Goal: Information Seeking & Learning: Learn about a topic

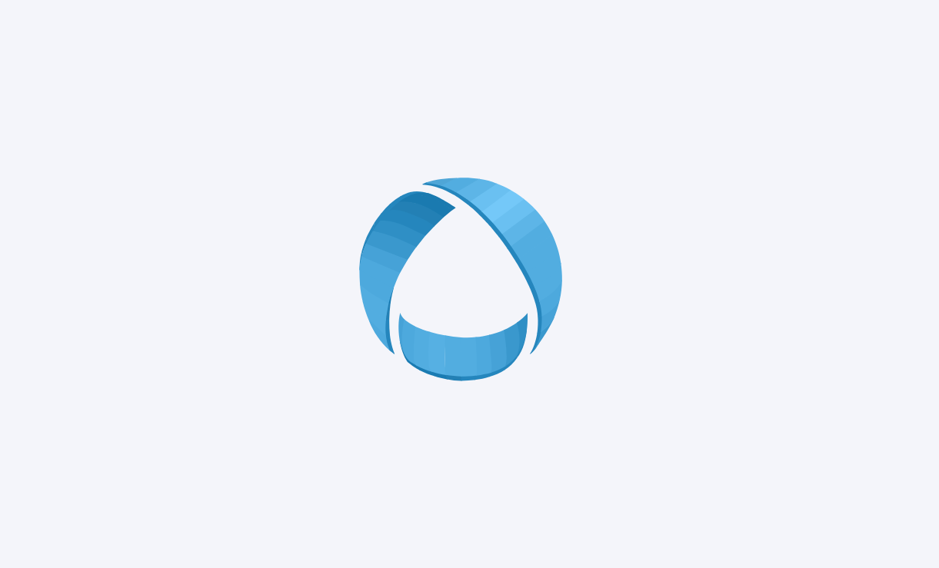
click at [625, 185] on div at bounding box center [469, 284] width 939 height 568
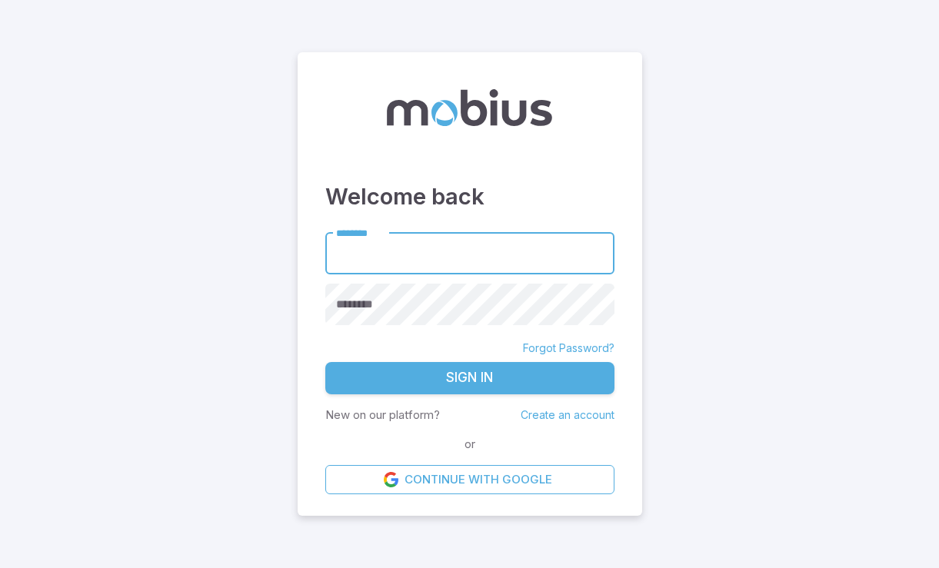
type input "**********"
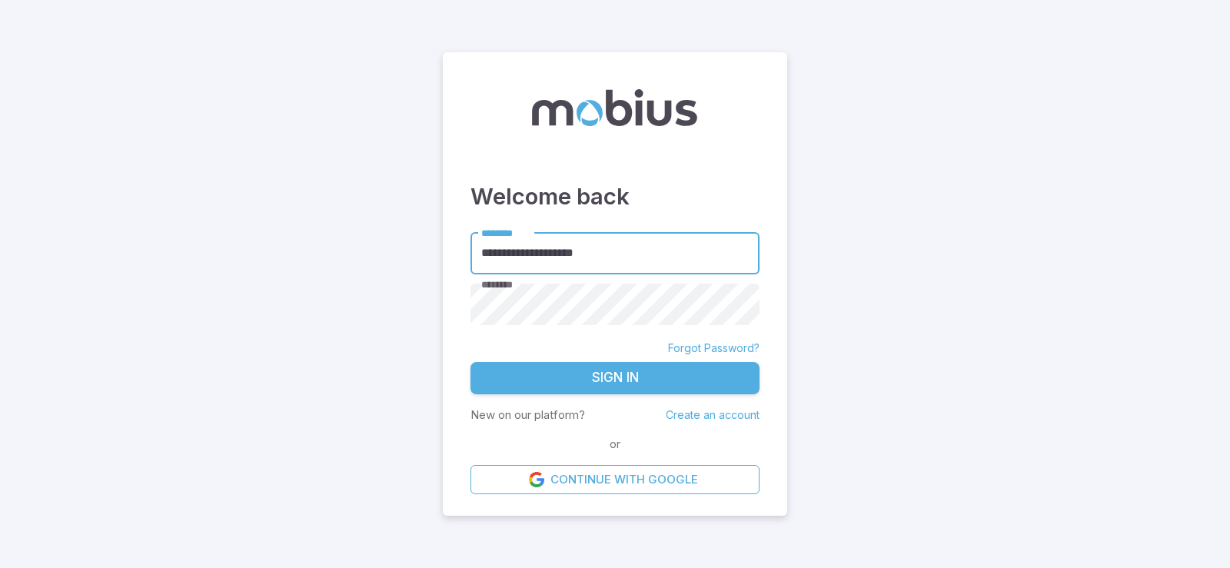
click at [543, 377] on button "Sign In" at bounding box center [615, 378] width 289 height 32
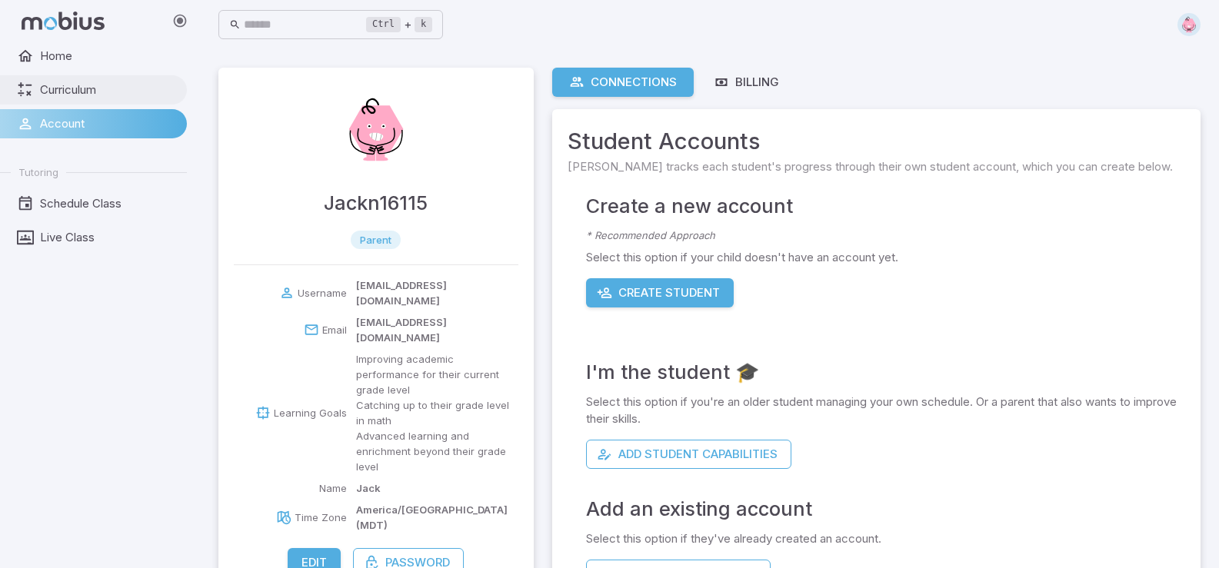
click at [66, 81] on link "Curriculum" at bounding box center [93, 89] width 187 height 29
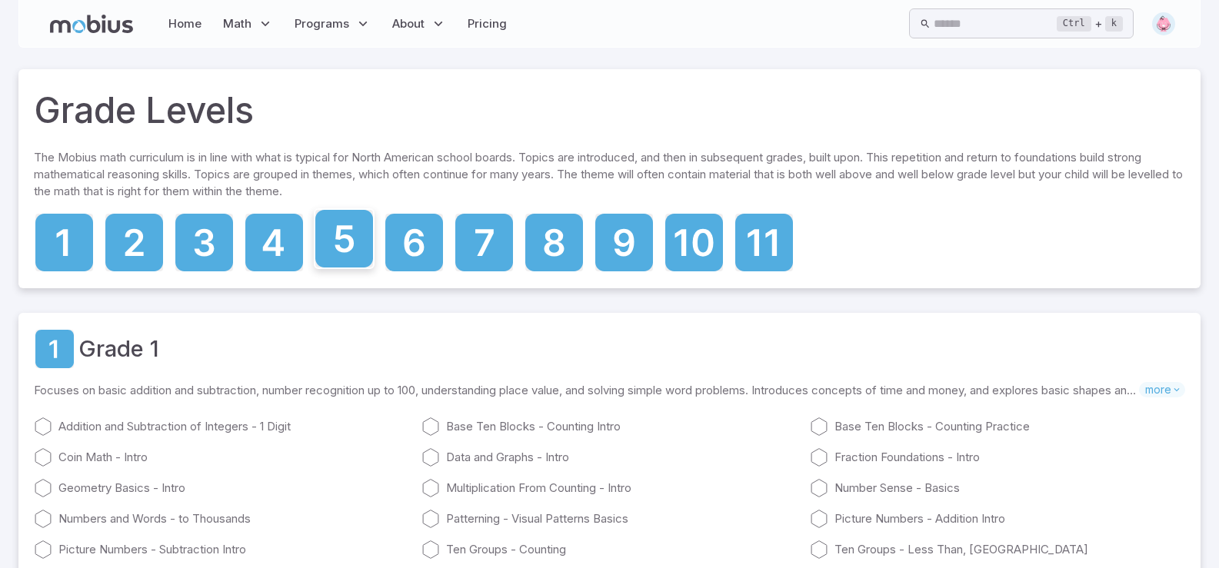
click at [344, 255] on icon at bounding box center [344, 239] width 58 height 58
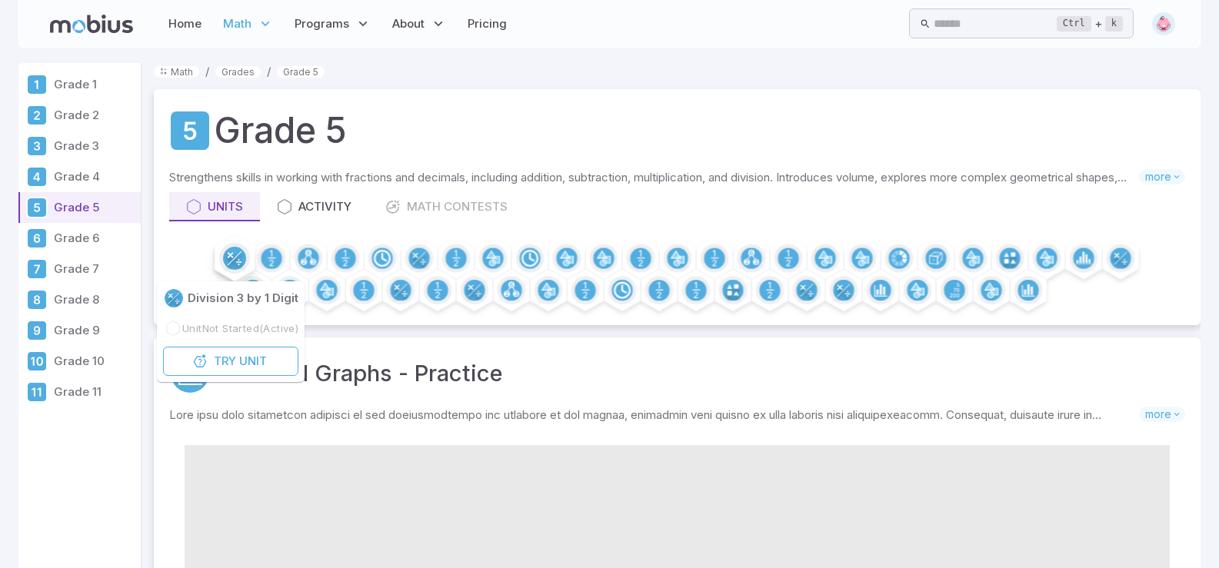
click at [231, 266] on circle at bounding box center [234, 258] width 23 height 23
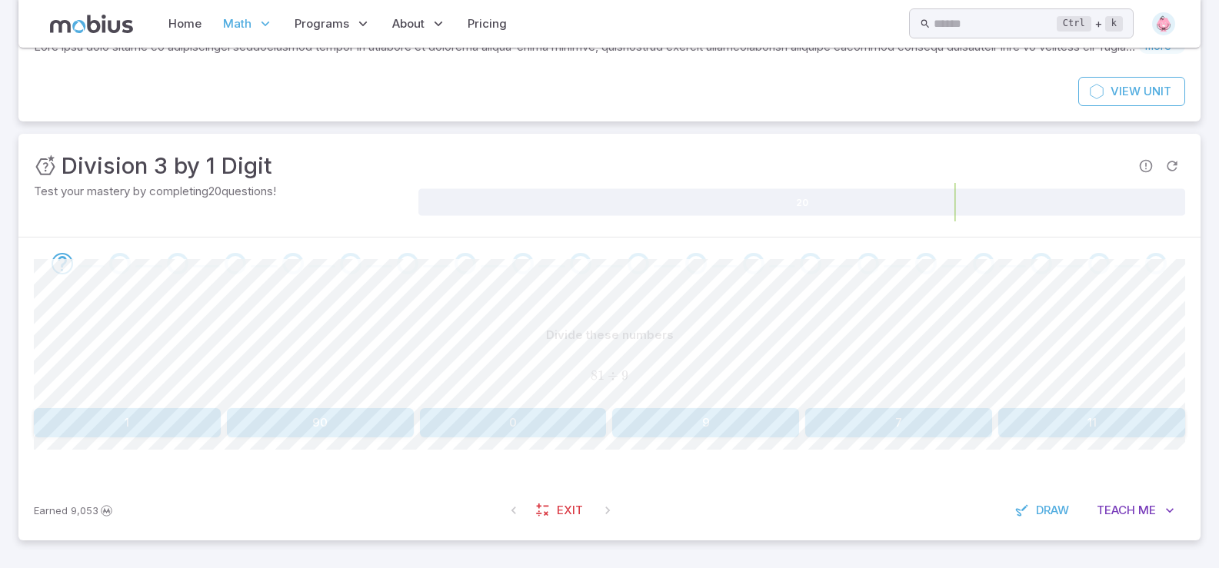
scroll to position [131, 0]
click at [683, 431] on button "9" at bounding box center [705, 422] width 187 height 29
click at [938, 419] on button "8" at bounding box center [1091, 422] width 187 height 29
drag, startPoint x: 587, startPoint y: 375, endPoint x: 644, endPoint y: 378, distance: 56.9
click at [644, 378] on span "117 ÷ 13" at bounding box center [609, 376] width 1151 height 17
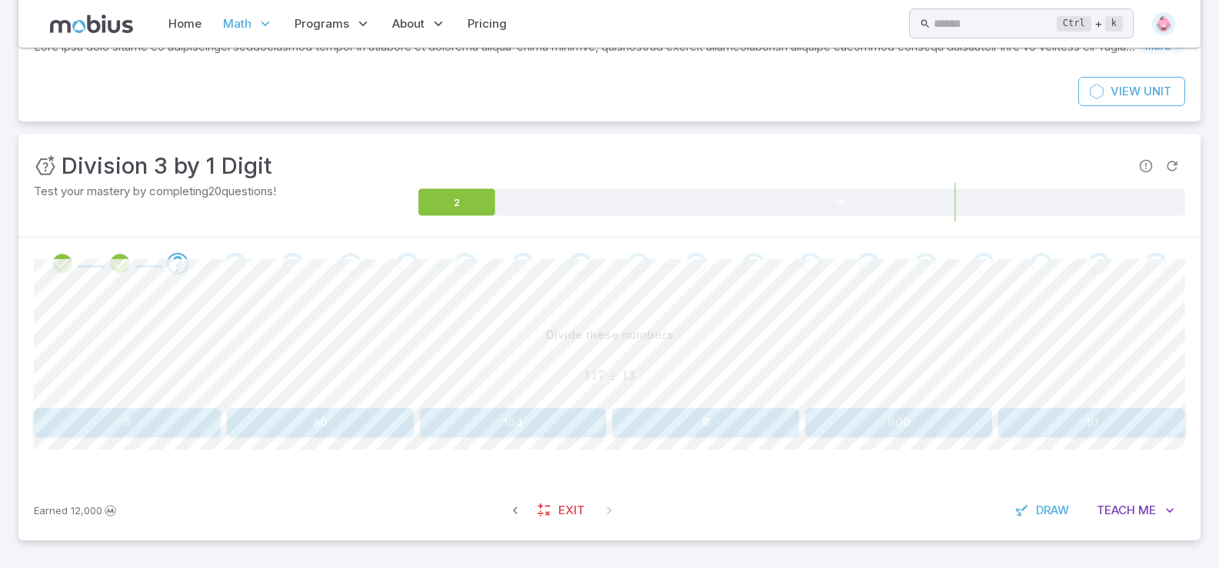
drag, startPoint x: 655, startPoint y: 376, endPoint x: 633, endPoint y: 381, distance: 22.8
click at [655, 377] on span "117 ÷ 13" at bounding box center [609, 376] width 1151 height 17
click at [178, 421] on button "8" at bounding box center [127, 422] width 187 height 29
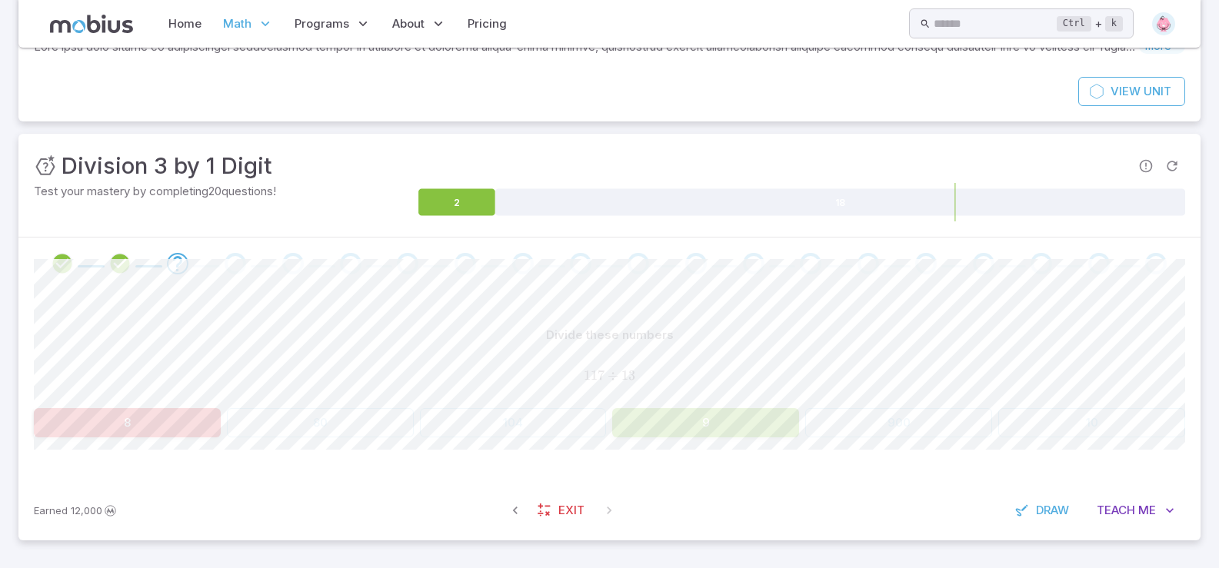
click at [653, 451] on div "Divide these numbers 117 ÷ 13 117 \div 13 117 ÷ 13 8 80 104 9 900 10 Canvas act…" at bounding box center [609, 385] width 1151 height 191
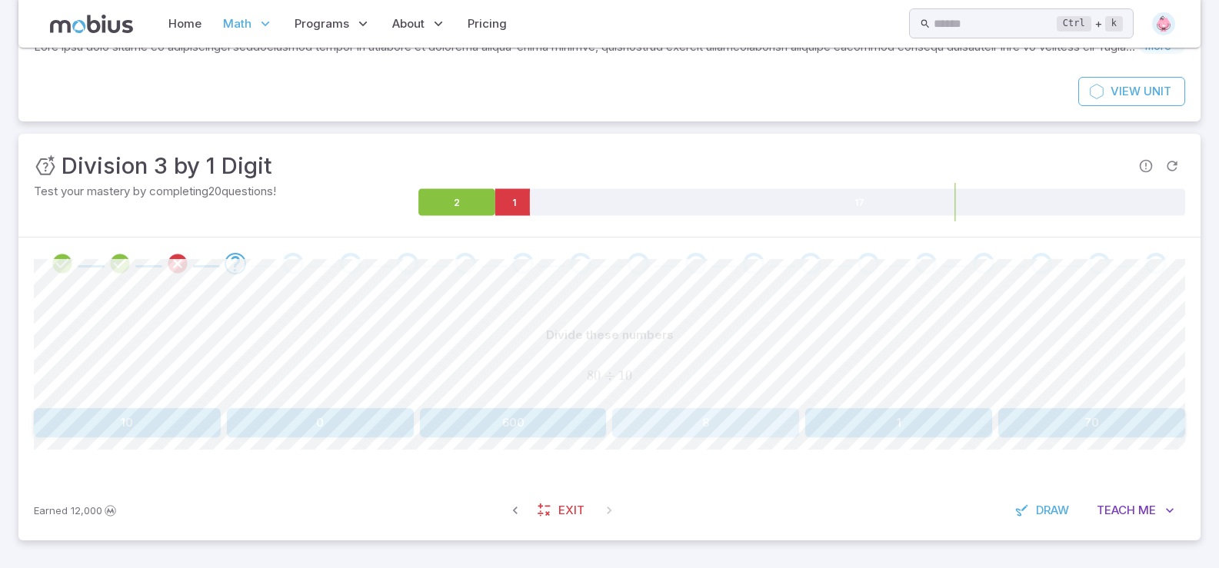
click at [660, 434] on button "8" at bounding box center [705, 422] width 187 height 29
click at [145, 420] on button "7" at bounding box center [127, 422] width 187 height 29
click at [843, 497] on div "Earned 12,000 Exit Draw Teach Me" at bounding box center [609, 511] width 1182 height 60
click at [374, 422] on button "6" at bounding box center [320, 422] width 187 height 29
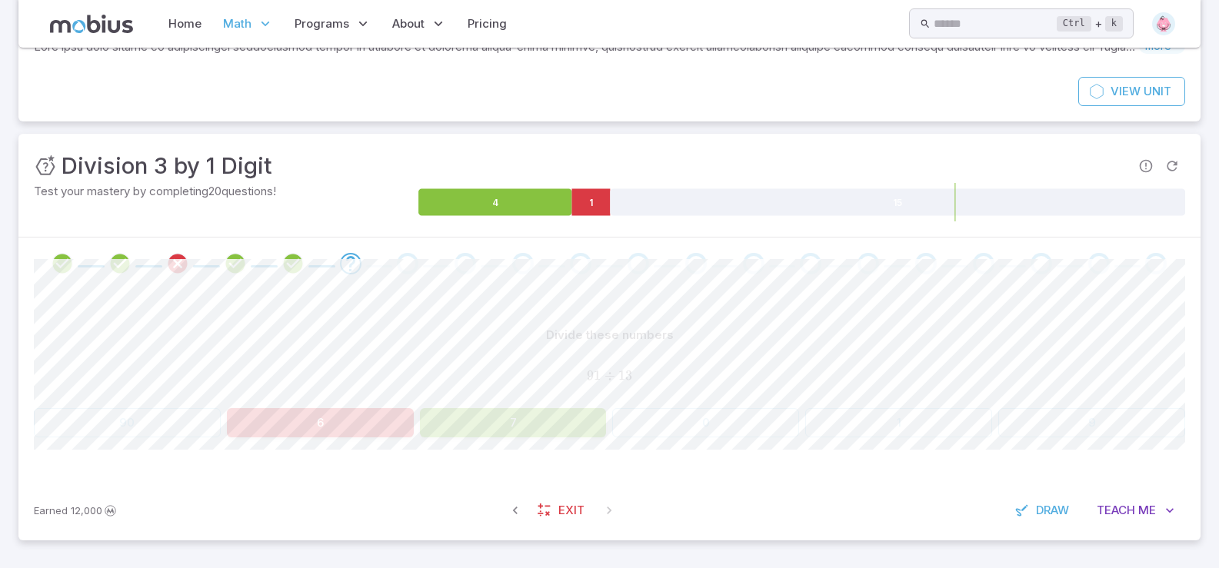
click at [501, 442] on div "Divide these numbers 91 ÷ 13 91 \div 13 91 ÷ 13 90 6 7 0 1 9 Canvas actions 100…" at bounding box center [609, 385] width 1151 height 191
click at [504, 437] on div "Divide these numbers 91 ÷ 13 91 \div 13 91 ÷ 13 90 6 7 0 1 9 Canvas actions 100…" at bounding box center [609, 385] width 1151 height 191
click at [504, 432] on button "7" at bounding box center [513, 422] width 187 height 29
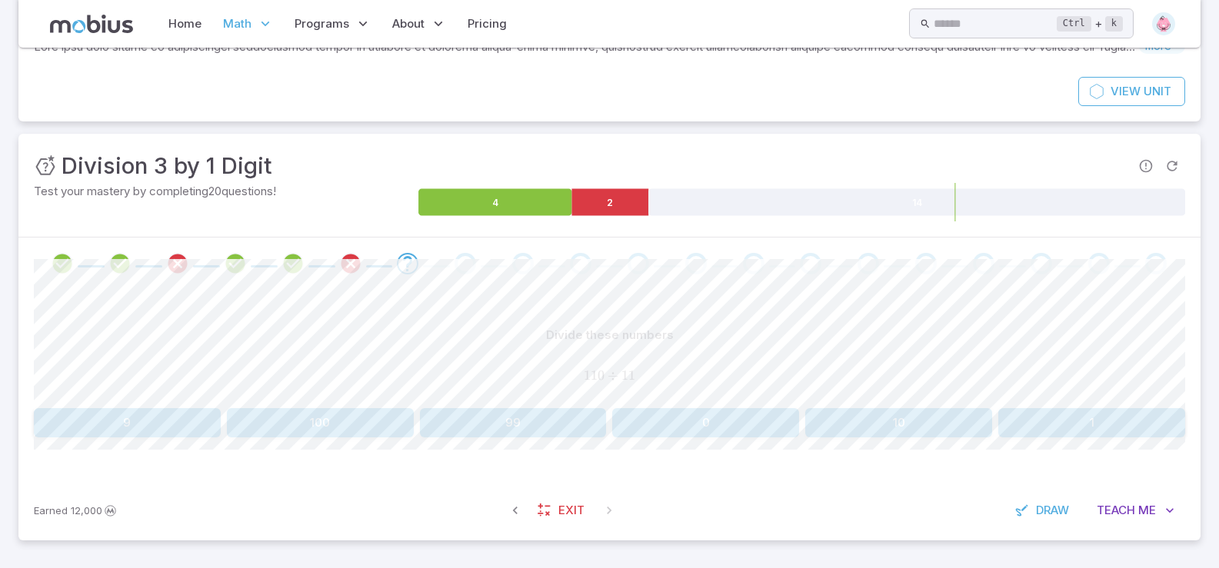
click at [938, 21] on img at bounding box center [1163, 23] width 23 height 23
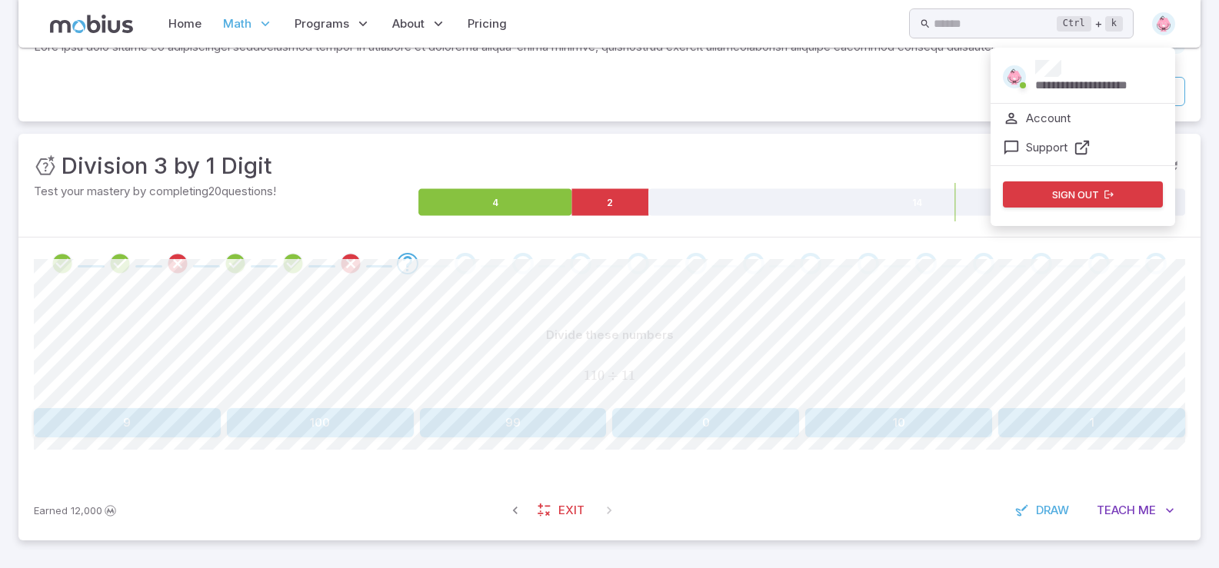
click at [938, 80] on span at bounding box center [1022, 85] width 18 height 17
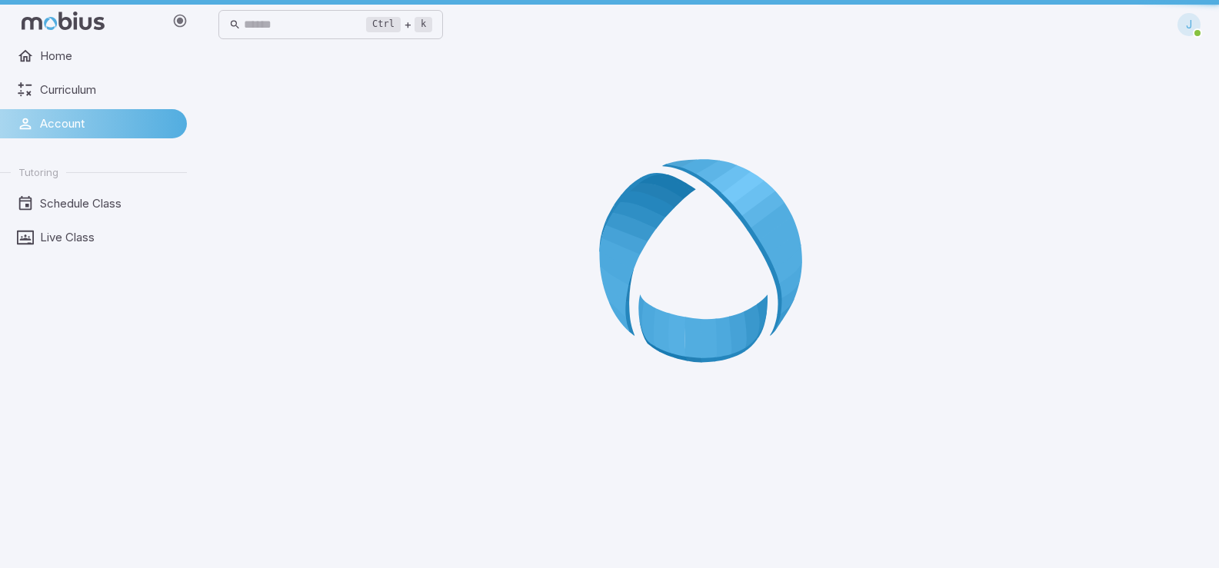
scroll to position [0, 0]
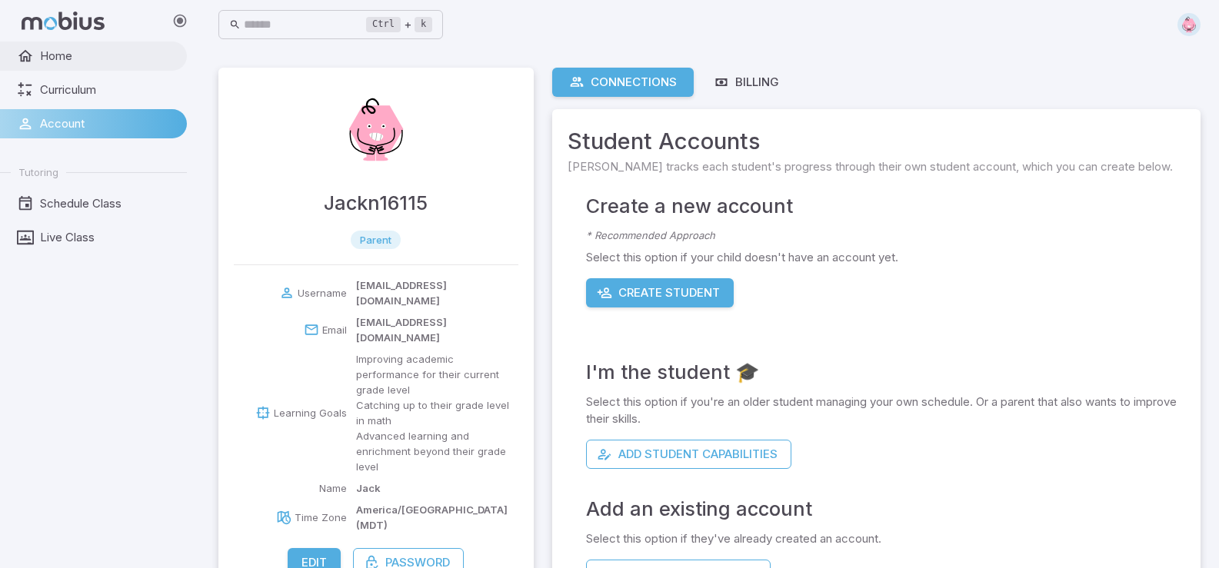
click at [42, 56] on span "Home" at bounding box center [108, 56] width 136 height 17
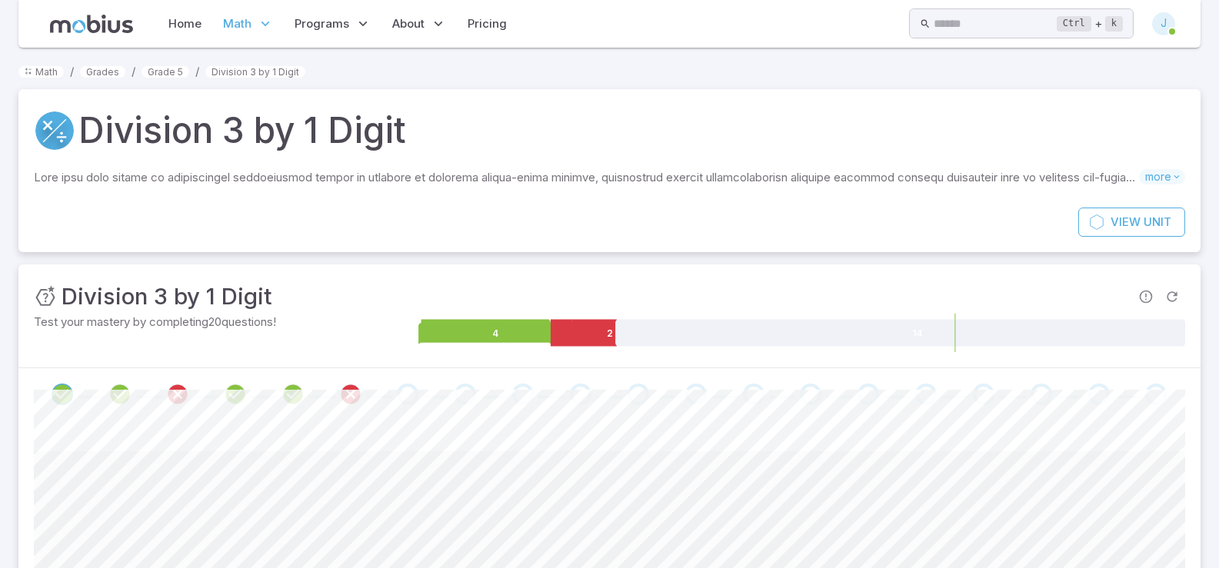
scroll to position [131, 0]
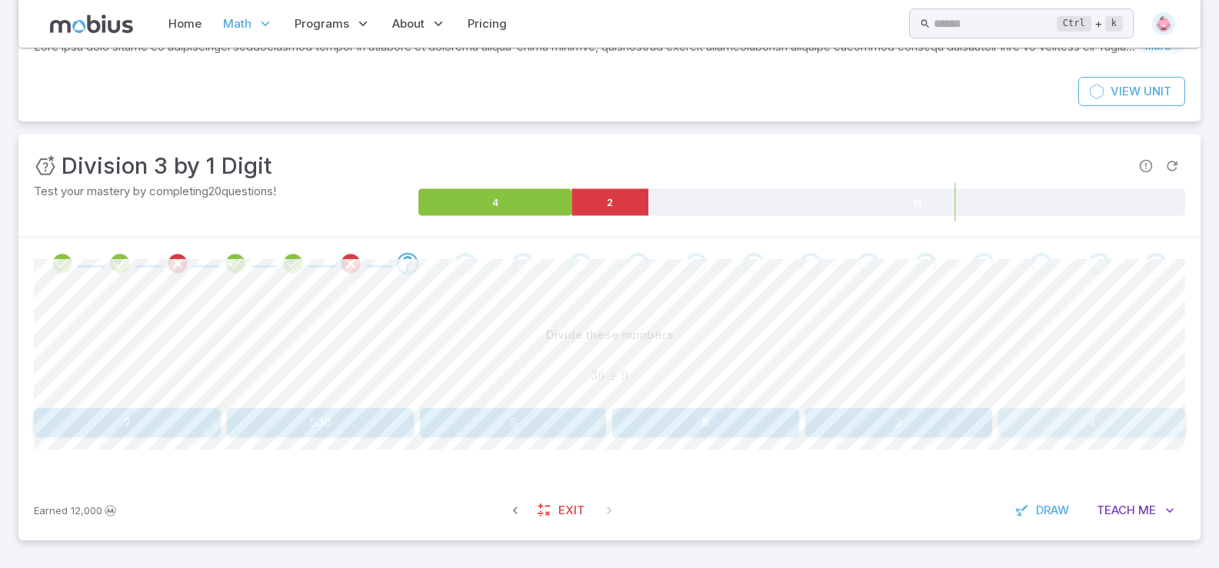
click at [938, 423] on button "4" at bounding box center [1091, 422] width 187 height 29
click at [731, 489] on div "Earned 12,000 Exit Draw Teach Me" at bounding box center [609, 511] width 1182 height 60
click at [653, 412] on button "10" at bounding box center [705, 422] width 187 height 29
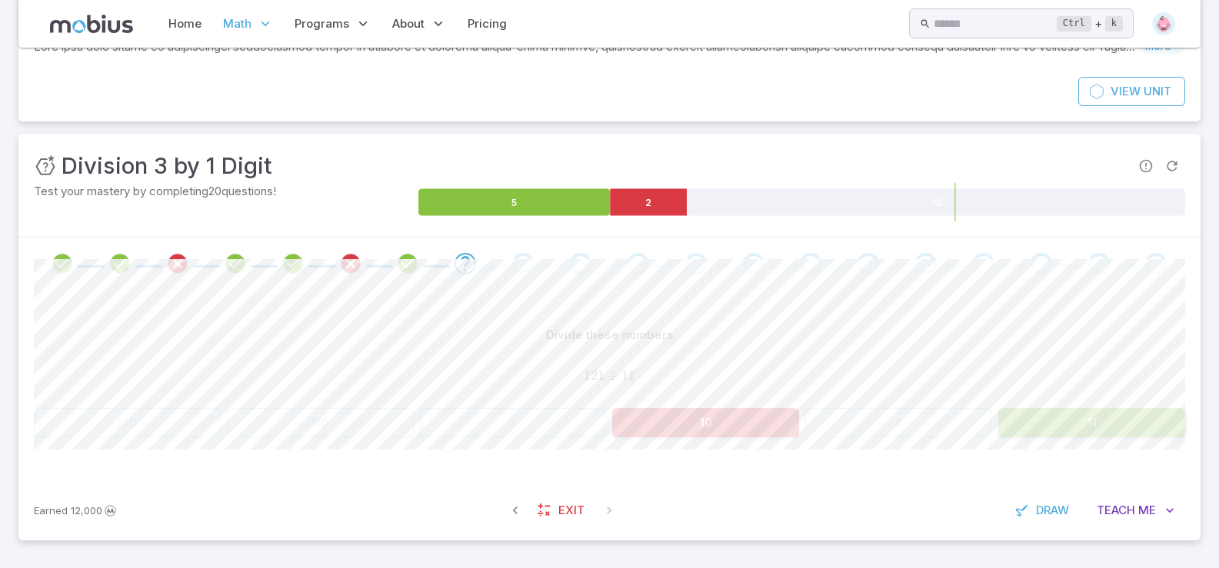
click at [938, 424] on button "11" at bounding box center [1091, 422] width 187 height 29
click at [938, 425] on button "11" at bounding box center [1091, 422] width 187 height 29
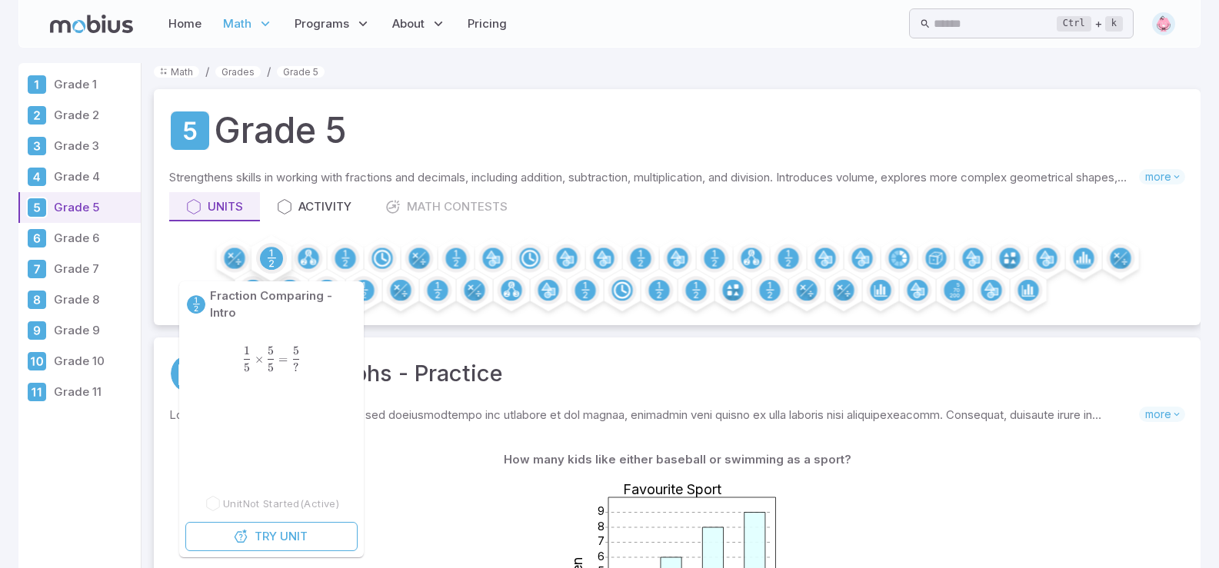
click at [274, 258] on circle at bounding box center [271, 258] width 23 height 23
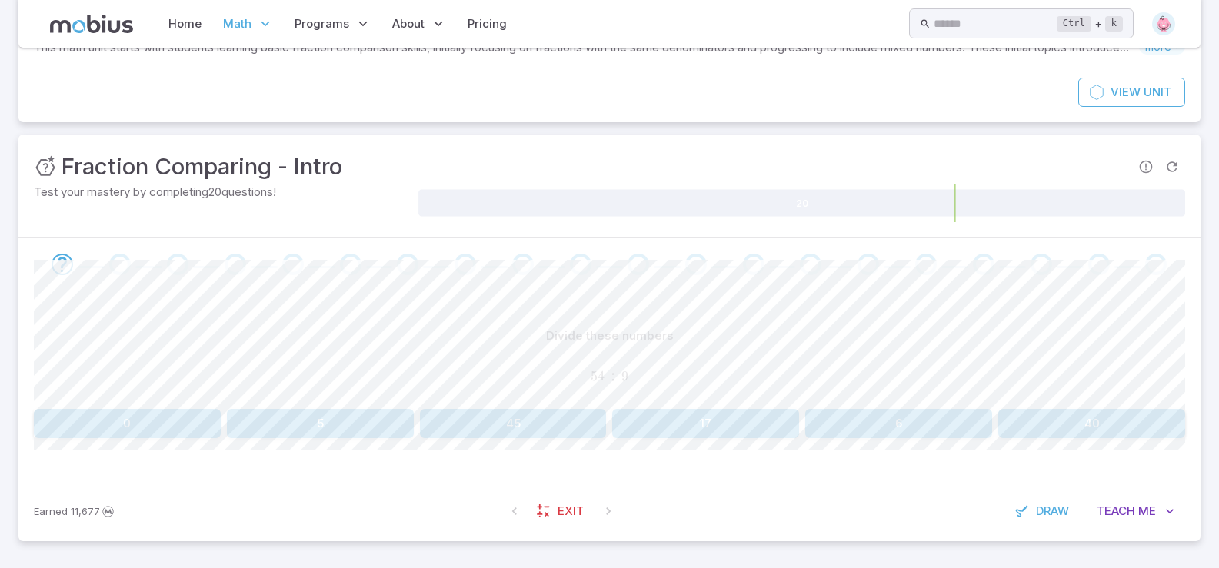
scroll to position [131, 0]
click at [869, 411] on button "6" at bounding box center [898, 422] width 187 height 29
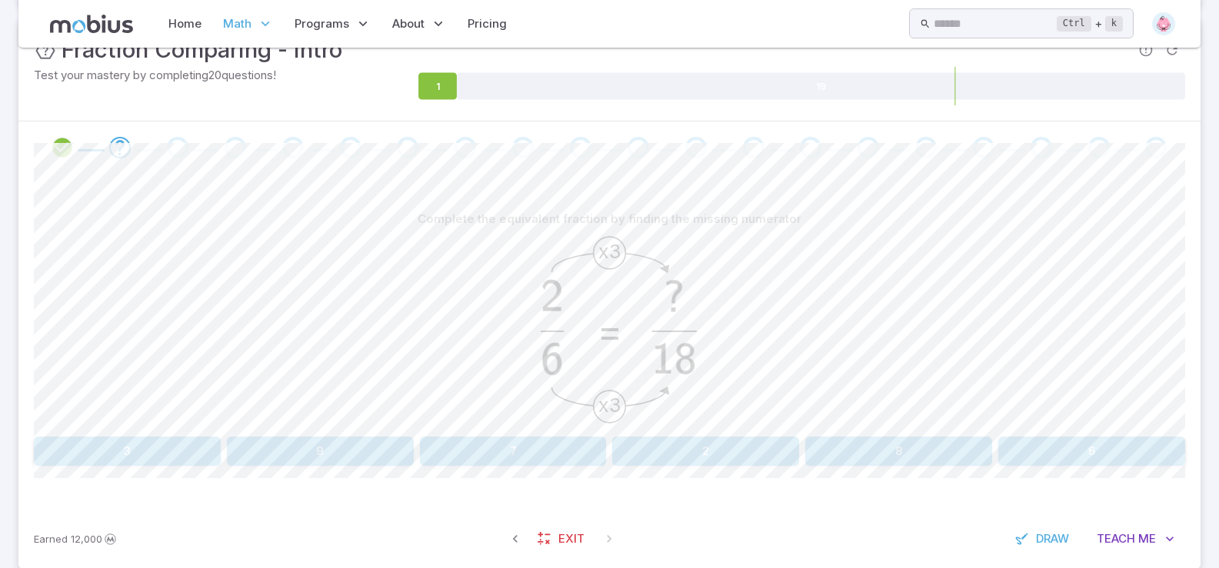
scroll to position [275, 0]
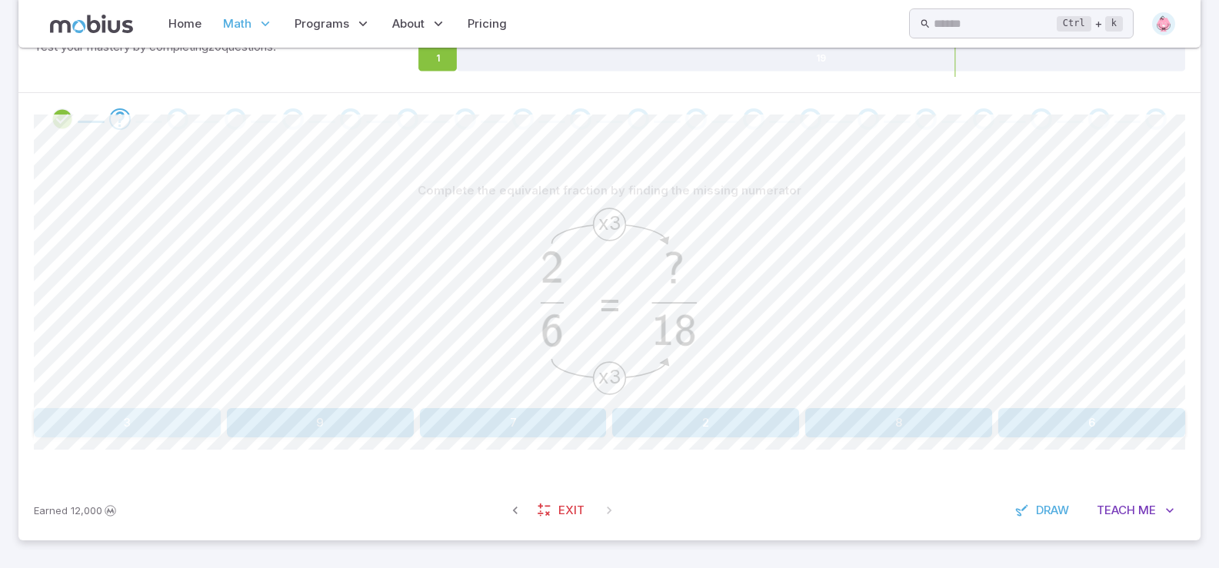
click at [103, 427] on button "3" at bounding box center [127, 422] width 187 height 29
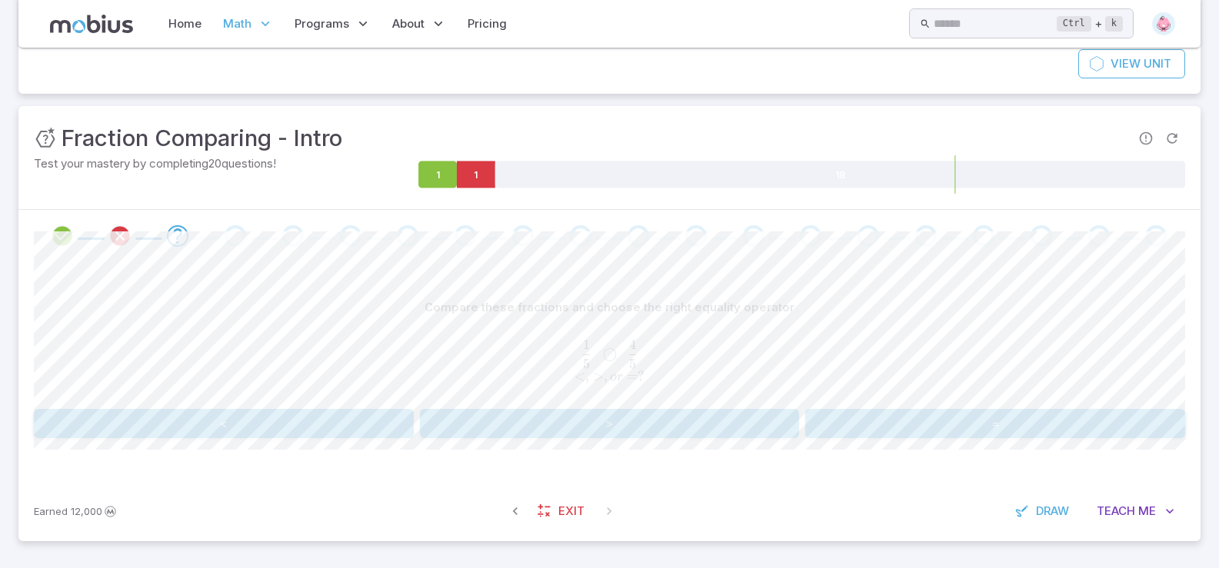
scroll to position [159, 0]
click at [228, 431] on button "<" at bounding box center [224, 422] width 380 height 29
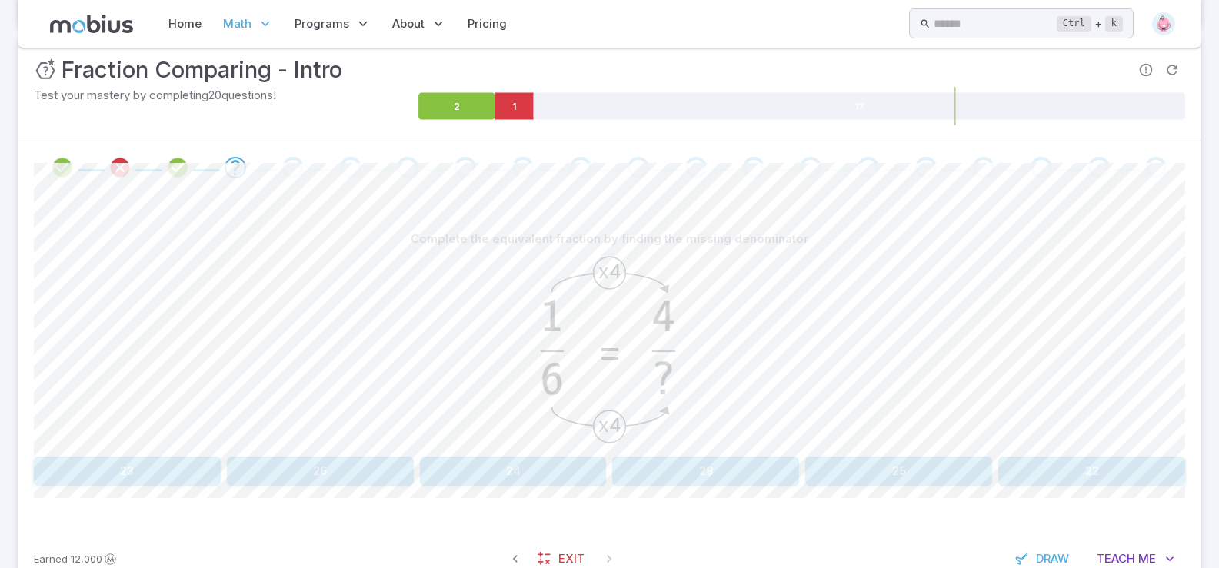
scroll to position [275, 0]
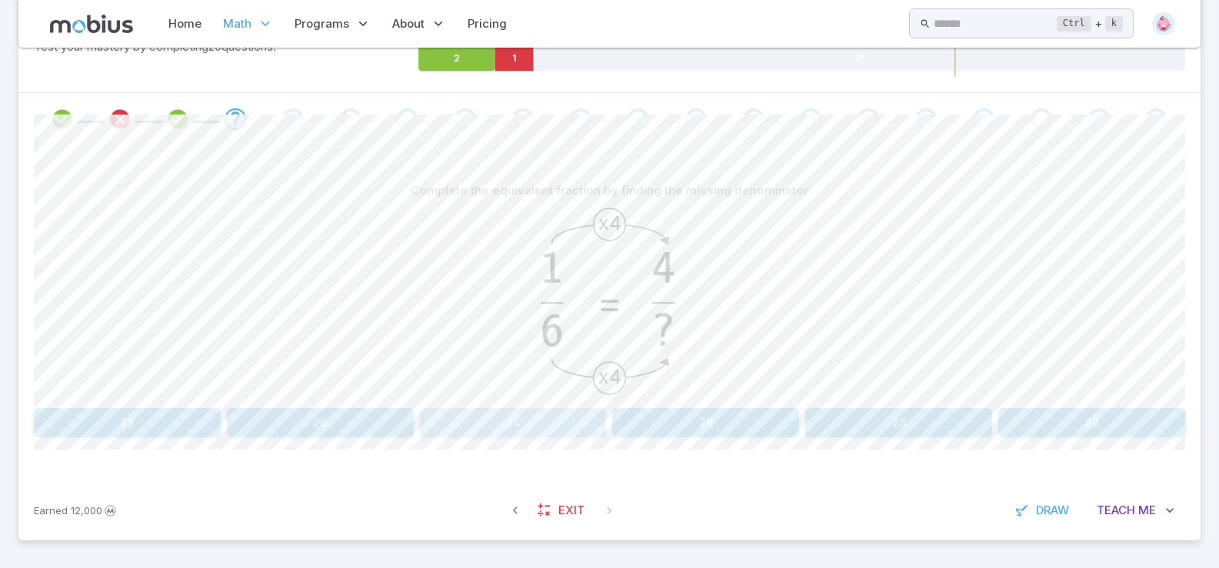
click at [542, 430] on button "24" at bounding box center [513, 422] width 187 height 29
click at [143, 418] on button "12" at bounding box center [127, 422] width 187 height 29
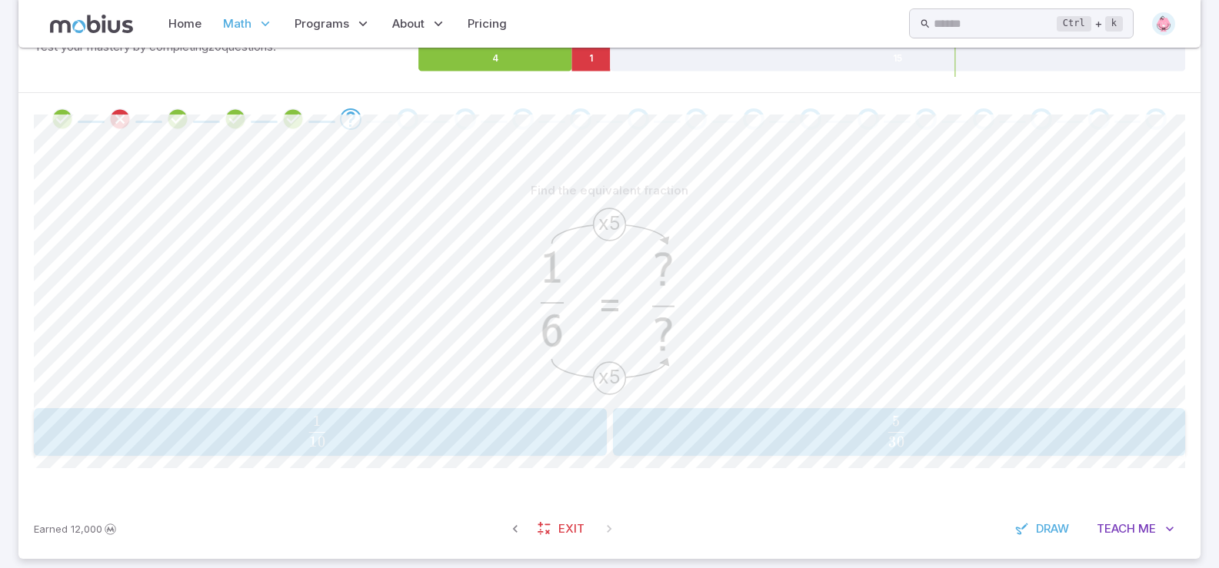
drag, startPoint x: 664, startPoint y: 251, endPoint x: 734, endPoint y: 271, distance: 73.5
click at [734, 271] on div "x5 x5 =" at bounding box center [609, 303] width 1151 height 197
click at [708, 428] on span "30 5 ​" at bounding box center [896, 431] width 522 height 31
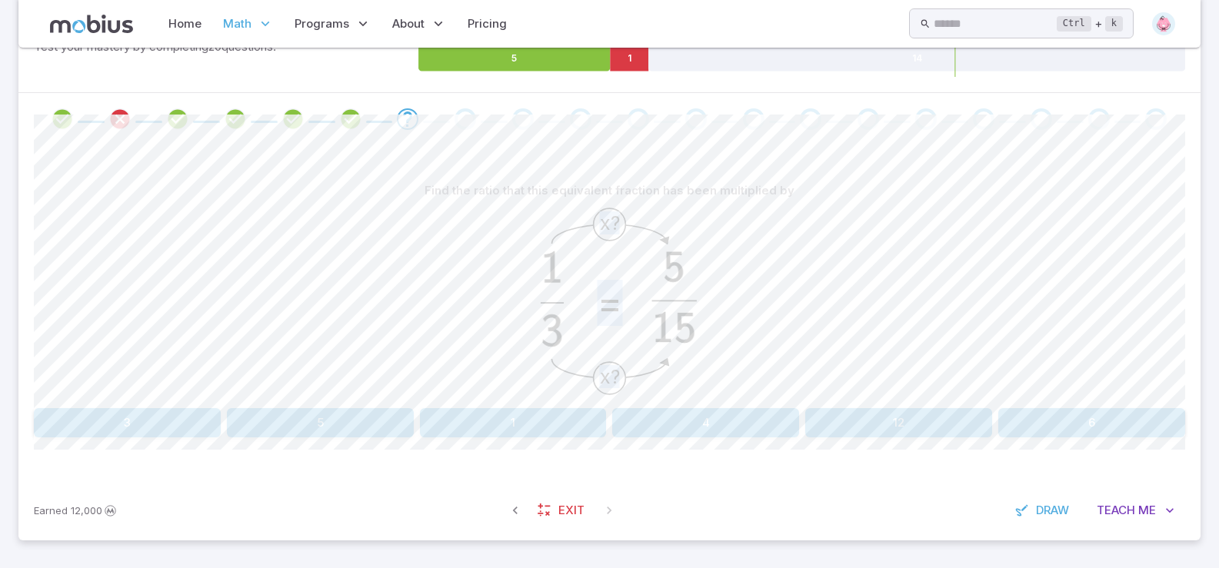
click at [755, 334] on div "x? x? =" at bounding box center [609, 303] width 1151 height 197
drag, startPoint x: 758, startPoint y: 325, endPoint x: 726, endPoint y: 312, distance: 34.8
click at [759, 324] on div "x? x? =" at bounding box center [609, 303] width 1151 height 197
click at [579, 275] on icon "x? x? =" at bounding box center [609, 301] width 211 height 192
drag, startPoint x: 579, startPoint y: 278, endPoint x: 594, endPoint y: 289, distance: 18.1
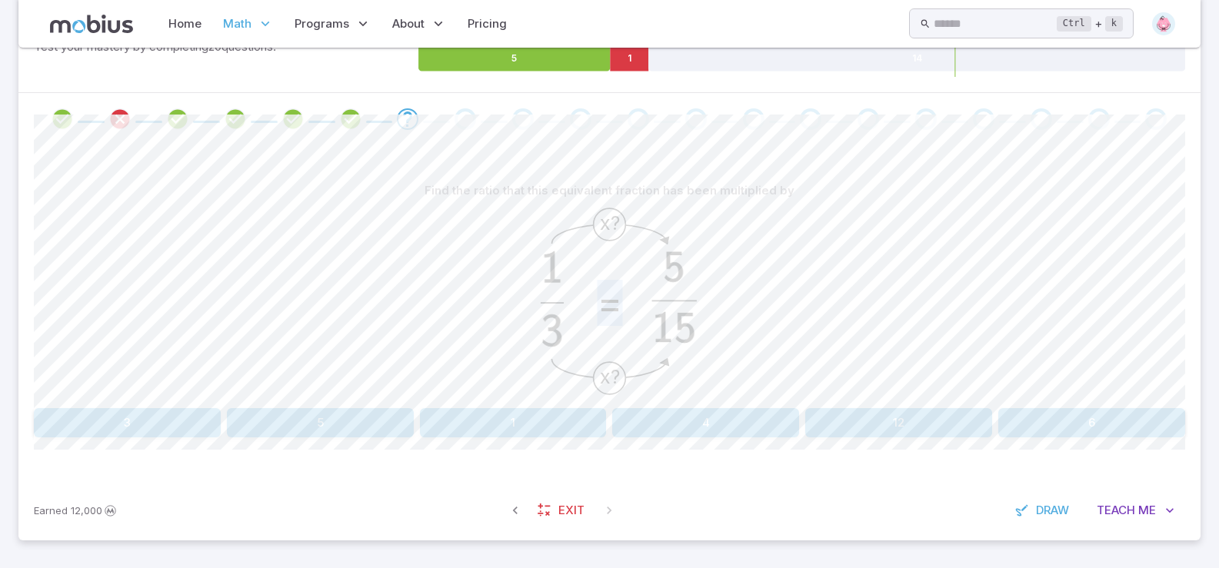
click at [586, 284] on icon "x? x? =" at bounding box center [609, 301] width 211 height 192
click at [594, 297] on icon "x? x? =" at bounding box center [609, 301] width 211 height 192
click at [603, 297] on text "=" at bounding box center [609, 303] width 25 height 46
click at [367, 418] on button "5" at bounding box center [320, 422] width 187 height 29
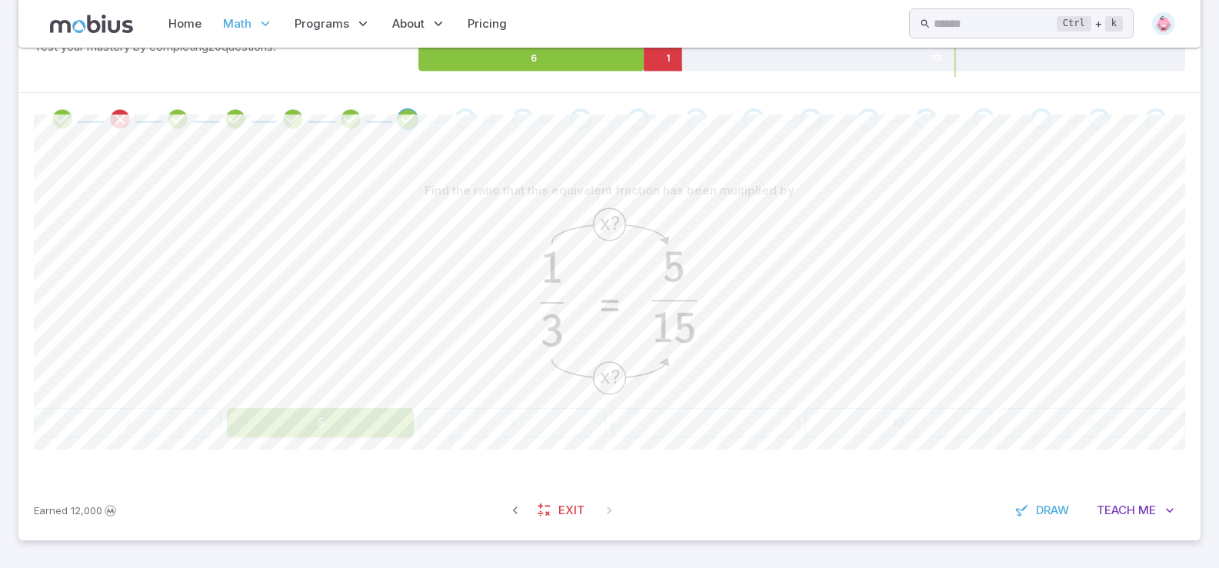
scroll to position [143, 0]
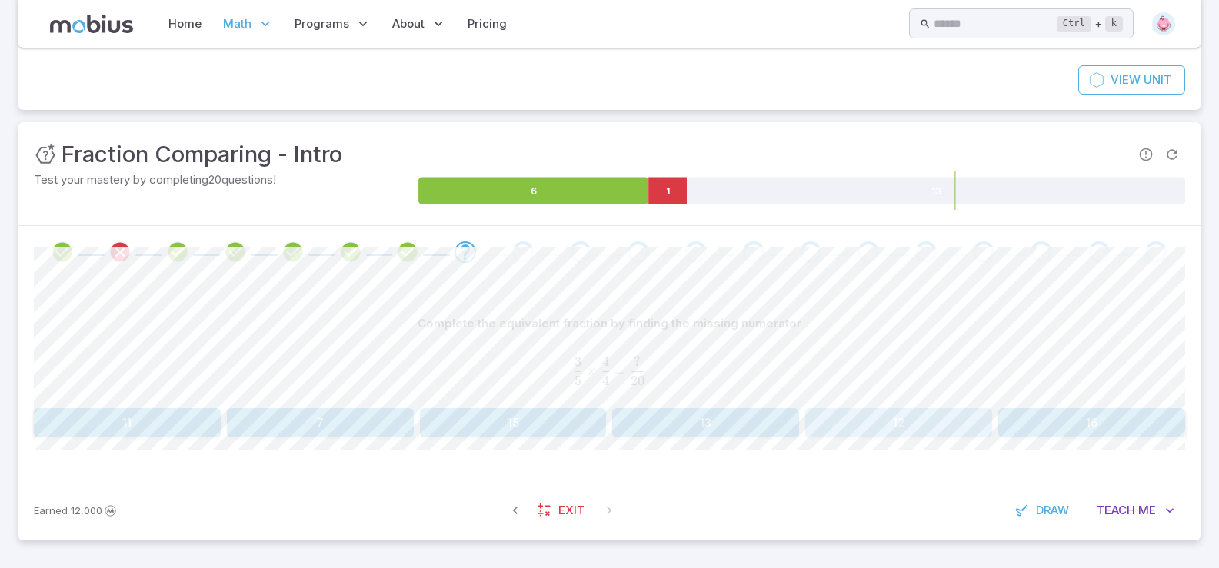
click at [828, 424] on button "12" at bounding box center [898, 422] width 187 height 29
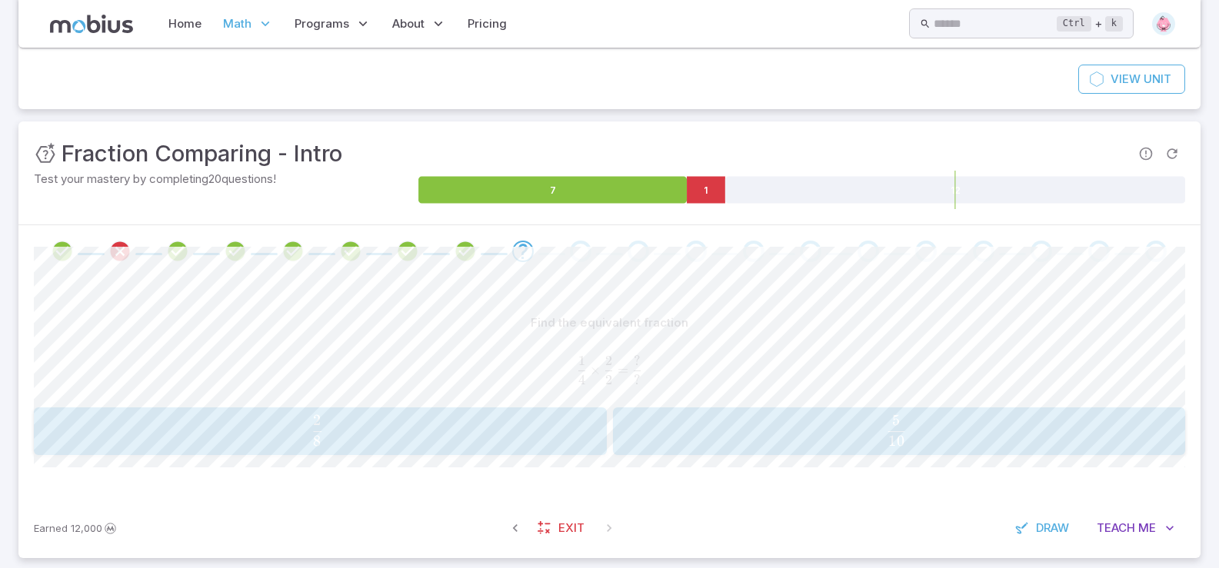
click at [305, 436] on span "8 2 ​" at bounding box center [317, 430] width 522 height 31
click at [822, 447] on div "4 8 \frac{4}{8} 8 4 ​" at bounding box center [898, 431] width 563 height 35
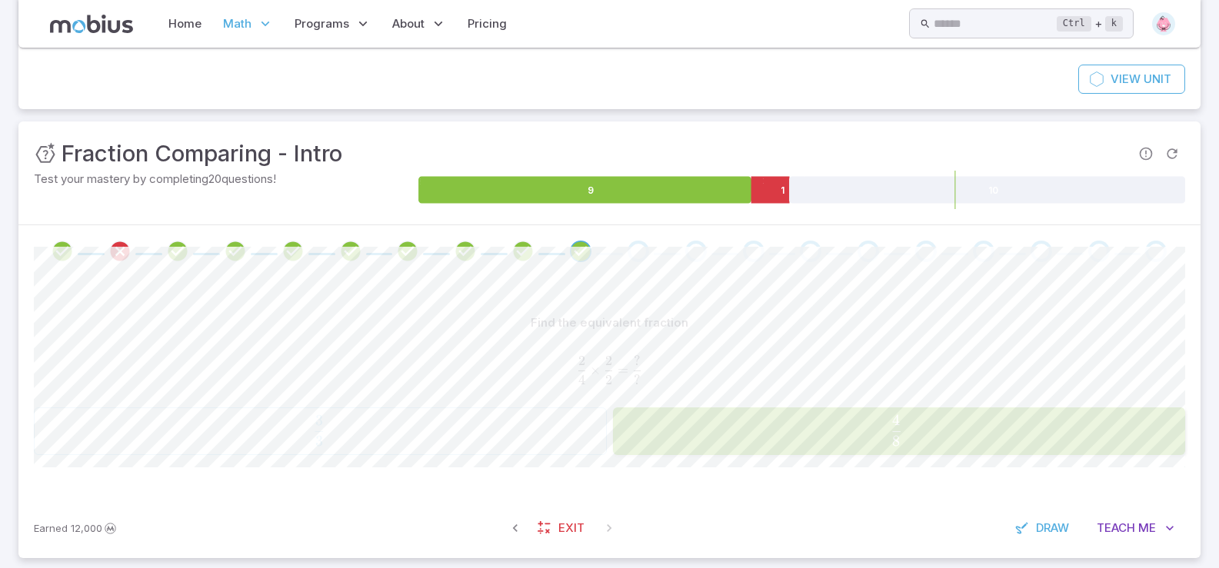
scroll to position [142, 0]
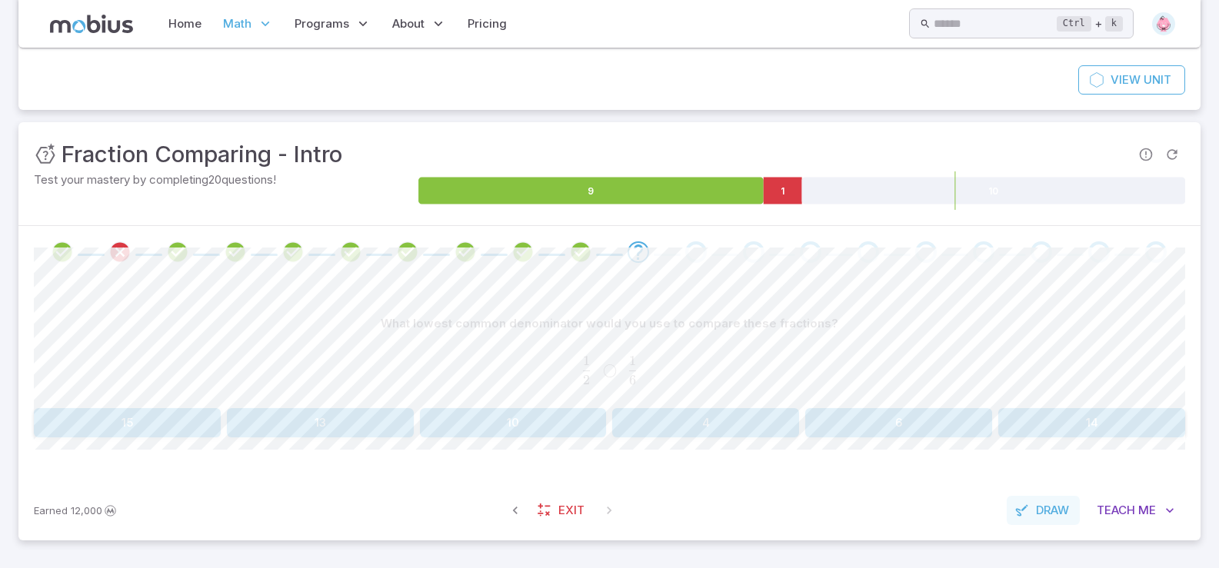
click at [938, 505] on button "Draw" at bounding box center [1043, 510] width 73 height 29
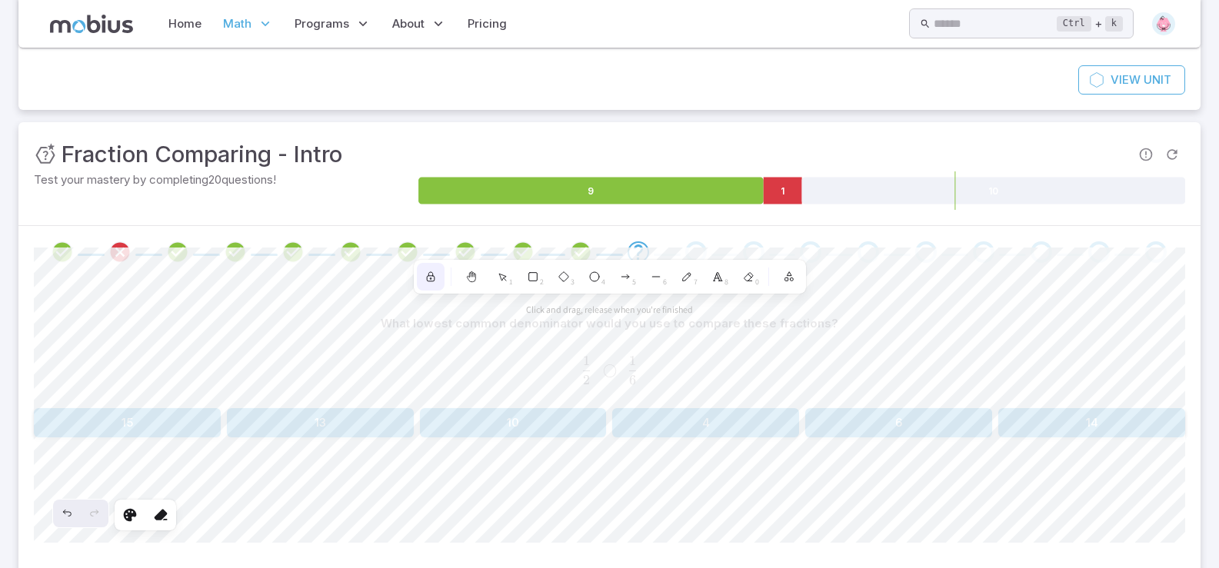
click at [431, 279] on icon at bounding box center [431, 278] width 8 height 5
click at [471, 281] on icon at bounding box center [471, 278] width 8 height 8
click at [574, 514] on button "Scroll back to content" at bounding box center [609, 504] width 124 height 31
drag, startPoint x: 425, startPoint y: 284, endPoint x: 426, endPoint y: 275, distance: 8.5
click at [425, 281] on div at bounding box center [431, 277] width 28 height 28
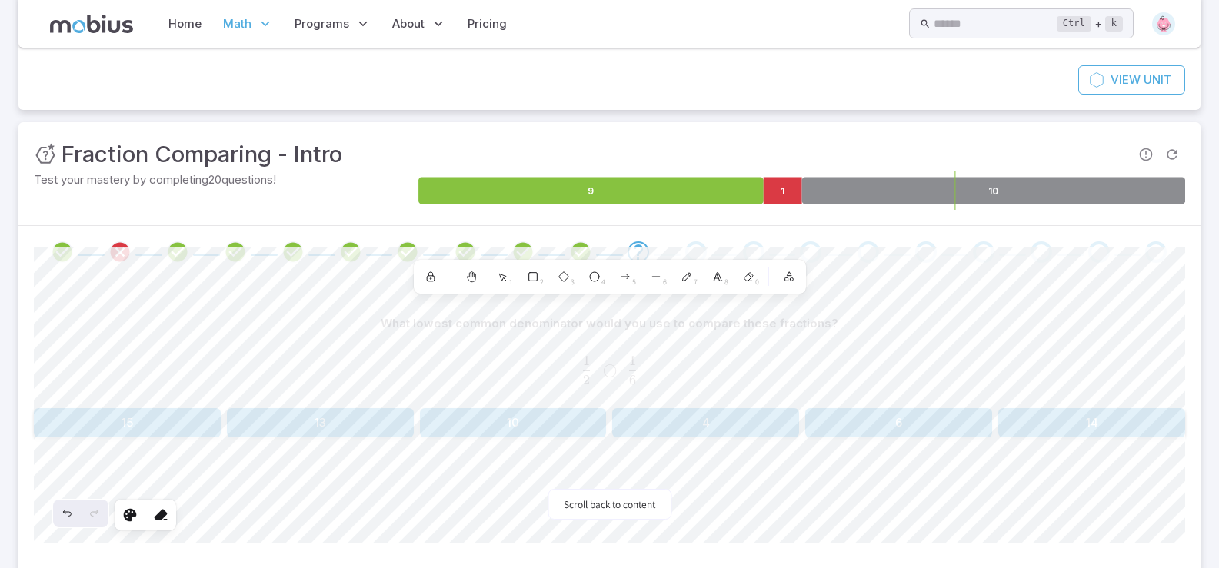
click at [938, 198] on icon at bounding box center [994, 191] width 384 height 27
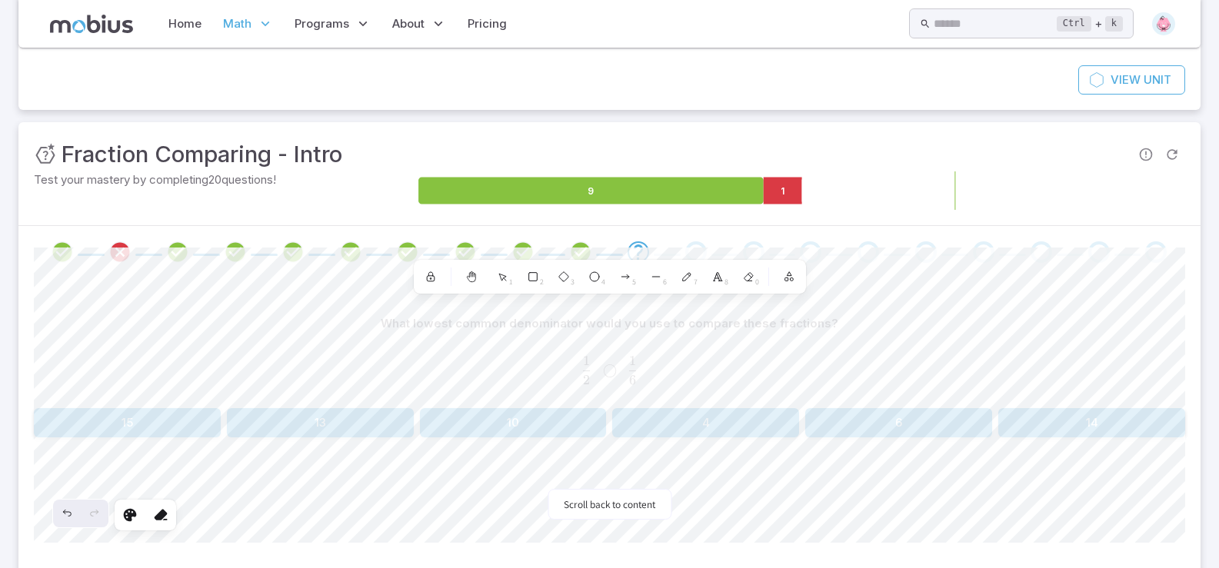
click at [918, 181] on icon at bounding box center [994, 191] width 384 height 27
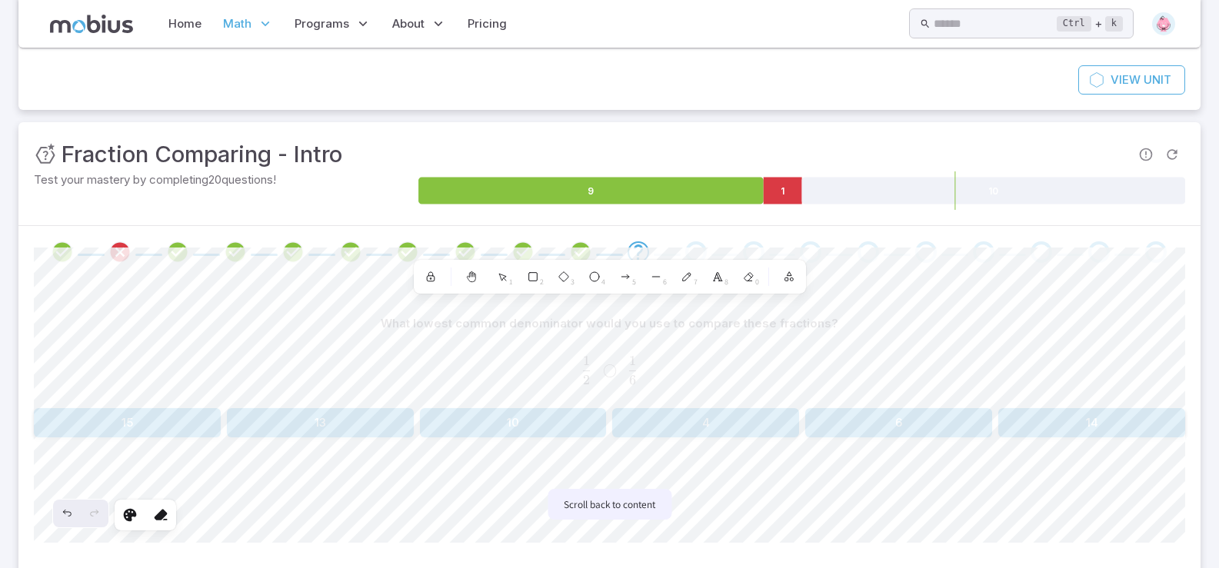
click at [643, 514] on button "Scroll back to content" at bounding box center [609, 504] width 124 height 31
click at [74, 524] on div "Undo" at bounding box center [67, 514] width 28 height 28
click at [74, 503] on div "Undo" at bounding box center [67, 514] width 28 height 28
drag, startPoint x: 74, startPoint y: 502, endPoint x: 57, endPoint y: 511, distance: 18.9
click at [59, 508] on div "Undo" at bounding box center [67, 514] width 28 height 28
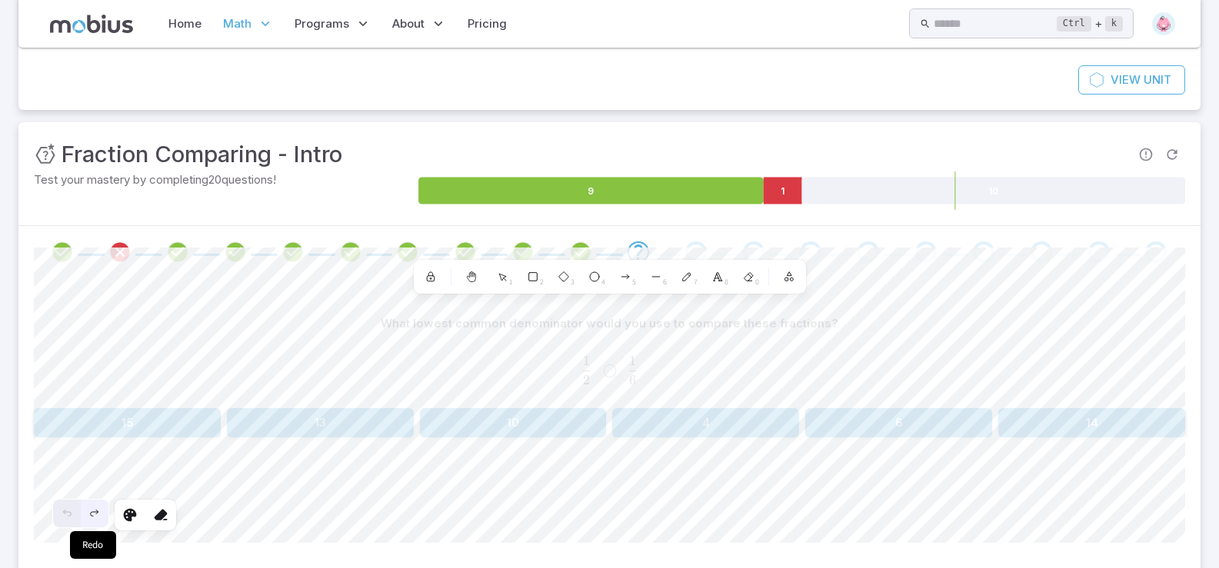
click at [89, 521] on div at bounding box center [80, 514] width 55 height 28
drag, startPoint x: 699, startPoint y: 554, endPoint x: 686, endPoint y: 544, distance: 16.5
click at [699, 552] on div "What lowest common denominator would you use to compare these fractions? 1 2   …" at bounding box center [609, 425] width 1151 height 295
click at [790, 291] on div "Shapes 1 2 3 4 5 6 7 8 0" at bounding box center [610, 277] width 392 height 34
click at [783, 277] on icon "button" at bounding box center [789, 277] width 12 height 12
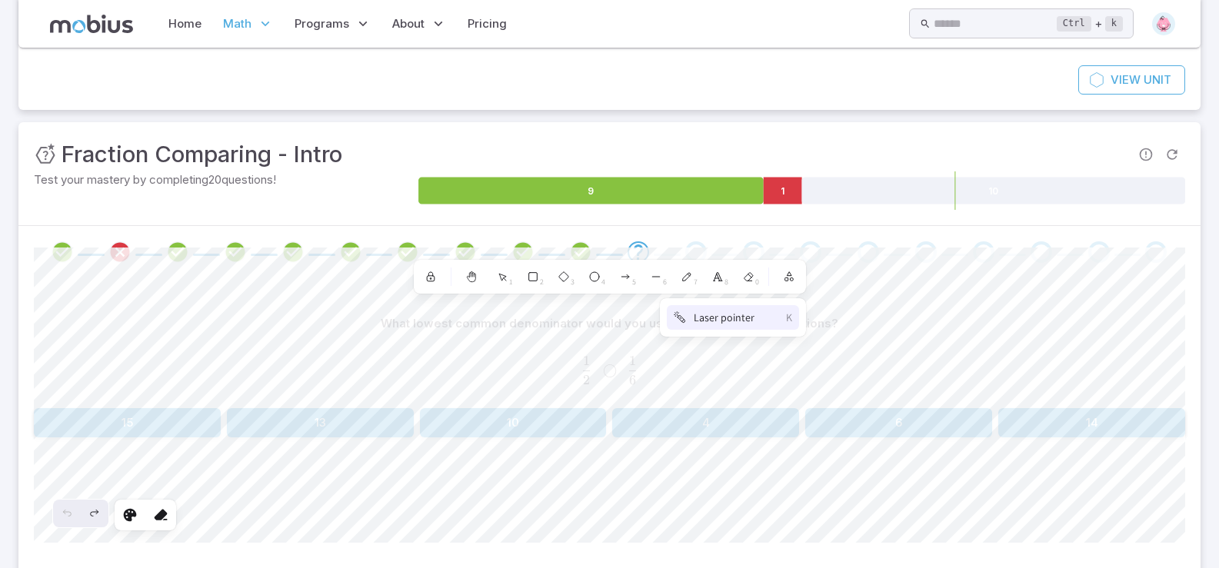
click at [701, 315] on div "Laser pointer" at bounding box center [736, 318] width 85 height 14
click at [498, 278] on icon at bounding box center [502, 277] width 13 height 13
click at [777, 274] on button "button" at bounding box center [789, 277] width 28 height 28
click at [750, 319] on div "Laser pointer" at bounding box center [736, 318] width 85 height 14
click at [497, 284] on div "1" at bounding box center [502, 277] width 28 height 28
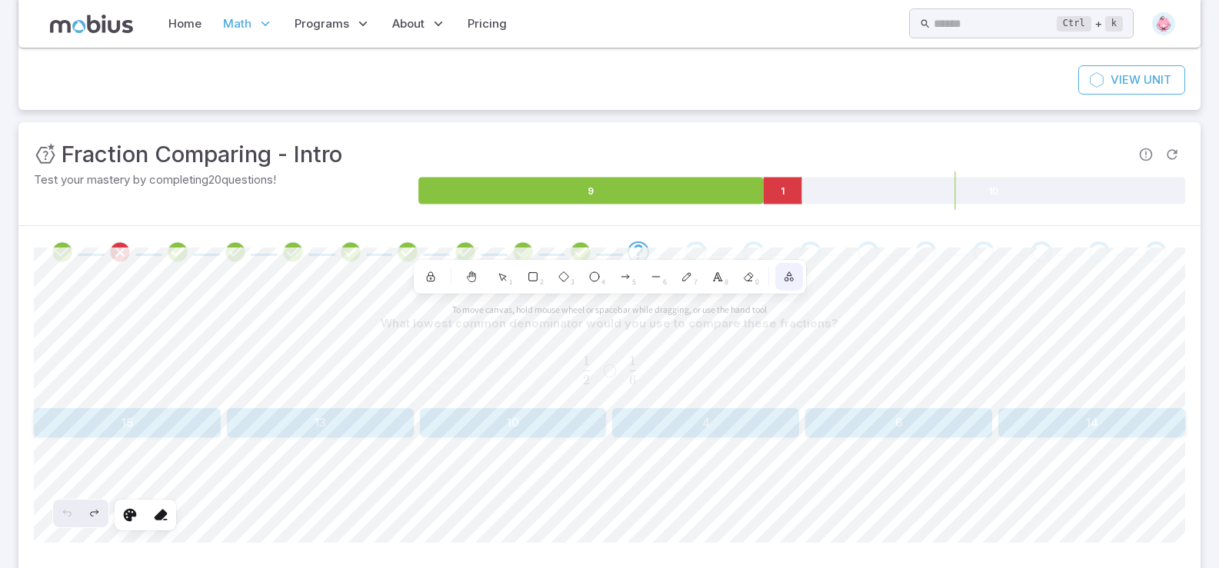
click at [790, 284] on button "button" at bounding box center [789, 277] width 28 height 28
drag, startPoint x: 756, startPoint y: 317, endPoint x: 741, endPoint y: 321, distance: 15.3
click at [741, 321] on div "Laser pointer" at bounding box center [736, 318] width 85 height 14
click at [504, 278] on icon at bounding box center [502, 278] width 7 height 7
click at [537, 276] on rect at bounding box center [532, 277] width 8 height 8
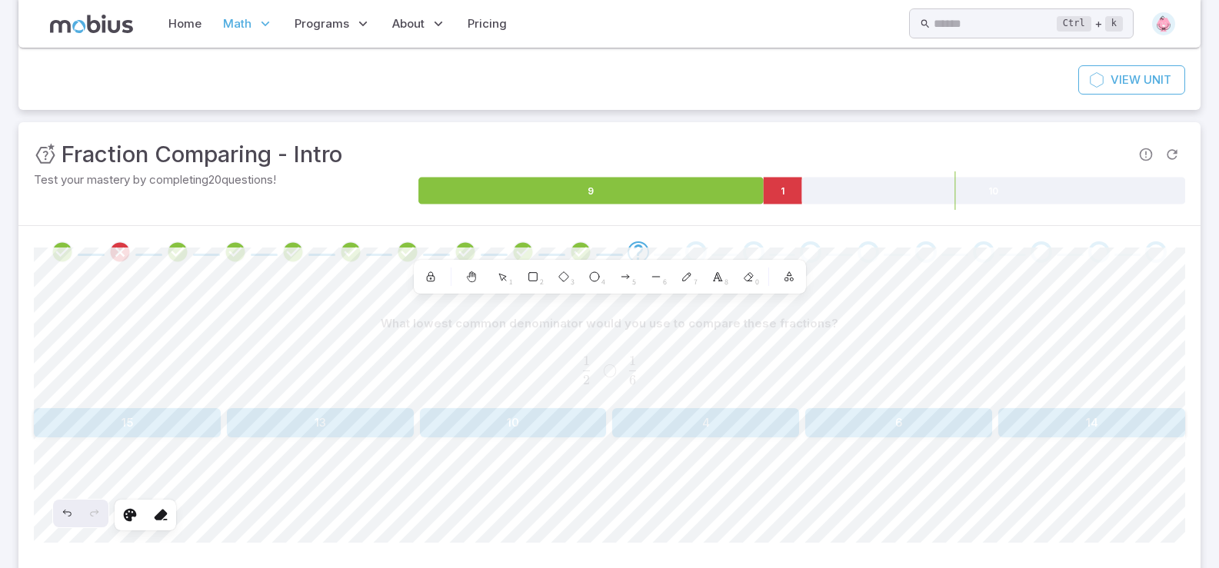
drag, startPoint x: 750, startPoint y: 278, endPoint x: 802, endPoint y: 292, distance: 53.3
click at [778, 286] on div "1 2 3 4 5 6 7 8 0" at bounding box center [610, 277] width 386 height 28
click at [741, 281] on div "0" at bounding box center [748, 277] width 28 height 28
click at [503, 280] on icon at bounding box center [502, 277] width 13 height 13
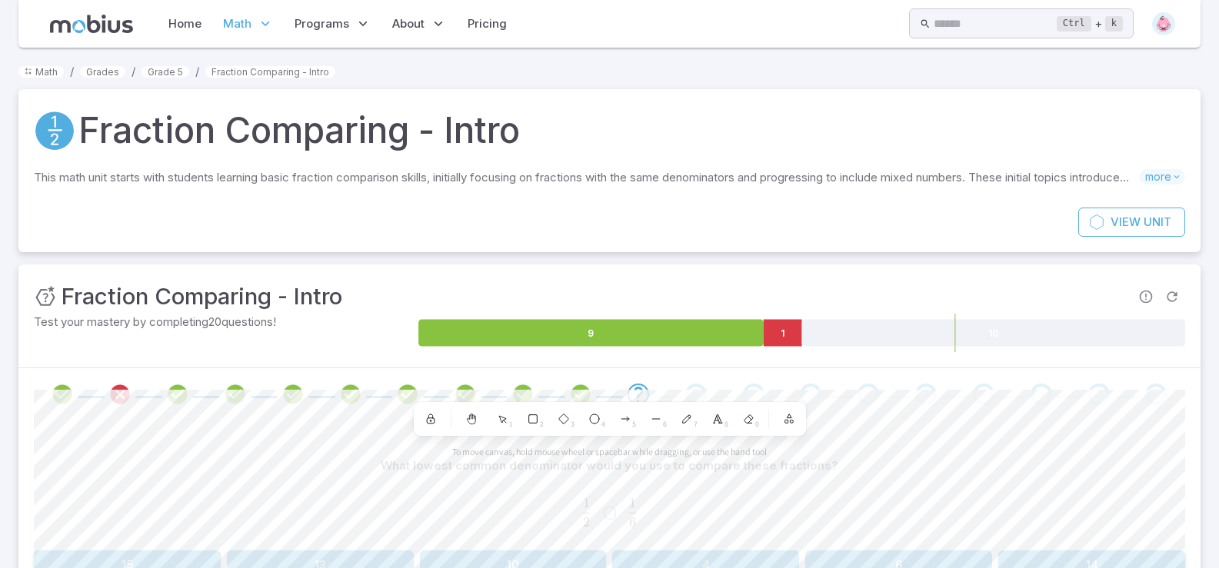
scroll to position [77, 0]
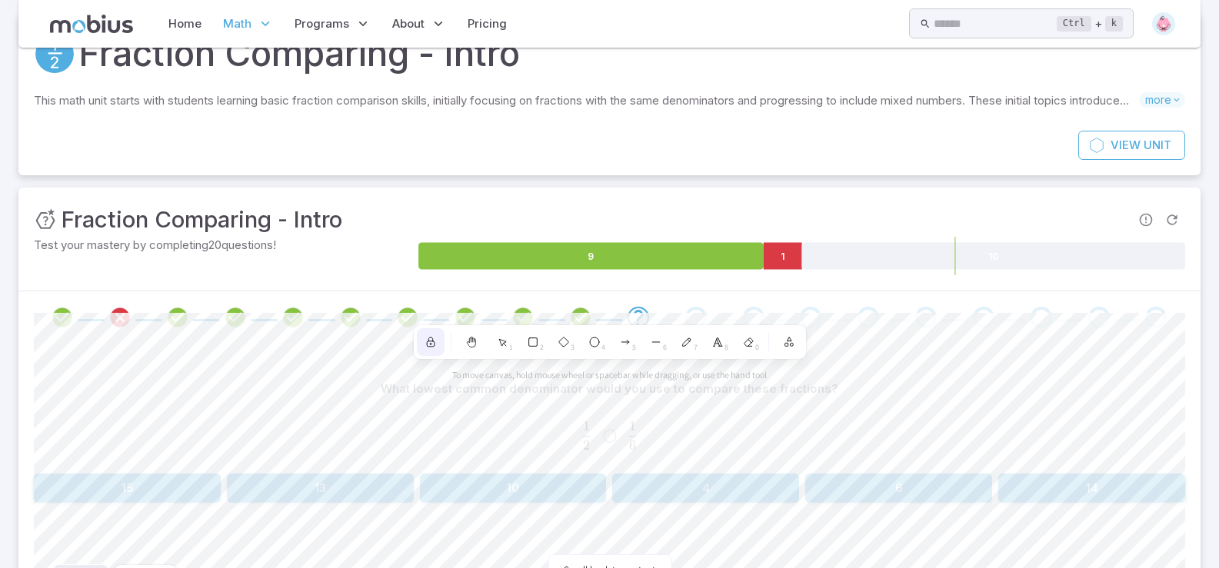
click at [438, 342] on div at bounding box center [431, 342] width 28 height 28
click at [428, 349] on div at bounding box center [431, 342] width 28 height 28
drag, startPoint x: 734, startPoint y: 327, endPoint x: 777, endPoint y: 283, distance: 61.4
click at [782, 281] on div "Unit Mastery : Fraction Comparing - Intro Test your mastery by completing 20 qu…" at bounding box center [609, 443] width 1182 height 511
click at [715, 340] on icon at bounding box center [717, 342] width 12 height 12
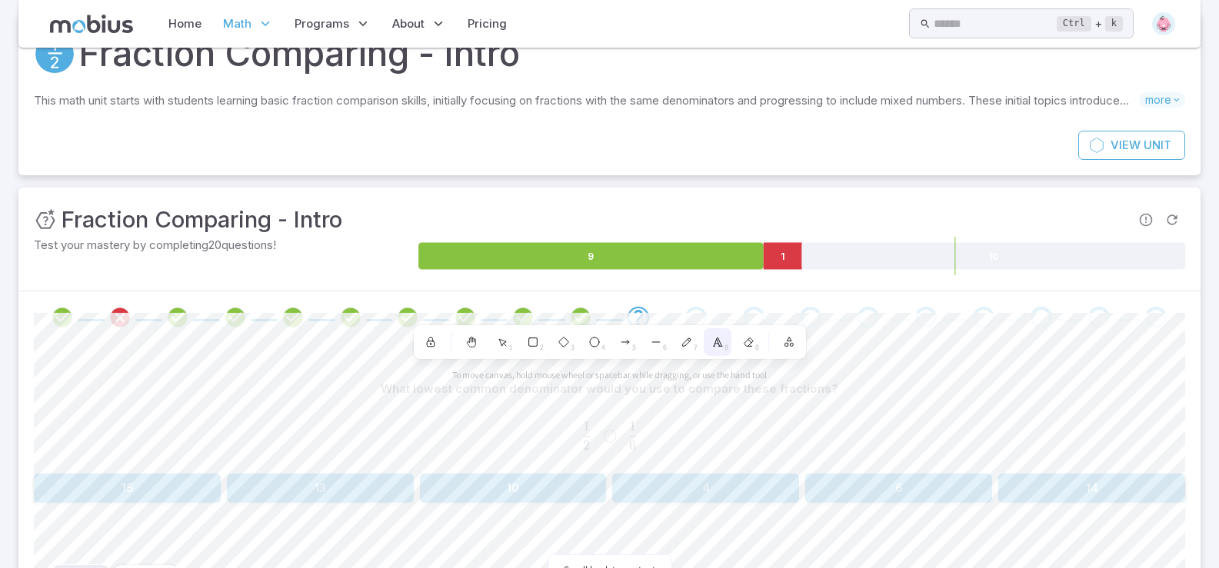
scroll to position [117, 0]
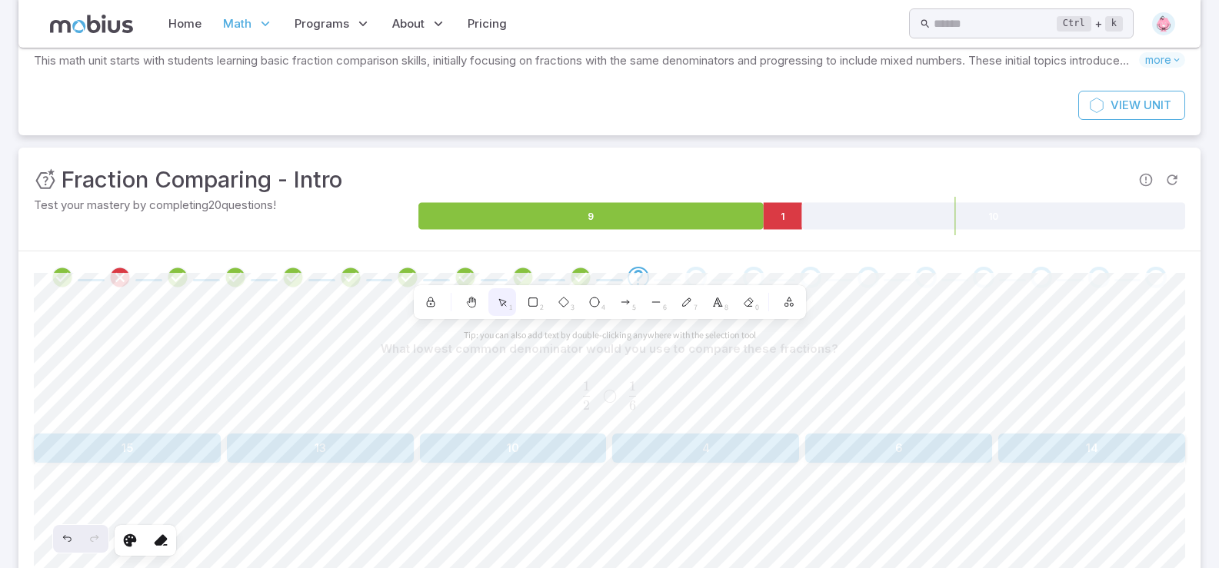
click at [503, 302] on icon at bounding box center [502, 303] width 7 height 7
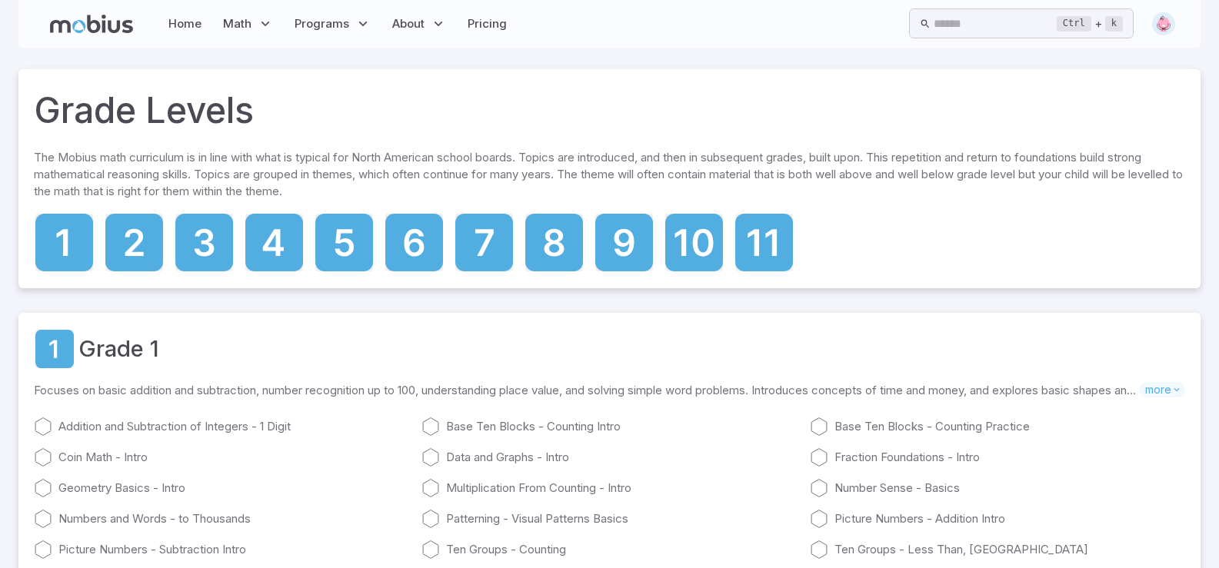
drag, startPoint x: 366, startPoint y: 252, endPoint x: 376, endPoint y: 258, distance: 11.7
click at [364, 252] on icon at bounding box center [344, 243] width 58 height 58
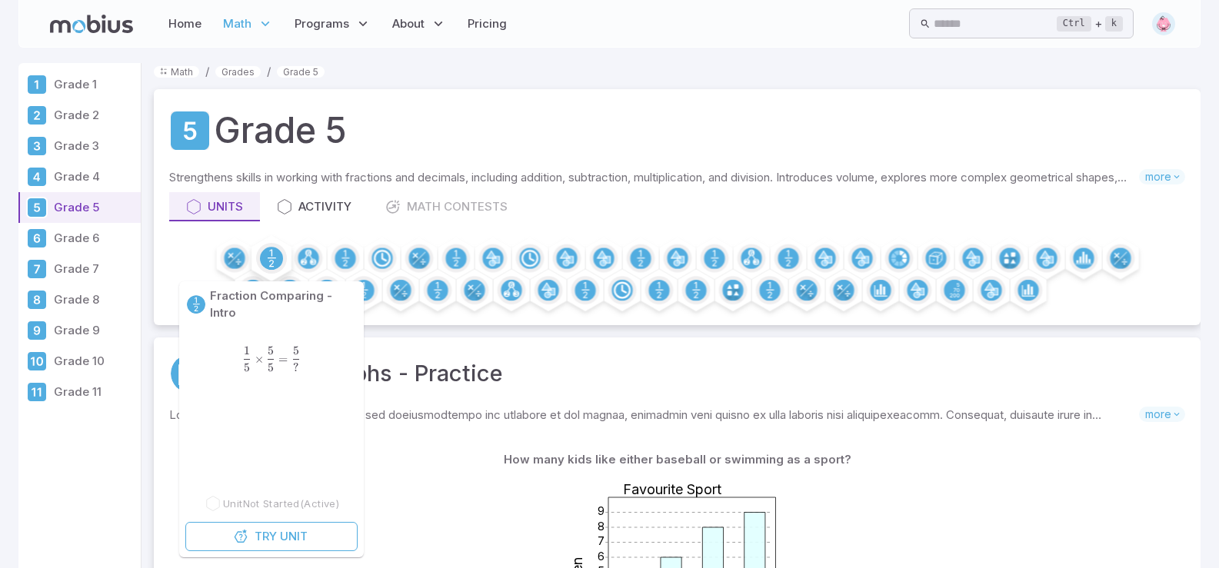
click at [270, 264] on circle at bounding box center [271, 258] width 23 height 23
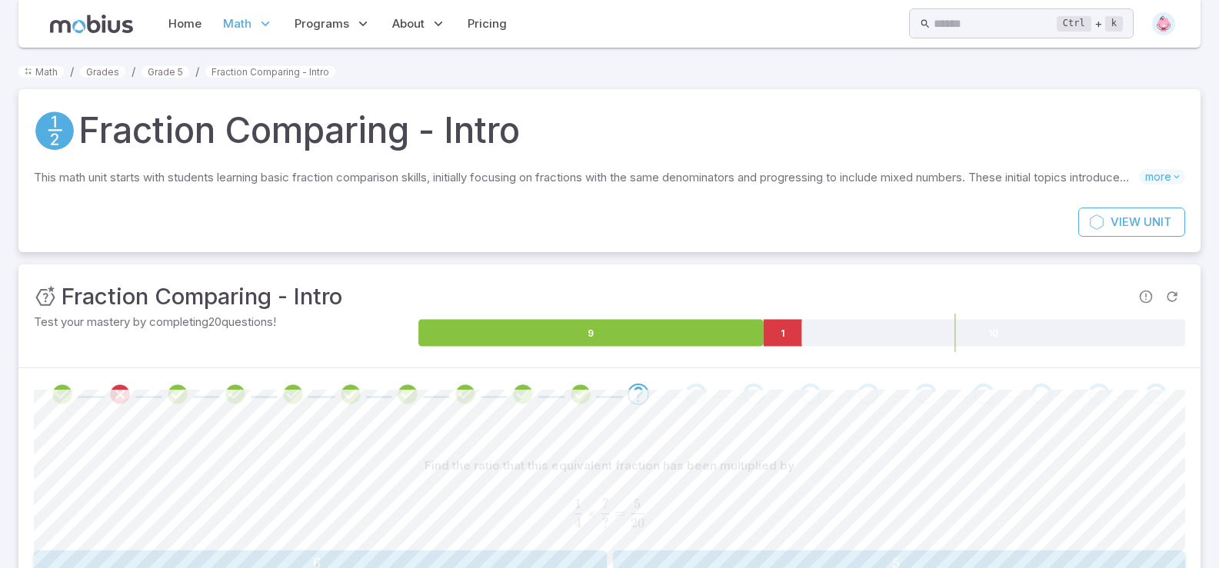
scroll to position [154, 0]
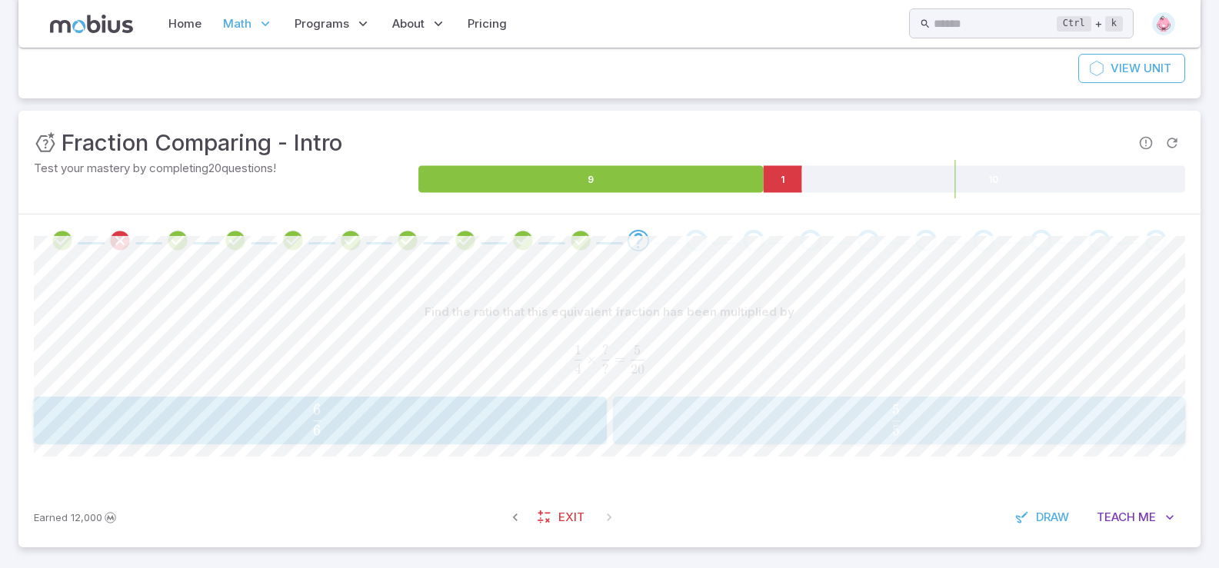
click at [758, 413] on span "5 5 ​" at bounding box center [896, 419] width 522 height 31
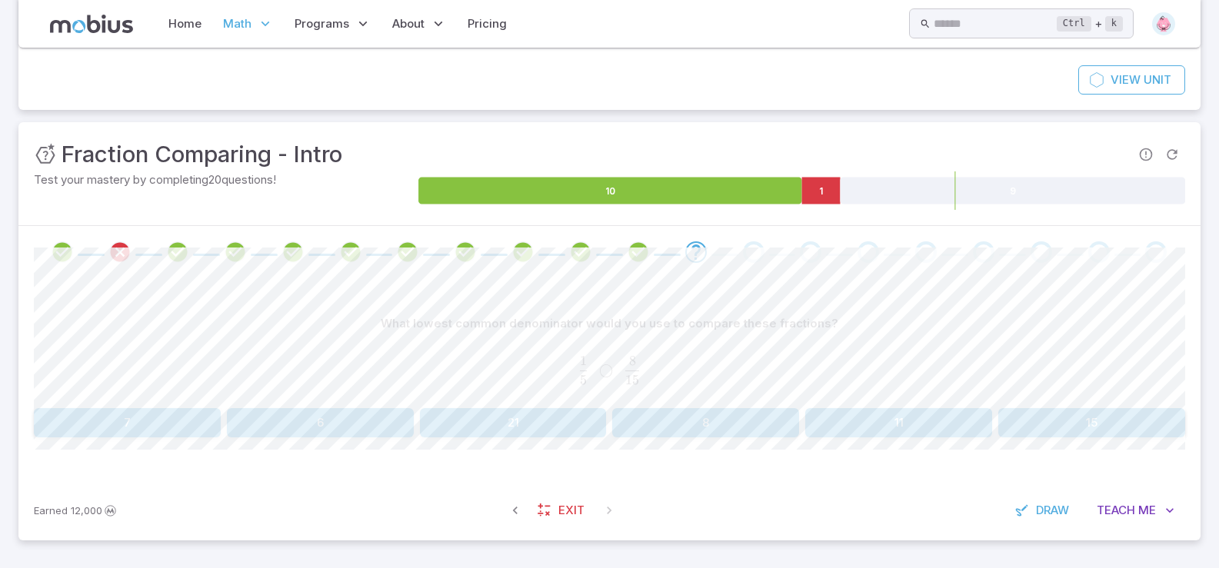
scroll to position [142, 0]
click at [938, 515] on span "Me" at bounding box center [1147, 510] width 18 height 17
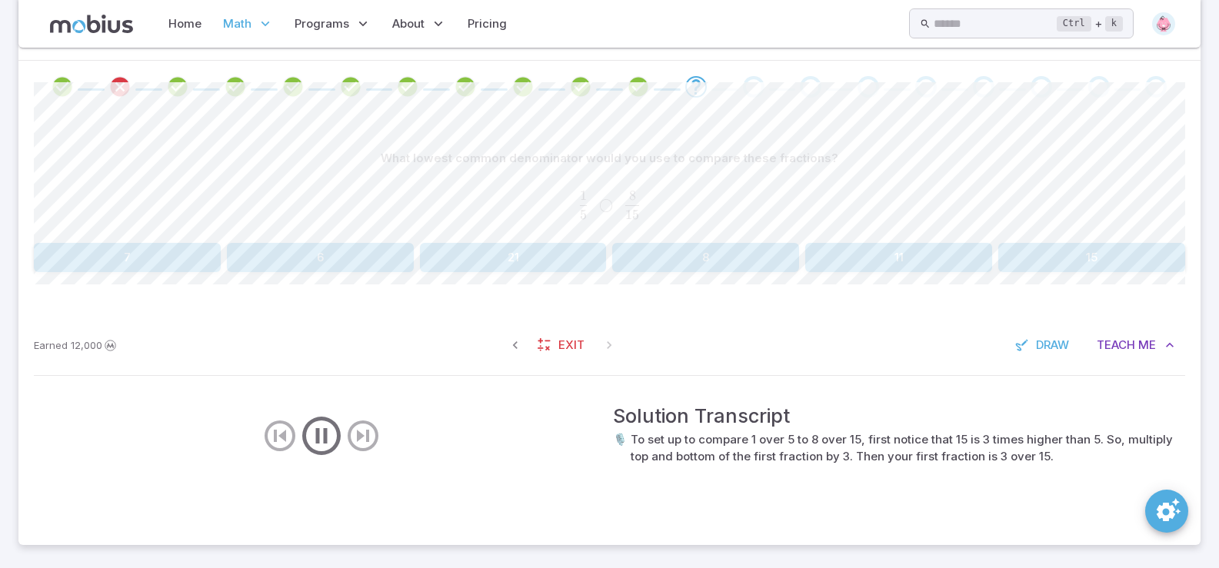
scroll to position [312, 0]
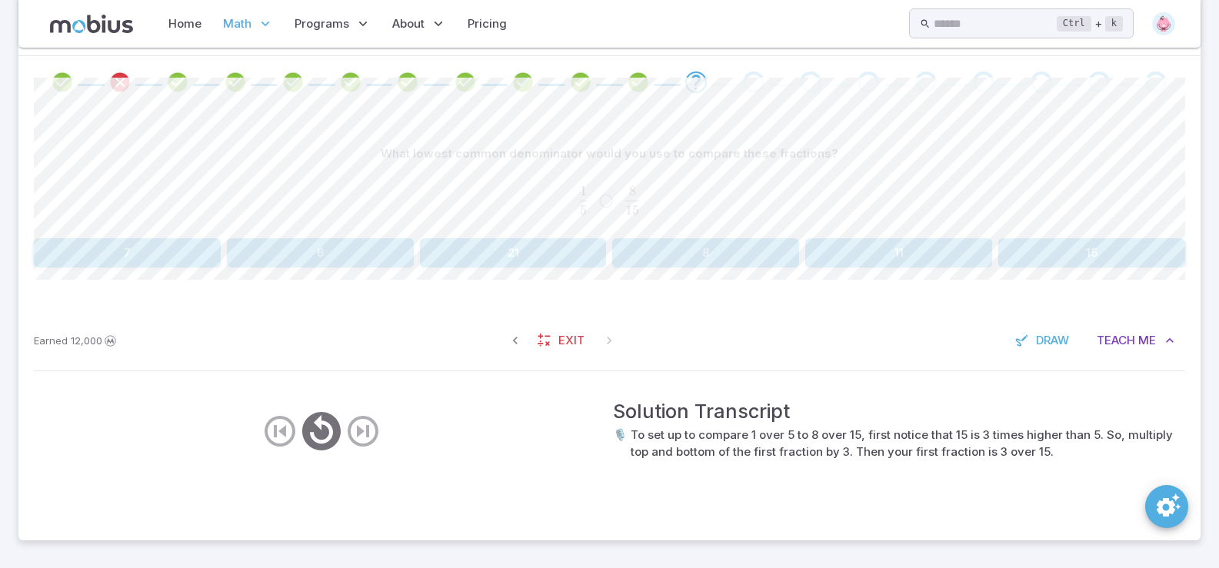
click at [938, 257] on button "15" at bounding box center [1091, 252] width 187 height 29
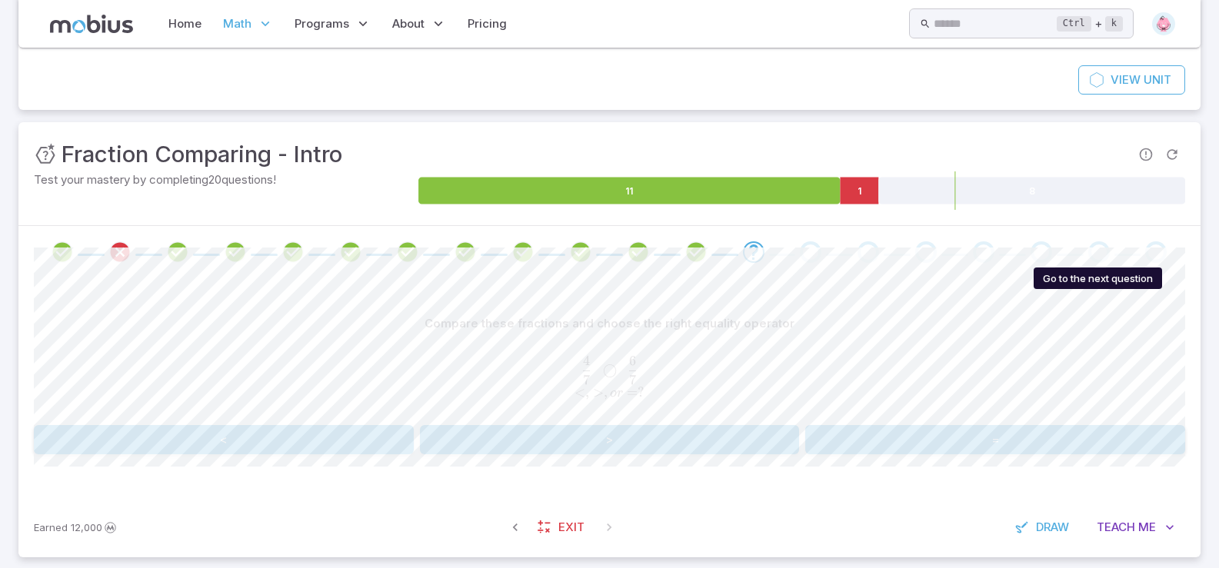
scroll to position [159, 0]
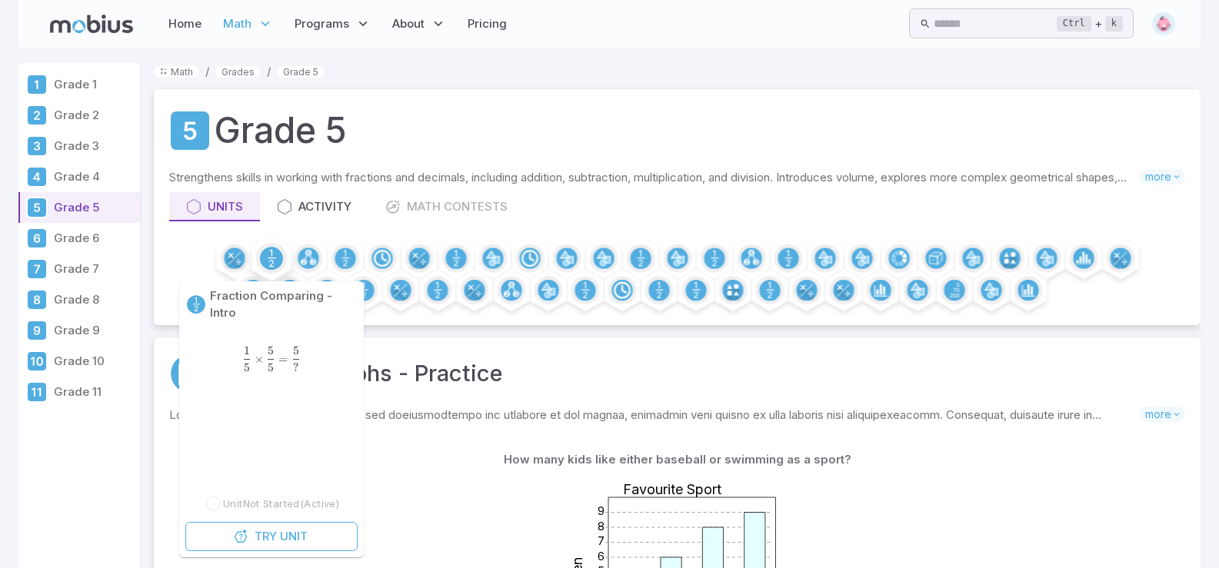
click at [266, 255] on circle at bounding box center [271, 258] width 23 height 23
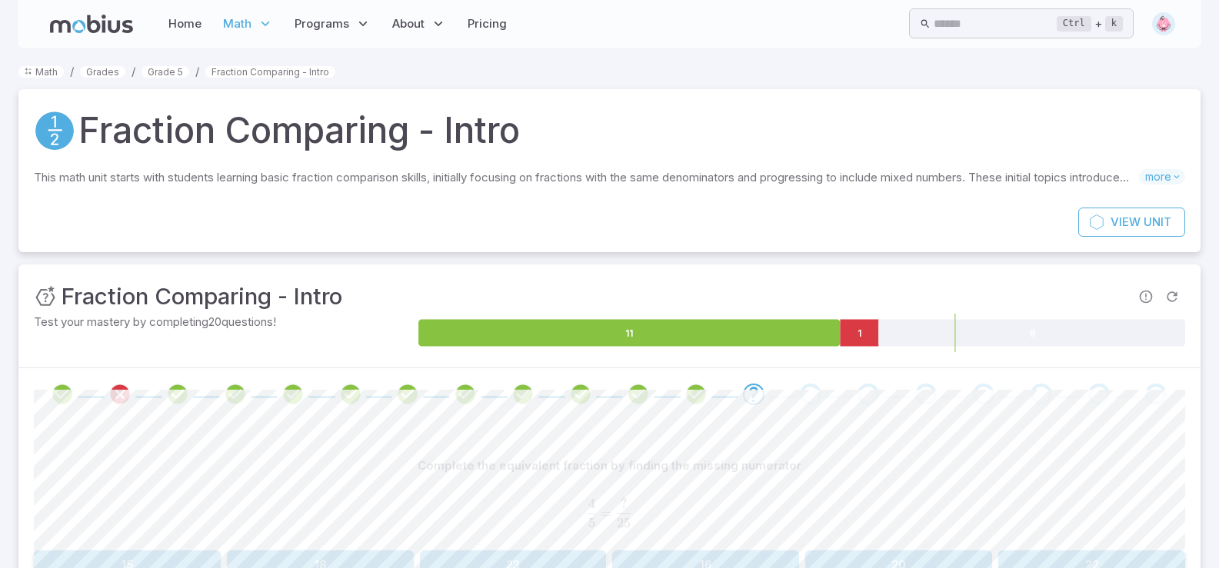
scroll to position [77, 0]
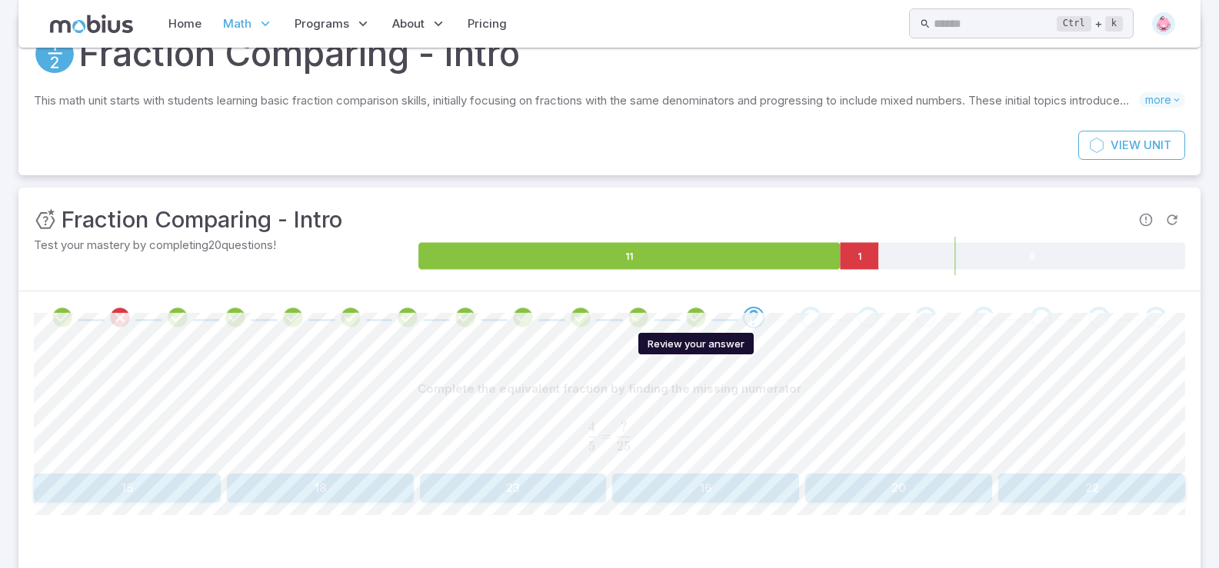
click at [698, 311] on icon "Review your answer" at bounding box center [695, 317] width 23 height 23
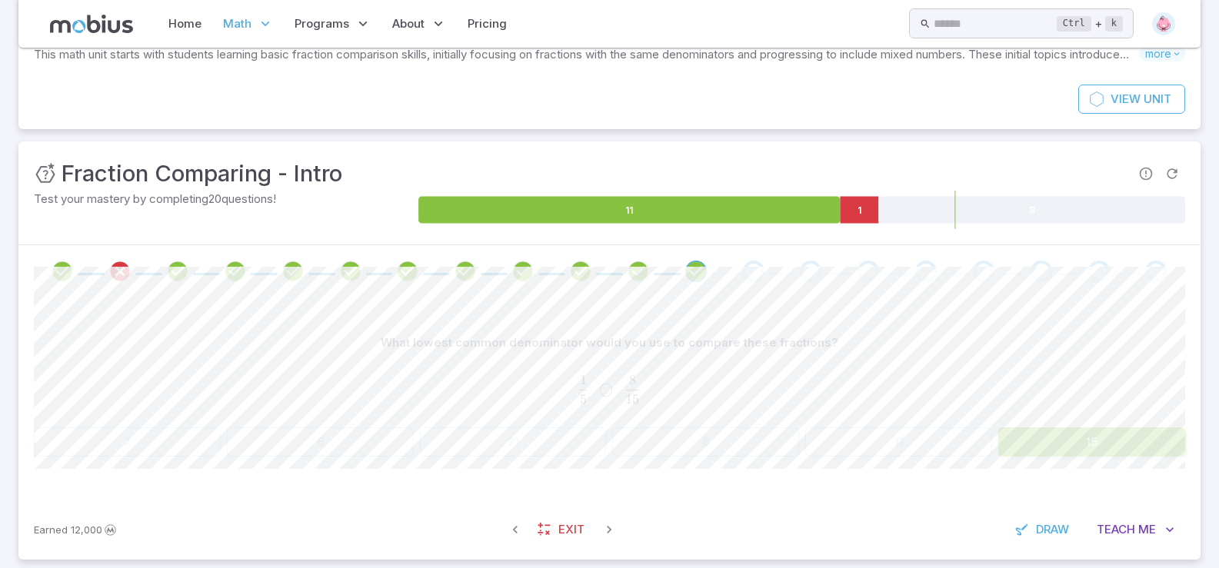
scroll to position [142, 0]
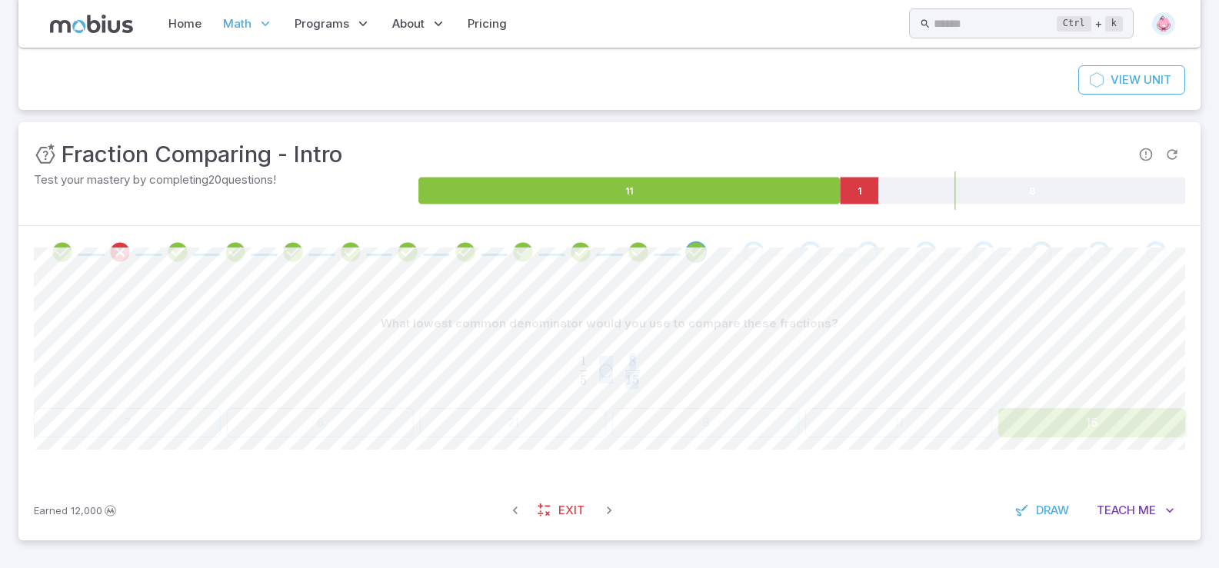
drag, startPoint x: 587, startPoint y: 381, endPoint x: 647, endPoint y: 388, distance: 59.6
click at [645, 388] on div "1 5       ◯       8 15 \frac{1}{5}\;\; \bigcirc \;\;\frac{8}{15} 5 1 ​ ◯ 15 8 ​" at bounding box center [609, 369] width 1151 height 51
click at [658, 388] on div "1 5       ◯       8 15 \frac{1}{5}\;\; \bigcirc \;\;\frac{8}{15} 5 1 ​ ◯ 15 8 ​" at bounding box center [609, 369] width 1151 height 51
click at [753, 254] on div "Go to the next question" at bounding box center [754, 252] width 22 height 22
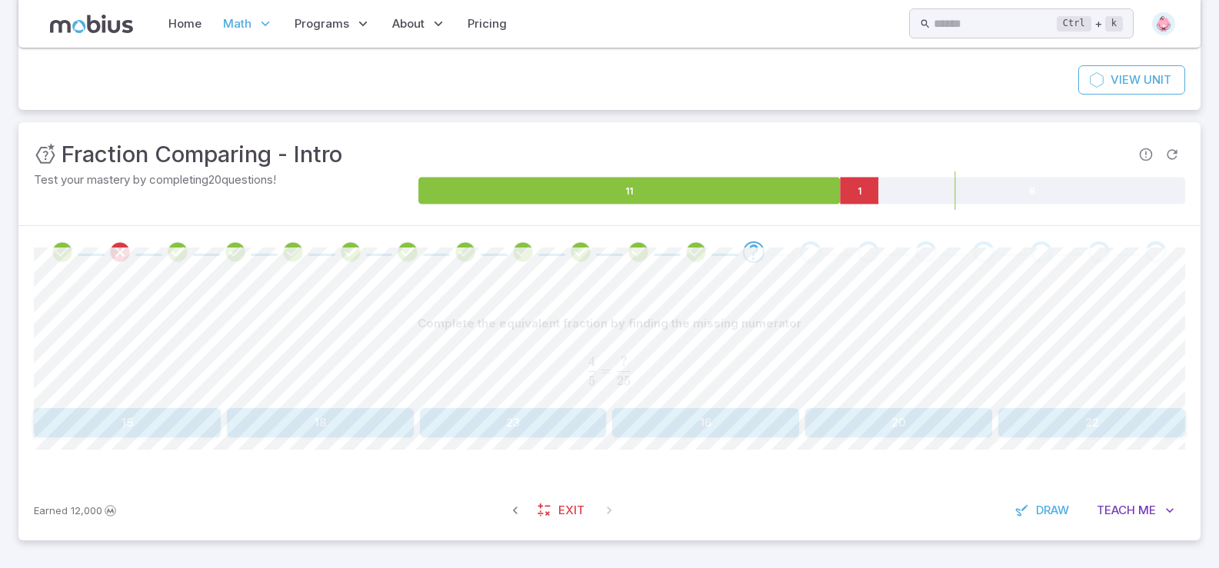
click at [856, 434] on button "20" at bounding box center [898, 422] width 187 height 29
click at [451, 412] on button "3" at bounding box center [513, 422] width 187 height 29
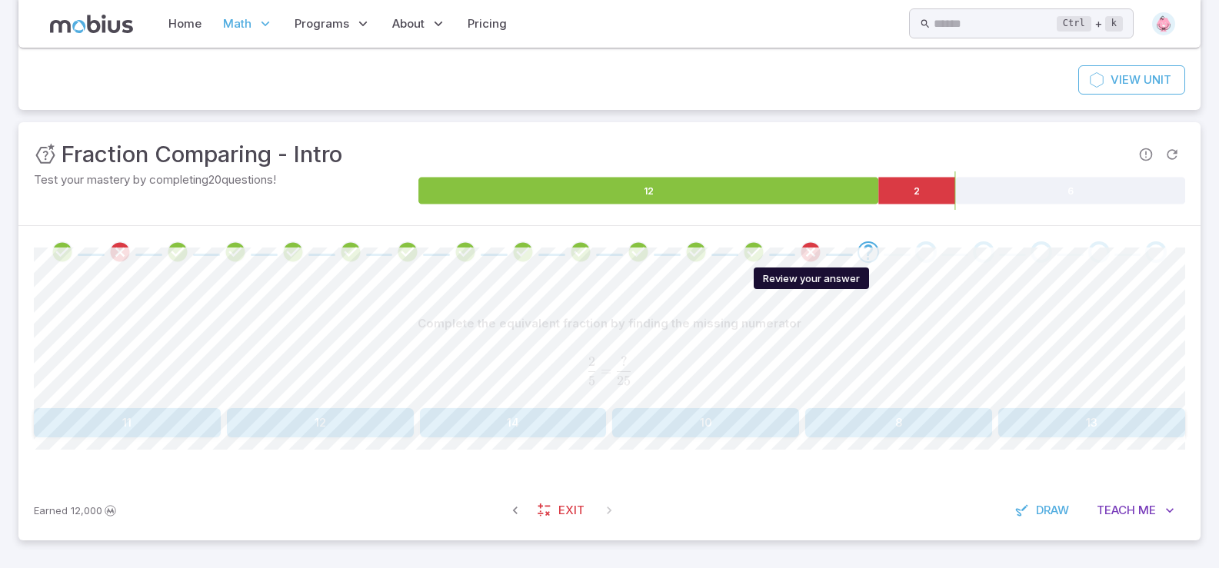
click at [806, 251] on icon "Review your answer" at bounding box center [810, 252] width 23 height 23
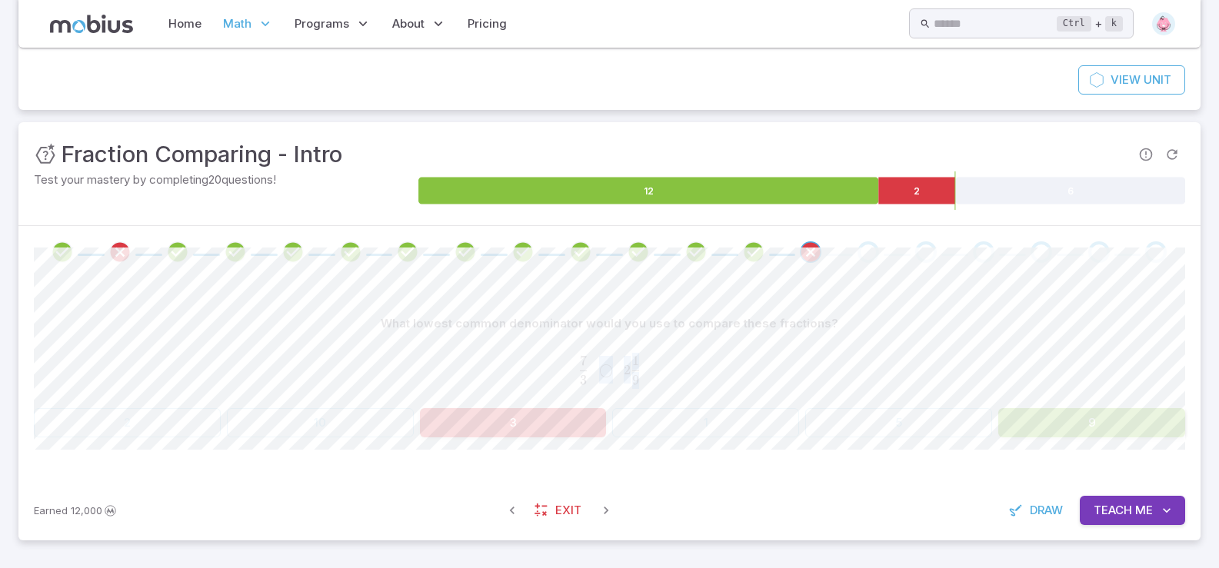
drag, startPoint x: 586, startPoint y: 381, endPoint x: 561, endPoint y: 416, distance: 43.1
click at [562, 416] on div "What lowest common denominator would you use to compare these fractions? 7 3   …" at bounding box center [609, 373] width 1151 height 128
click at [539, 384] on span "3 7 ​ ◯ 2 9 1 ​" at bounding box center [609, 370] width 1151 height 28
click at [863, 246] on div "Go to the next question" at bounding box center [868, 252] width 22 height 22
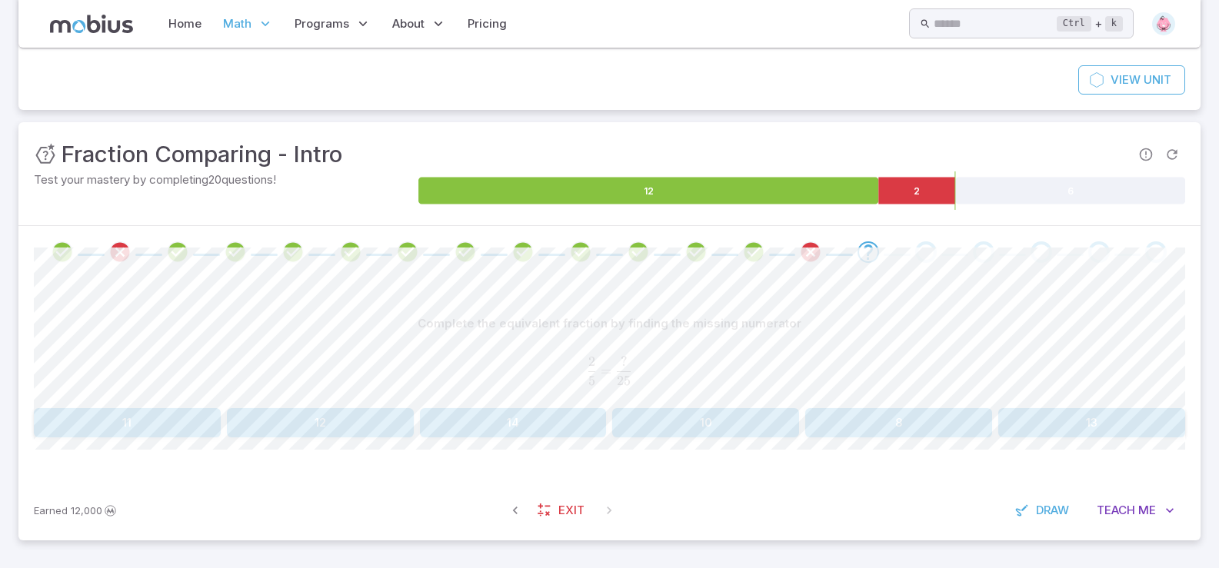
click at [708, 427] on button "10" at bounding box center [705, 422] width 187 height 29
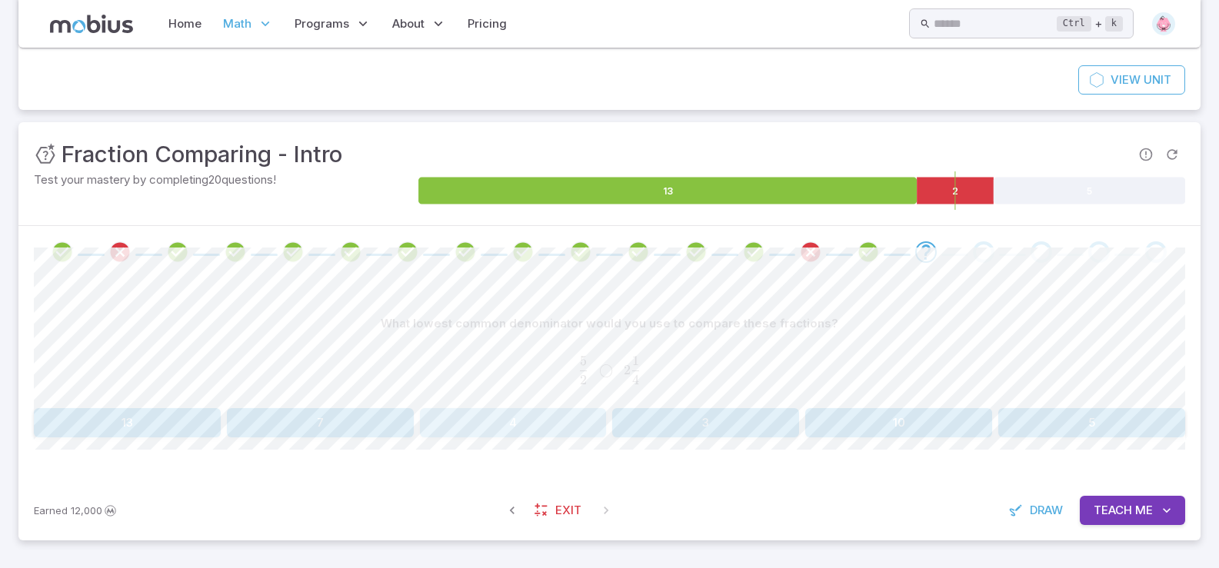
click at [567, 420] on button "4" at bounding box center [513, 422] width 187 height 29
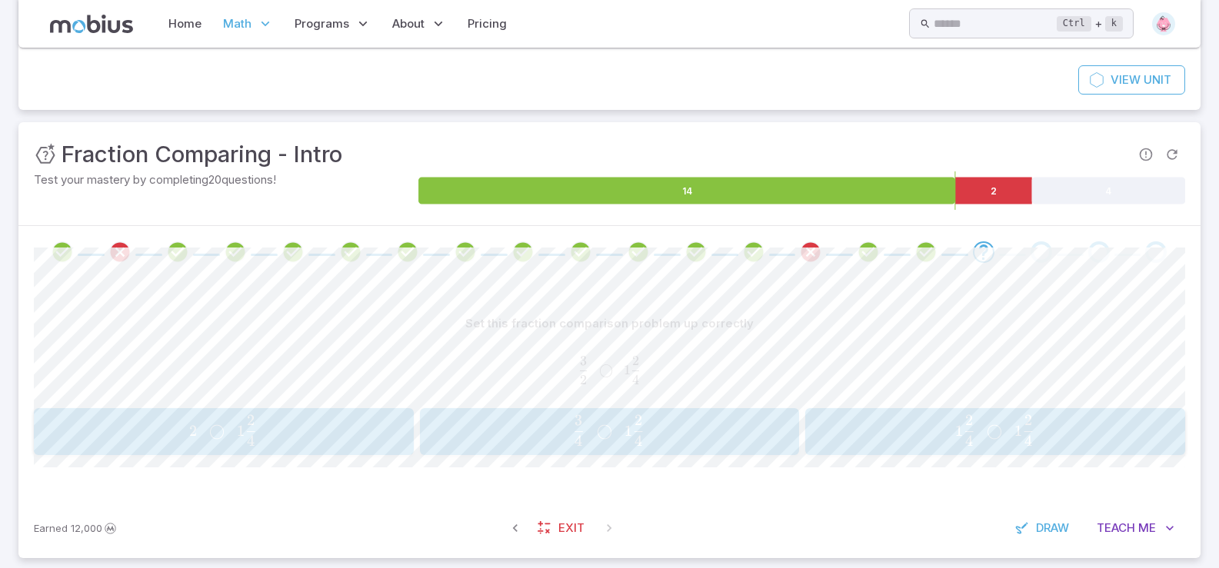
click at [604, 370] on span "◯" at bounding box center [606, 370] width 14 height 16
click at [630, 438] on span "1" at bounding box center [628, 431] width 8 height 18
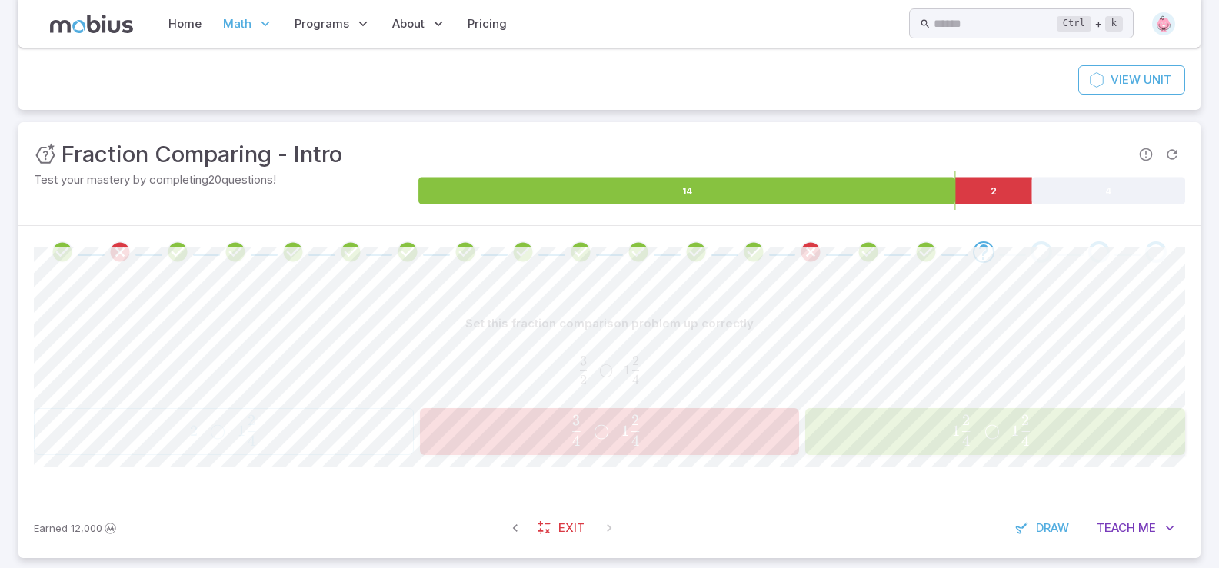
click at [634, 439] on span "button" at bounding box center [635, 441] width 8 height 11
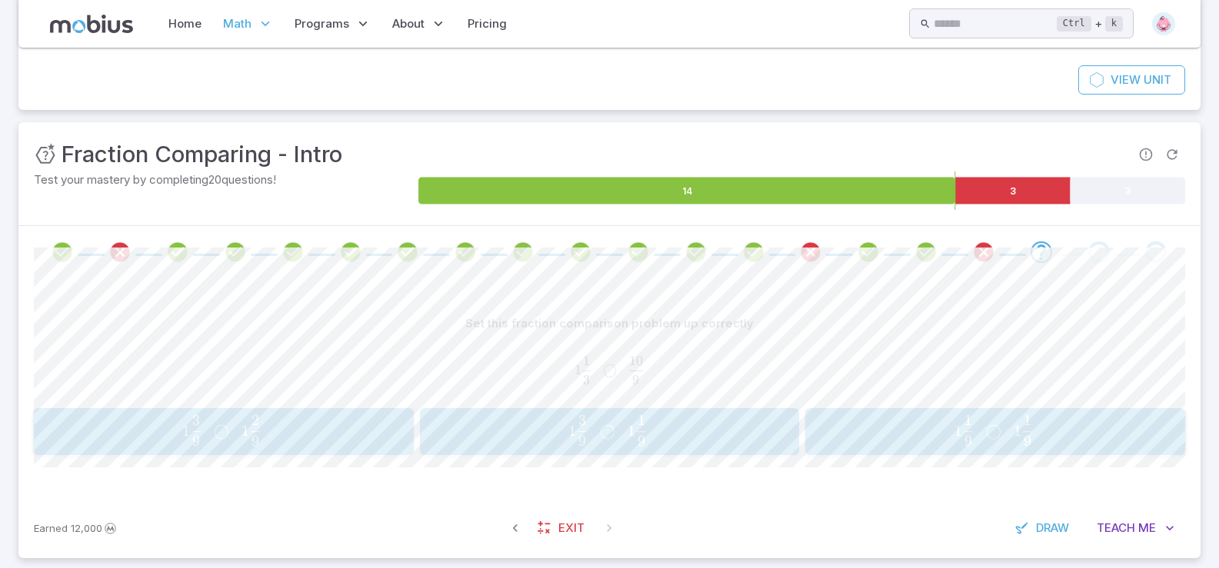
click at [938, 265] on div at bounding box center [609, 252] width 1182 height 52
click at [938, 249] on icon "Review your answer" at bounding box center [983, 252] width 23 height 23
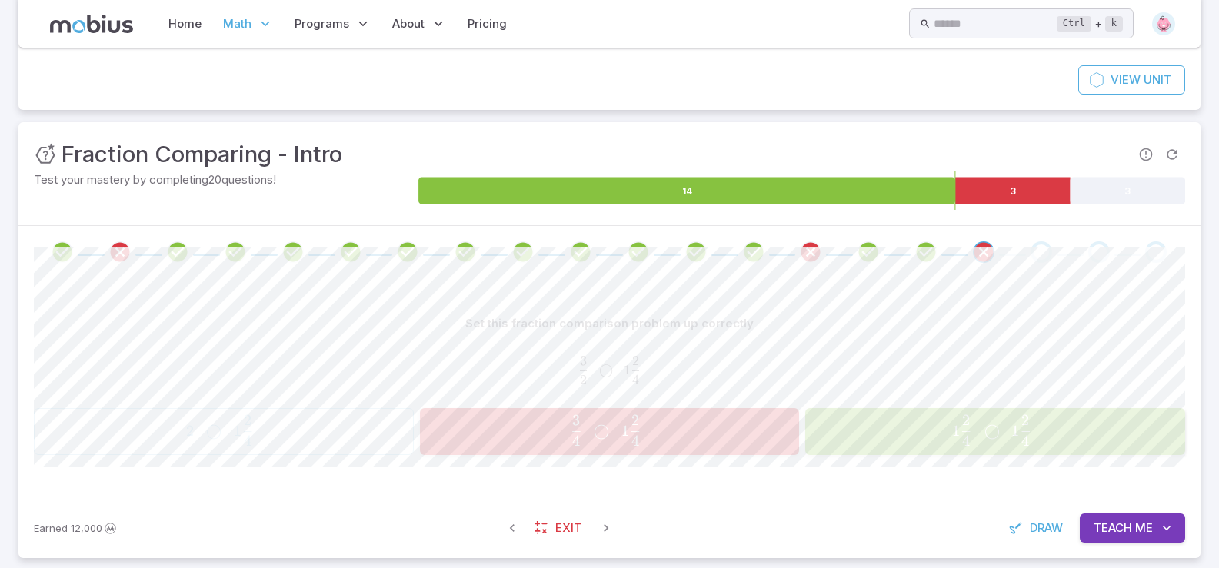
click at [938, 527] on span "Teach" at bounding box center [1112, 528] width 38 height 17
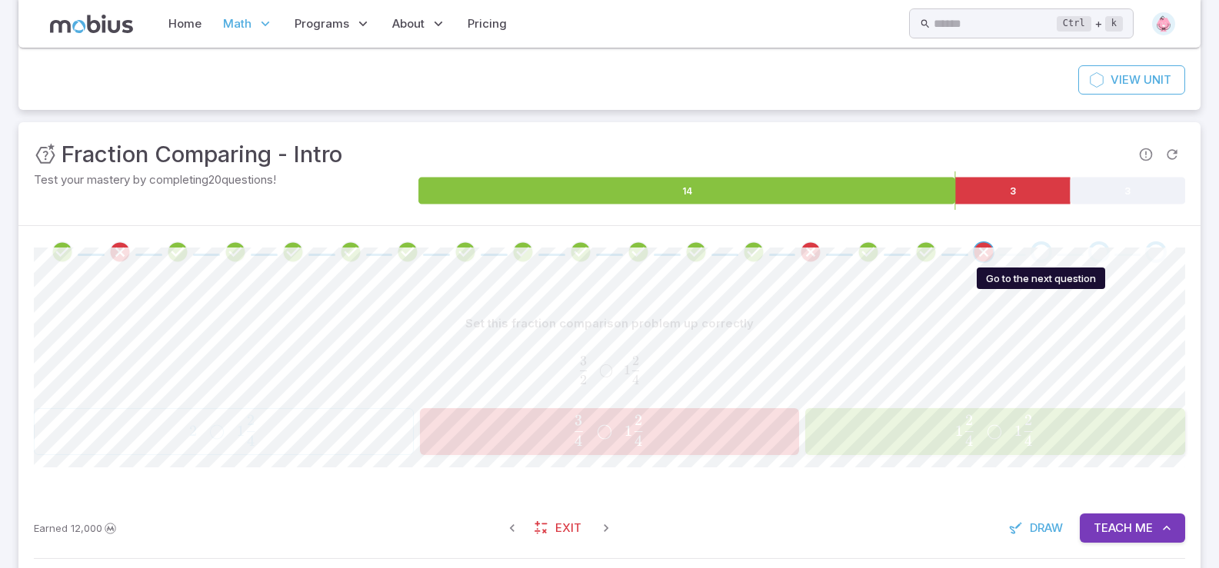
click at [938, 247] on div "Go to the next question" at bounding box center [1041, 252] width 22 height 22
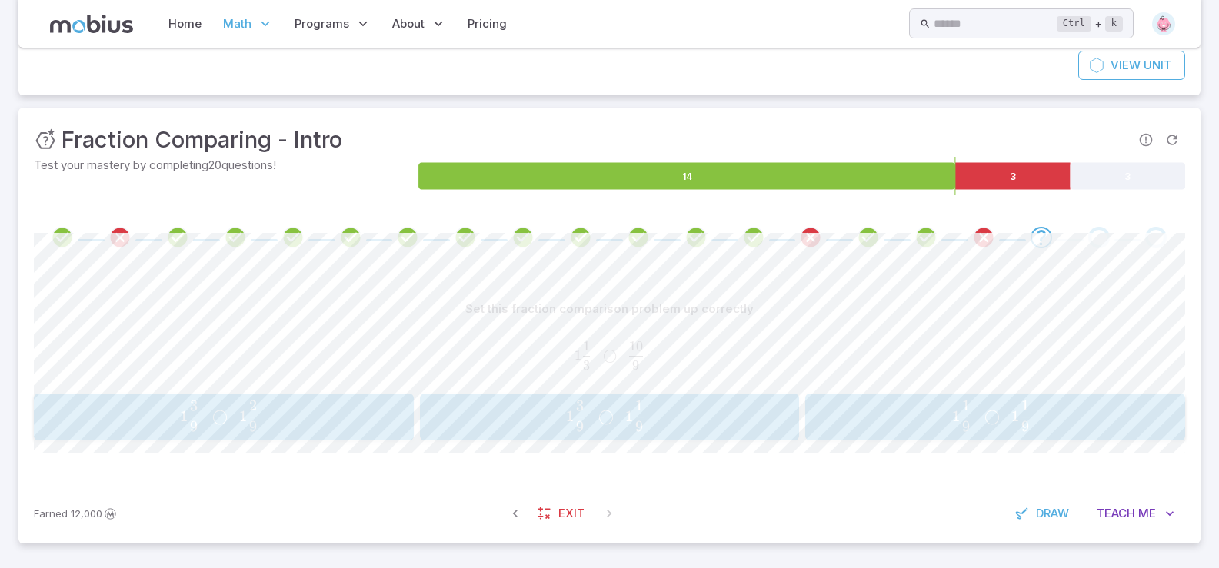
scroll to position [160, 0]
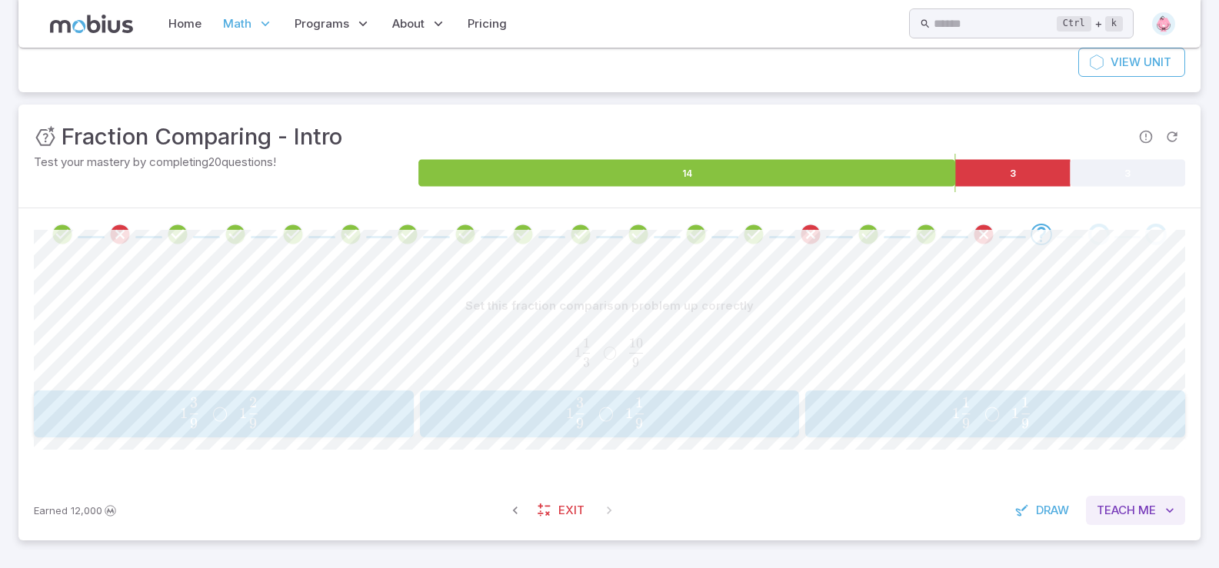
click at [938, 512] on span "Teach" at bounding box center [1115, 510] width 38 height 17
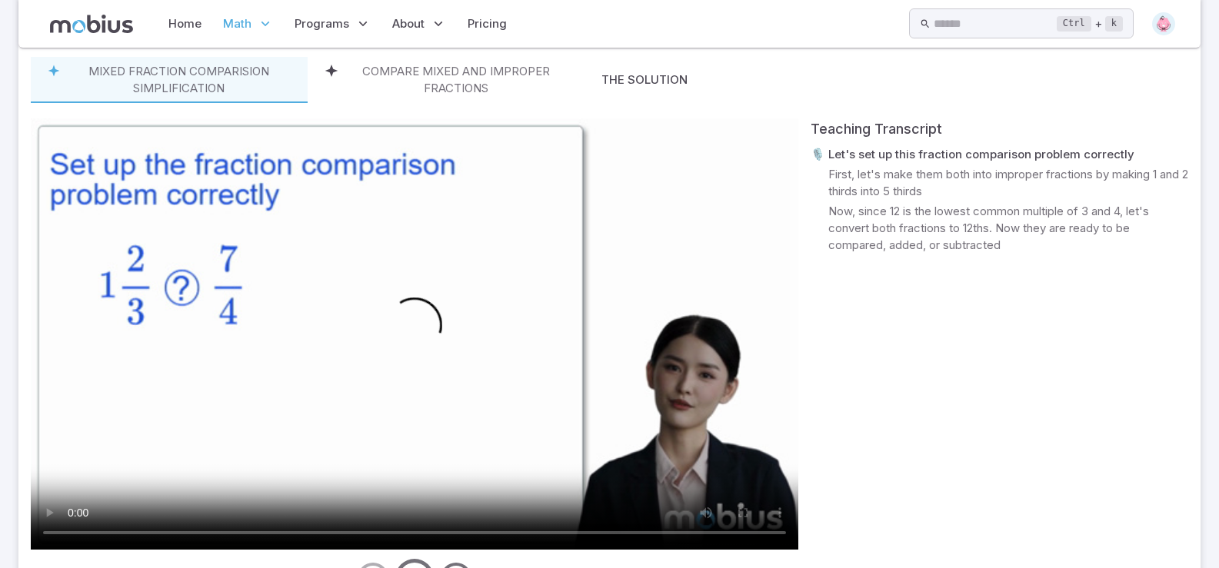
scroll to position [690, 0]
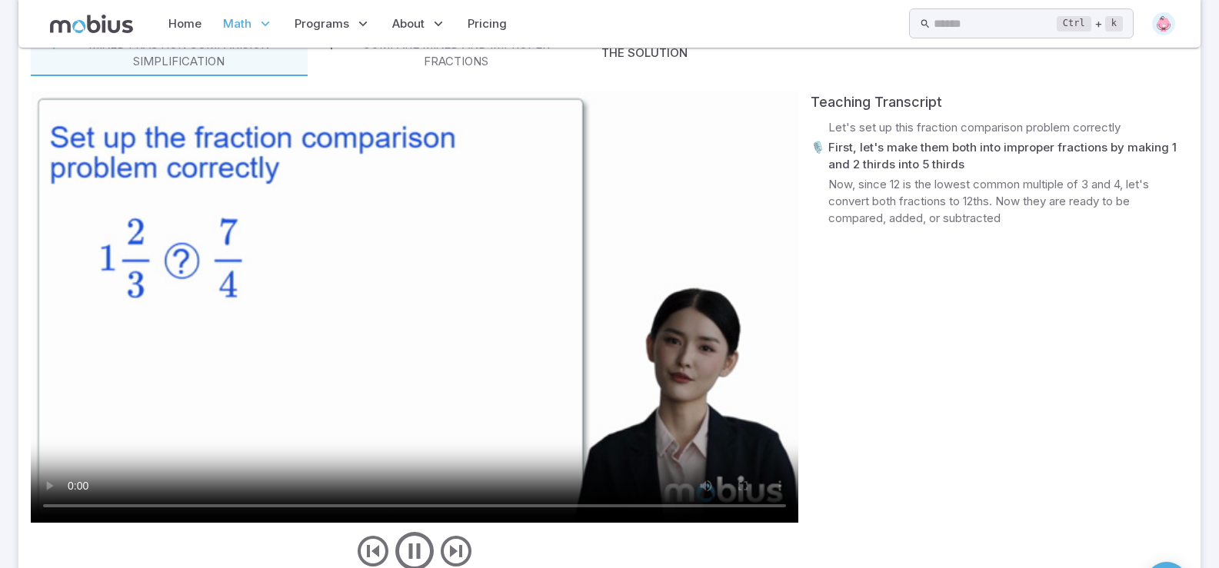
drag, startPoint x: 241, startPoint y: 341, endPoint x: 232, endPoint y: 344, distance: 9.7
click at [238, 342] on video at bounding box center [414, 307] width 767 height 431
click at [148, 382] on video at bounding box center [414, 307] width 767 height 431
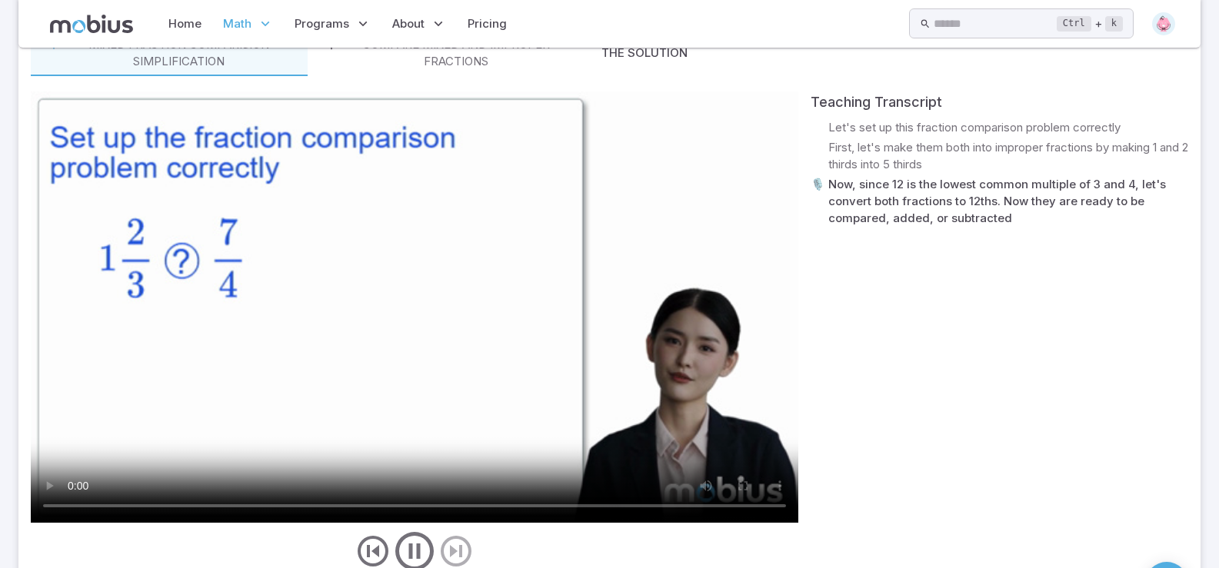
drag, startPoint x: 419, startPoint y: 413, endPoint x: 378, endPoint y: 401, distance: 43.3
click at [411, 410] on video at bounding box center [414, 307] width 767 height 431
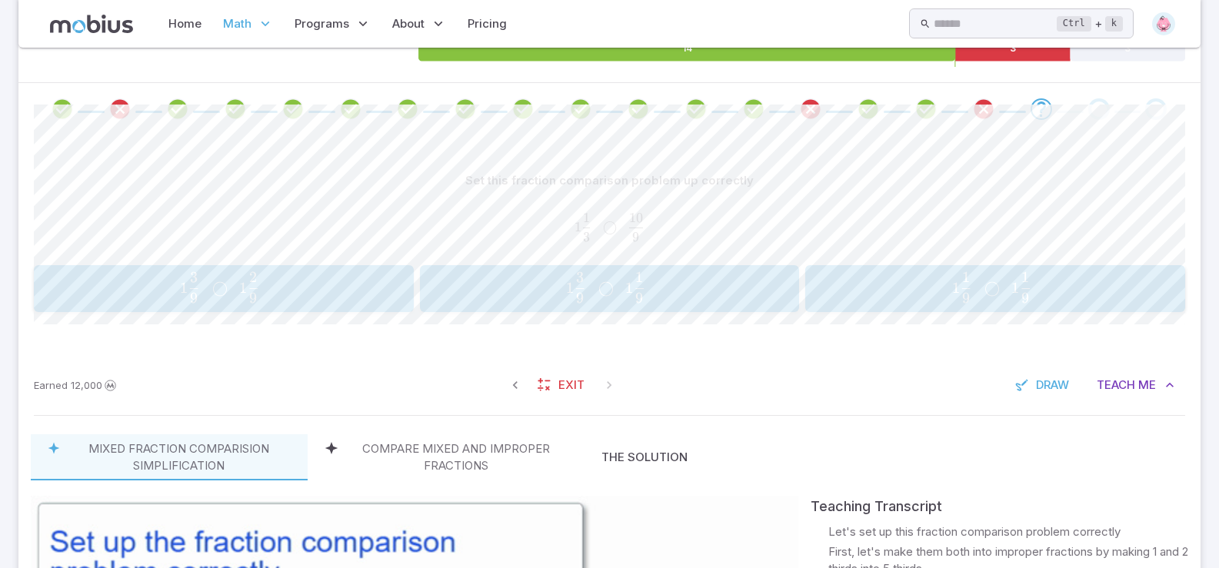
scroll to position [228, 0]
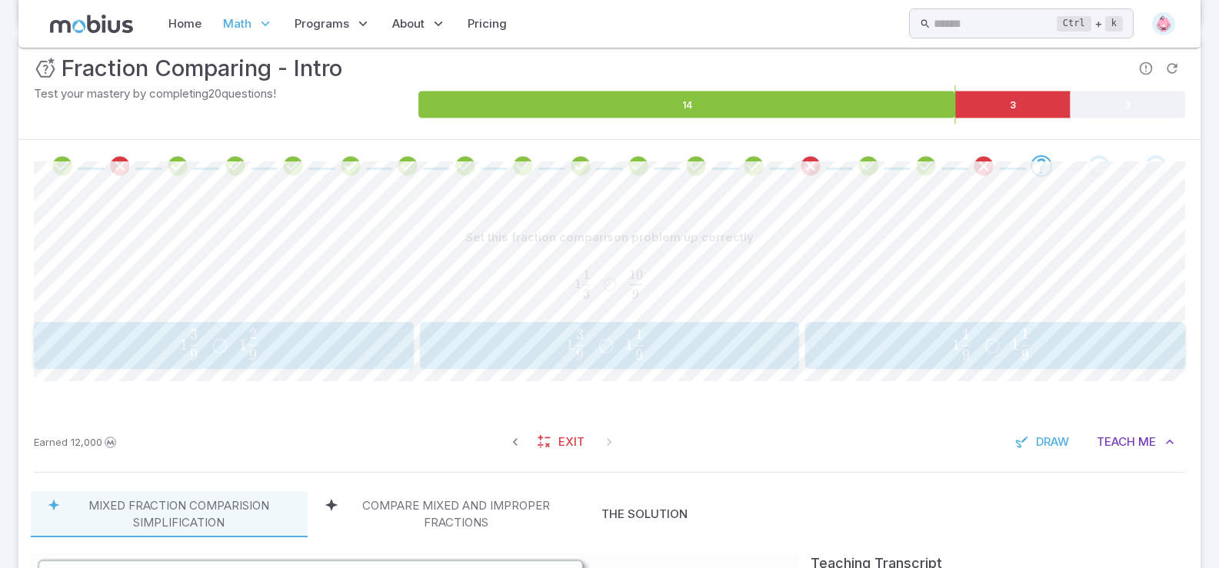
click at [609, 345] on span "◯" at bounding box center [605, 345] width 15 height 18
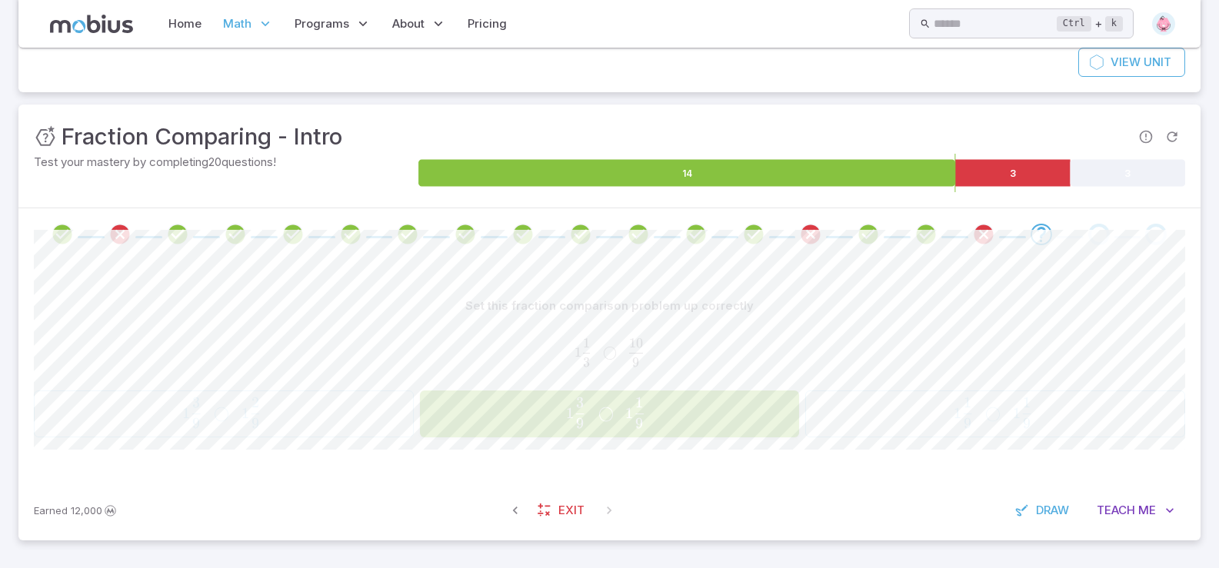
scroll to position [160, 0]
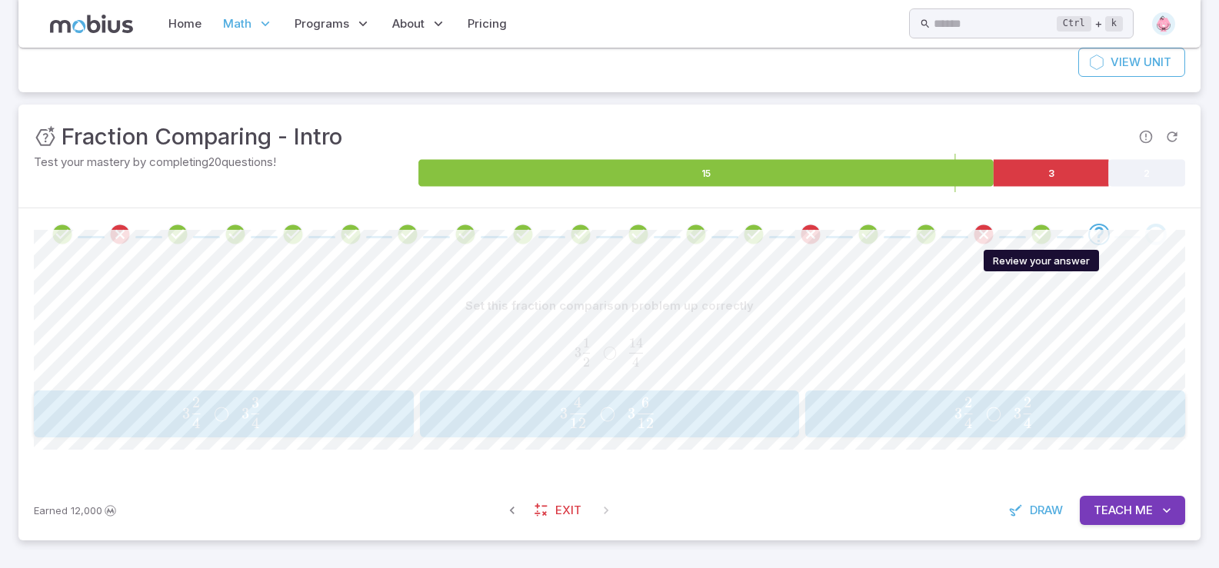
click at [938, 231] on icon "Review your answer" at bounding box center [1041, 234] width 23 height 23
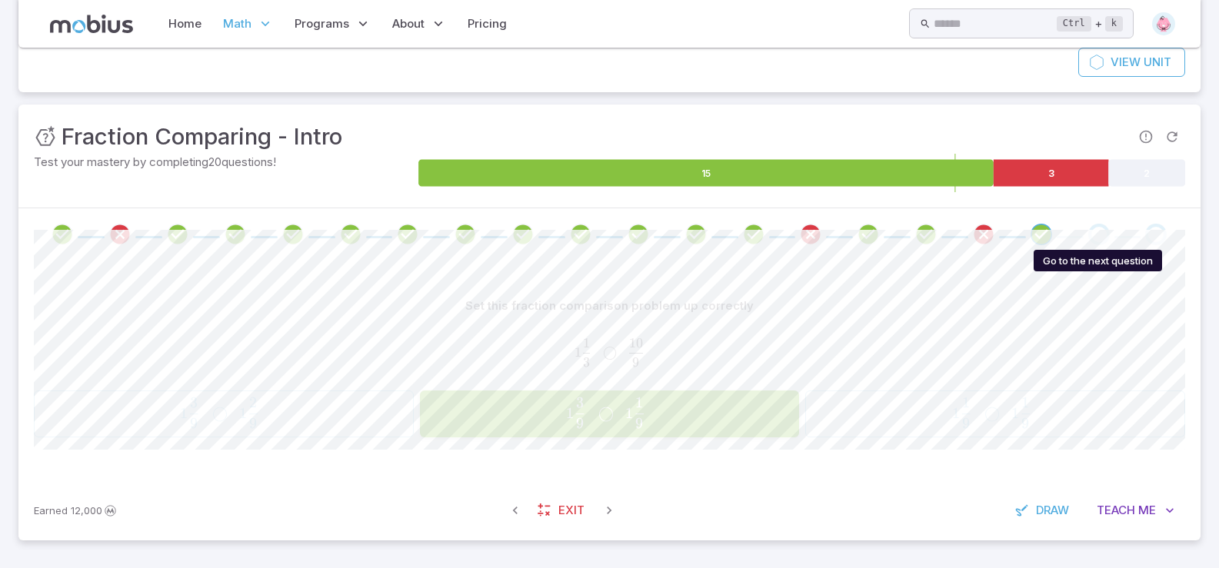
click at [938, 235] on div "Go to the next question" at bounding box center [1099, 235] width 22 height 22
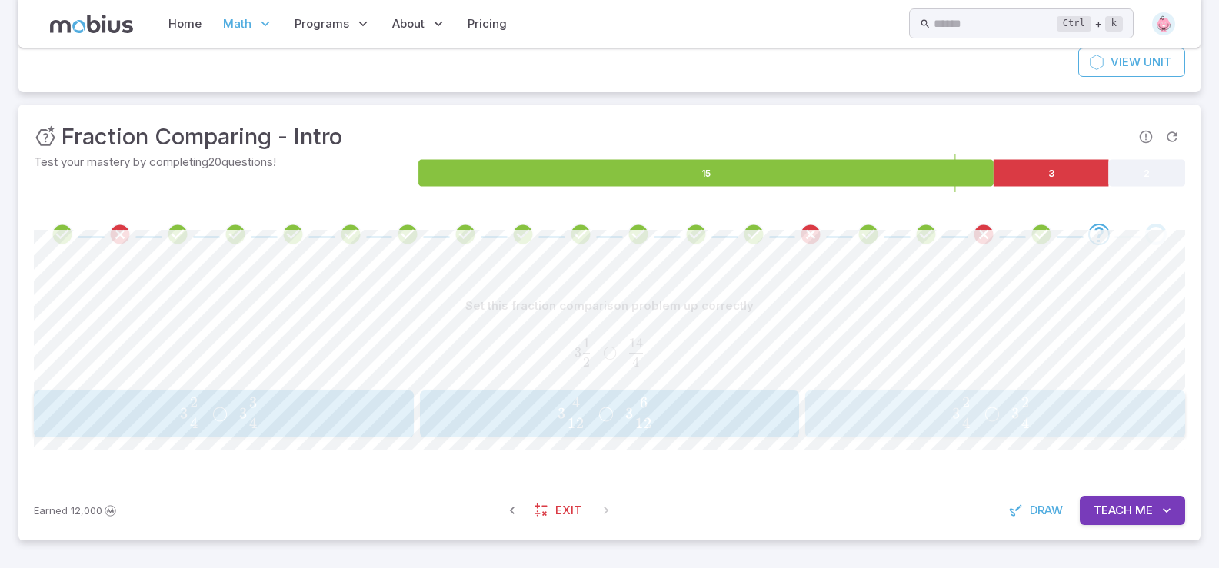
click at [938, 436] on button "3 2 4       ◯       3 2 4 3\frac{2}{4}\;\; \bigcirc \;\;3\frac{2}{4} 3 4 2 ​ ◯ …" at bounding box center [995, 415] width 380 height 48
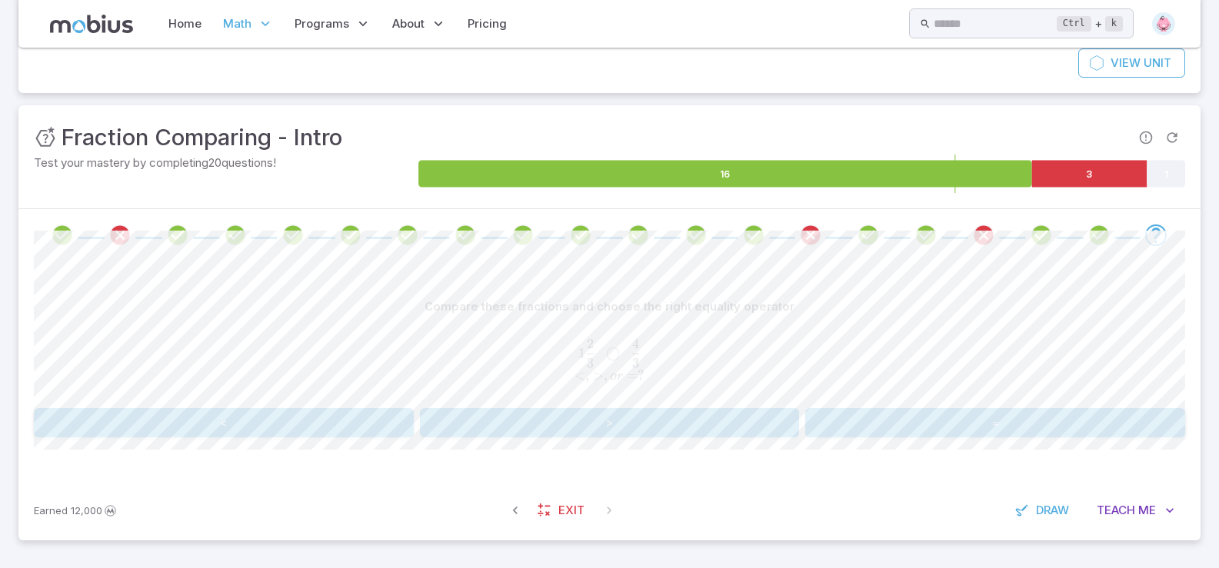
scroll to position [159, 0]
click at [223, 421] on button "<" at bounding box center [224, 422] width 380 height 29
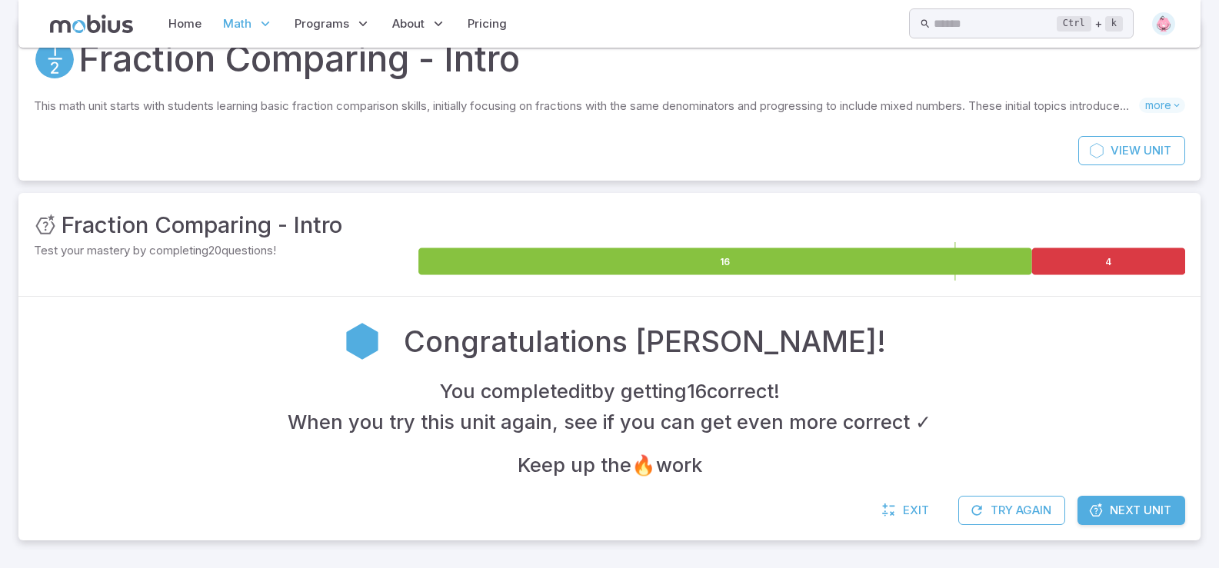
scroll to position [72, 0]
click at [938, 254] on icon at bounding box center [1108, 261] width 153 height 27
click at [938, 252] on icon at bounding box center [1108, 261] width 153 height 27
click at [938, 504] on icon "button" at bounding box center [976, 510] width 15 height 15
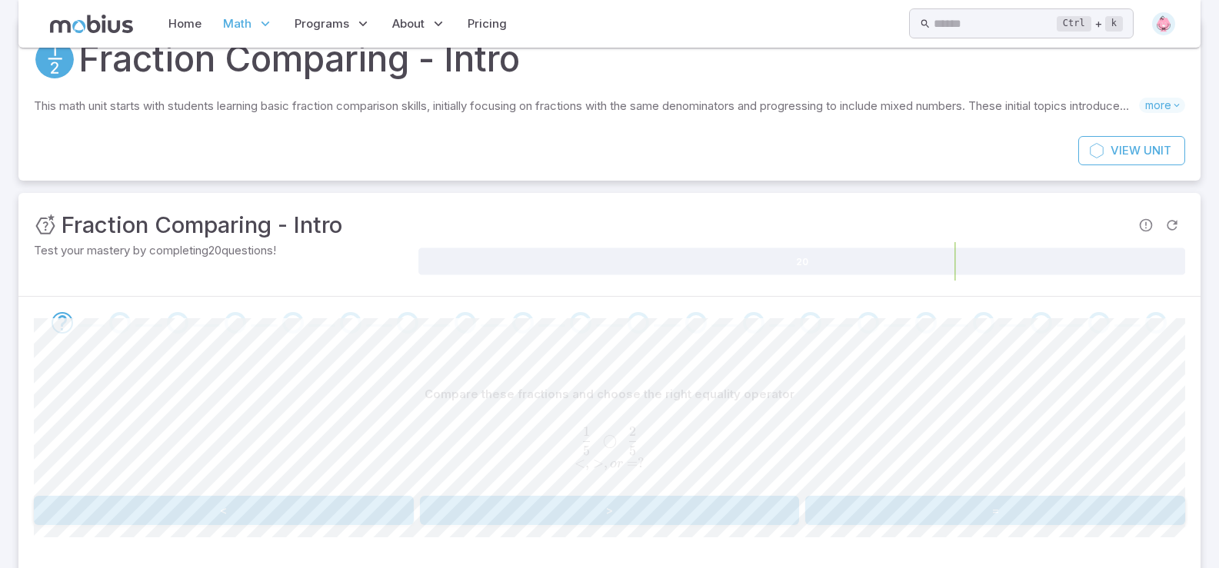
drag, startPoint x: 1162, startPoint y: 313, endPoint x: 1150, endPoint y: 319, distance: 13.8
click at [938, 315] on span at bounding box center [1156, 323] width 22 height 22
click at [938, 321] on div "Go to the next question" at bounding box center [1156, 323] width 22 height 22
click at [938, 324] on div "Go to the next question" at bounding box center [1156, 323] width 22 height 22
drag, startPoint x: 1158, startPoint y: 324, endPoint x: 1118, endPoint y: 390, distance: 77.3
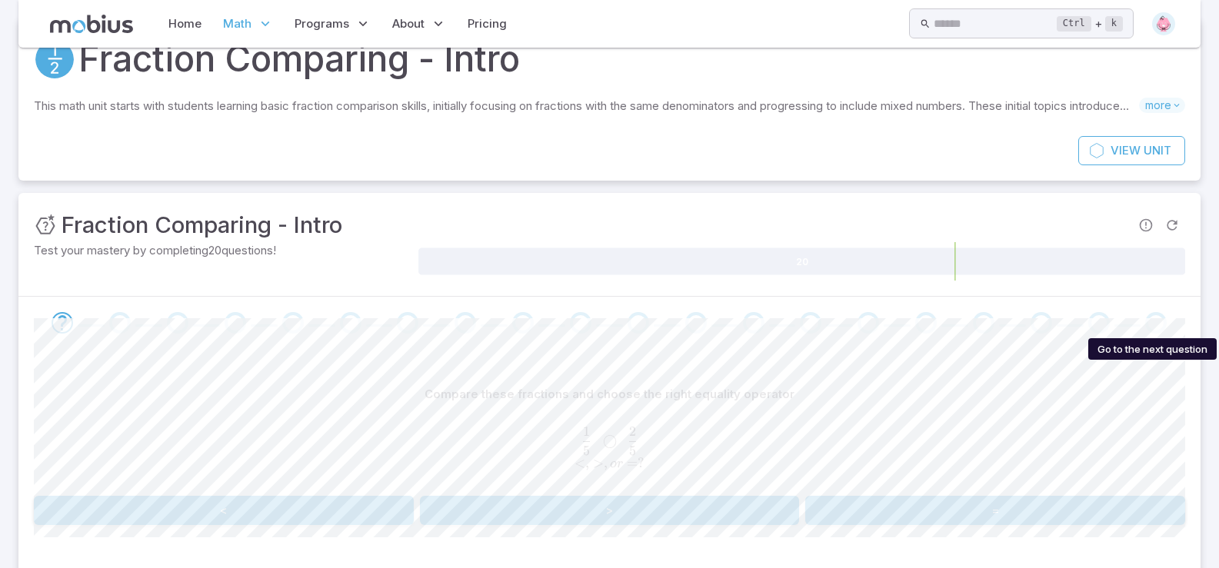
click at [938, 336] on div at bounding box center [609, 323] width 1182 height 52
click at [243, 507] on button "<" at bounding box center [224, 510] width 380 height 29
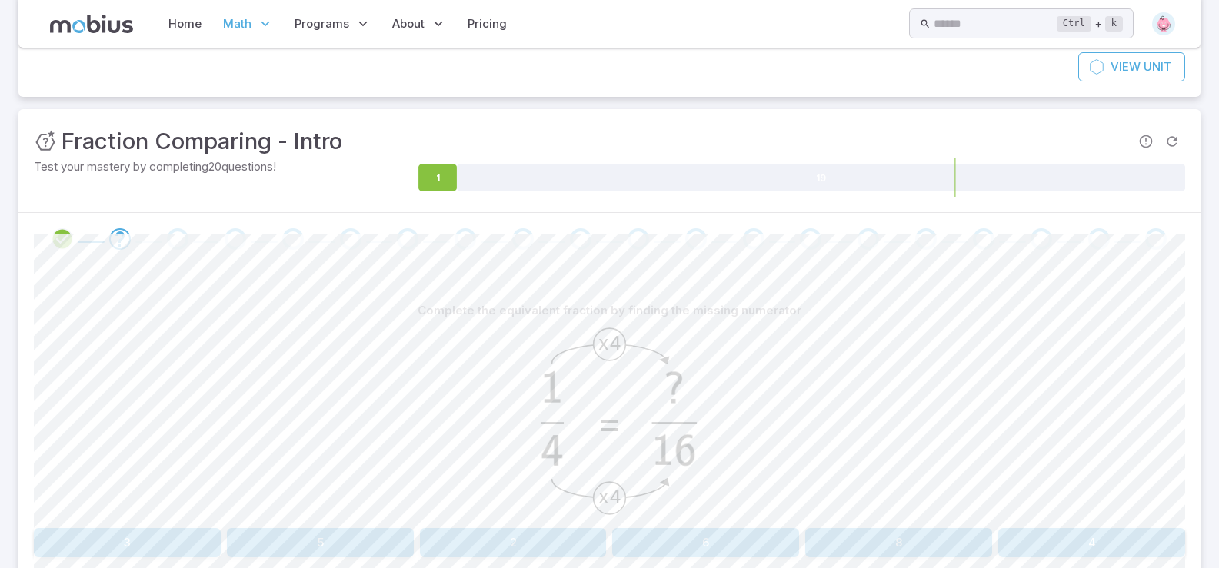
scroll to position [225, 0]
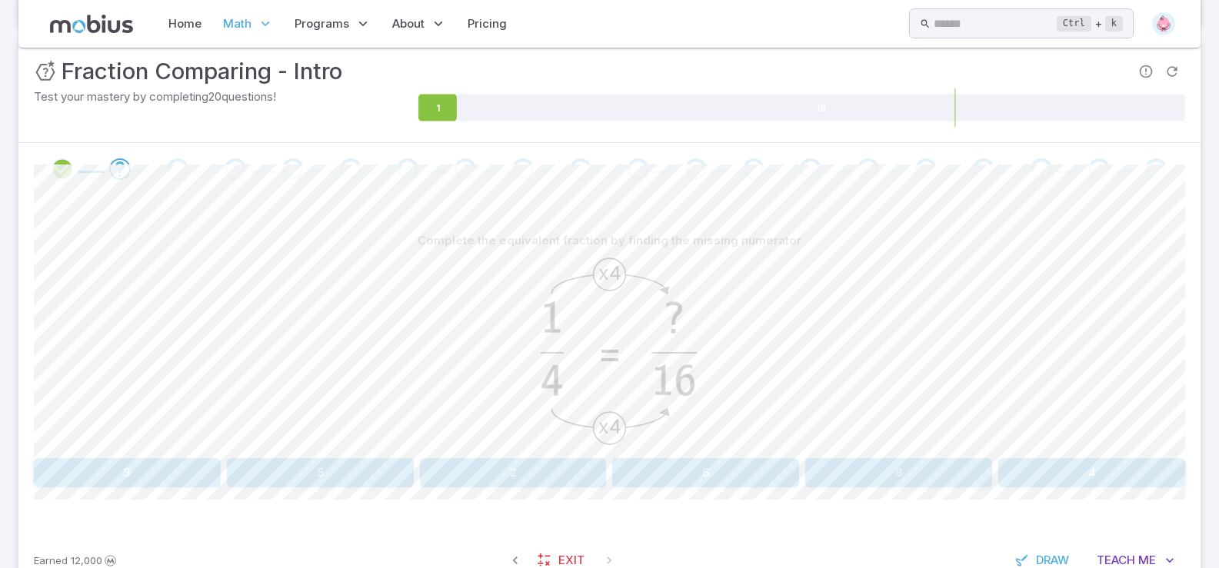
click at [938, 461] on button "4" at bounding box center [1091, 472] width 187 height 29
click at [678, 474] on button "12" at bounding box center [705, 472] width 187 height 29
click at [938, 471] on button "18" at bounding box center [1091, 472] width 187 height 29
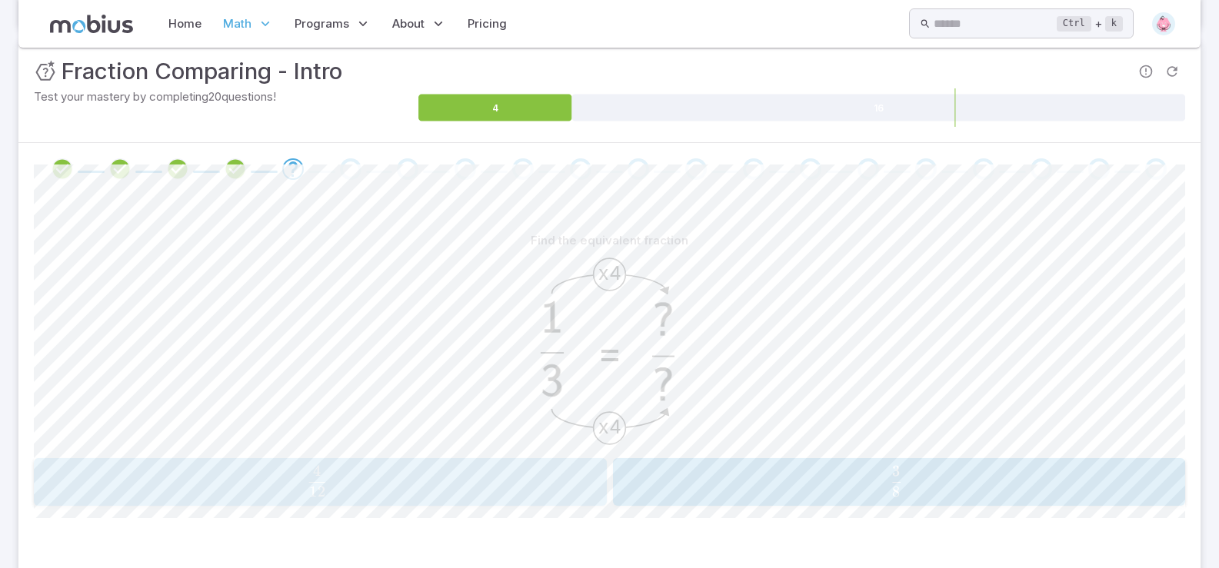
click at [444, 497] on div "4 12 \frac{4}{12} 12 4 ​" at bounding box center [319, 481] width 563 height 35
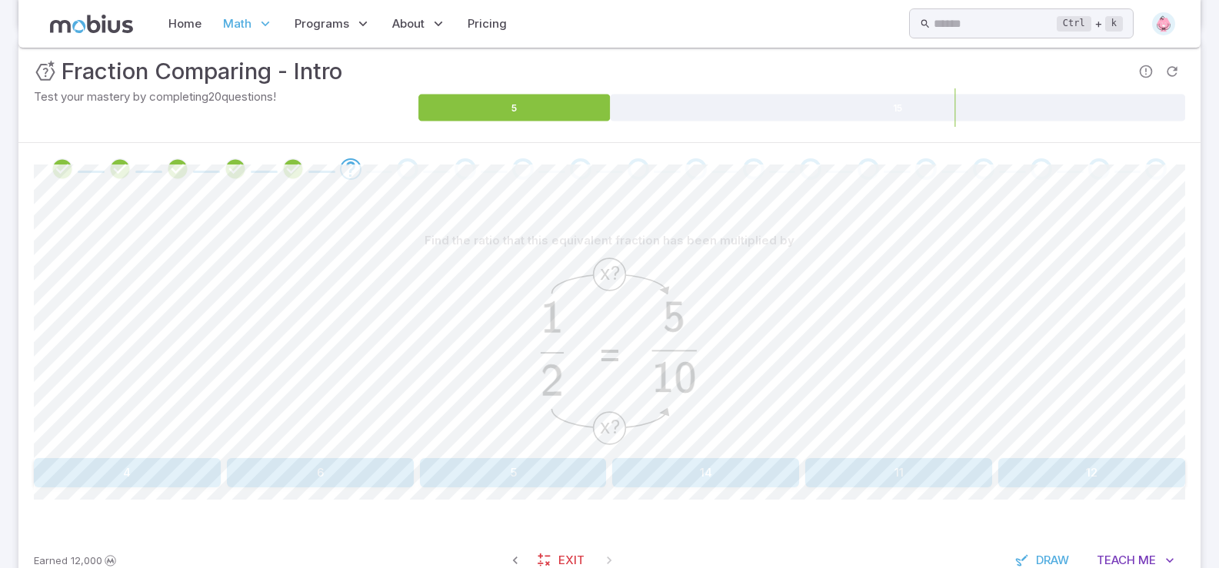
click at [498, 473] on button "5" at bounding box center [513, 472] width 187 height 29
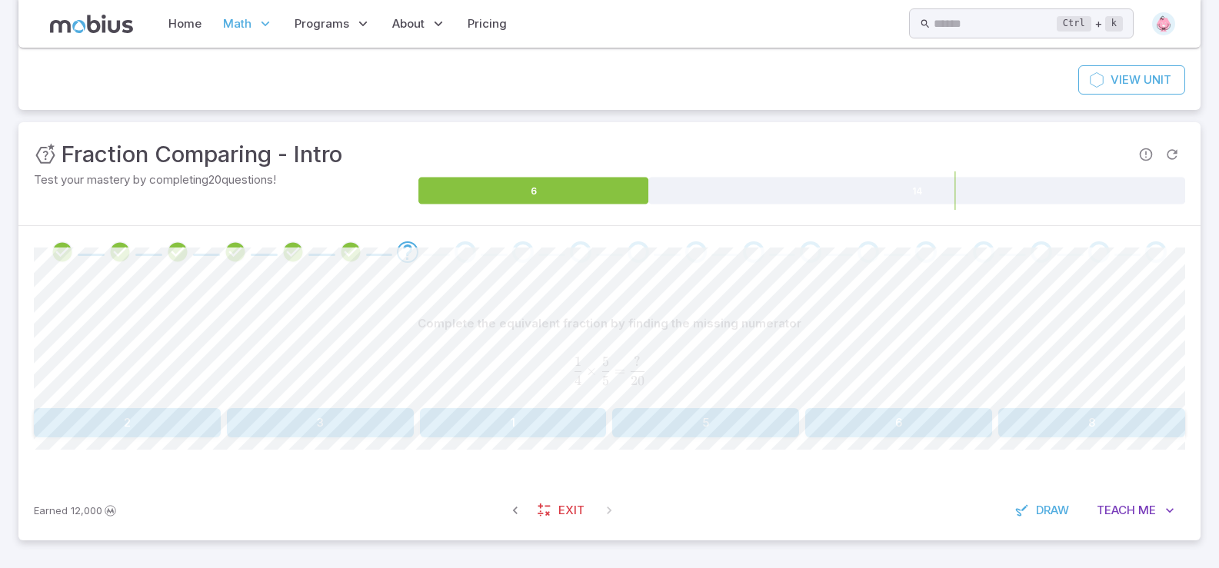
scroll to position [143, 0]
click at [725, 418] on button "5" at bounding box center [705, 422] width 187 height 29
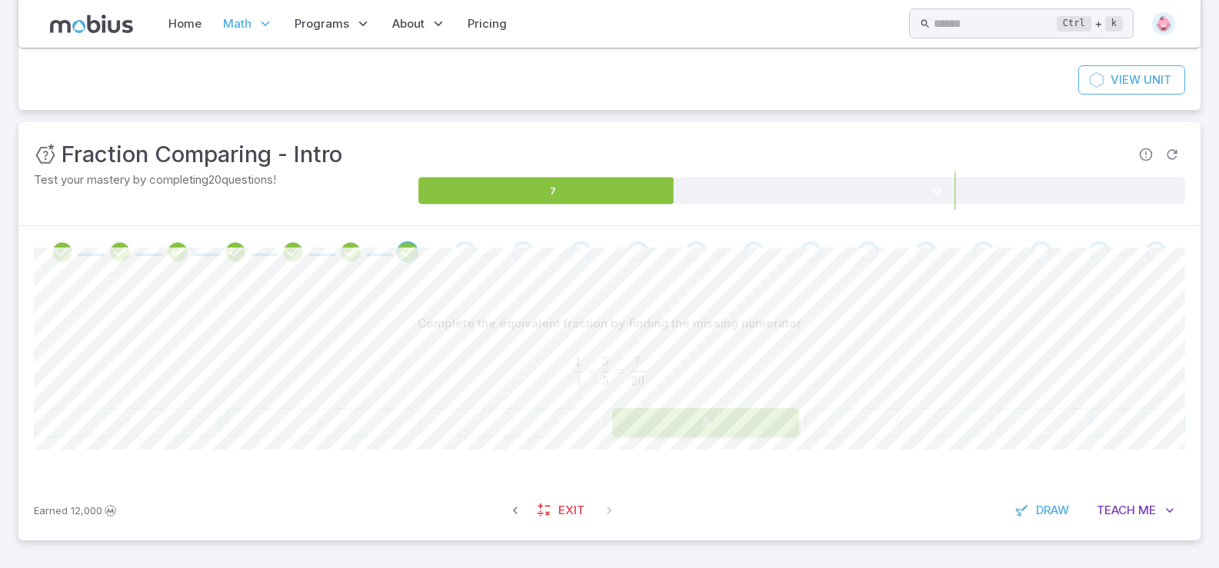
scroll to position [142, 0]
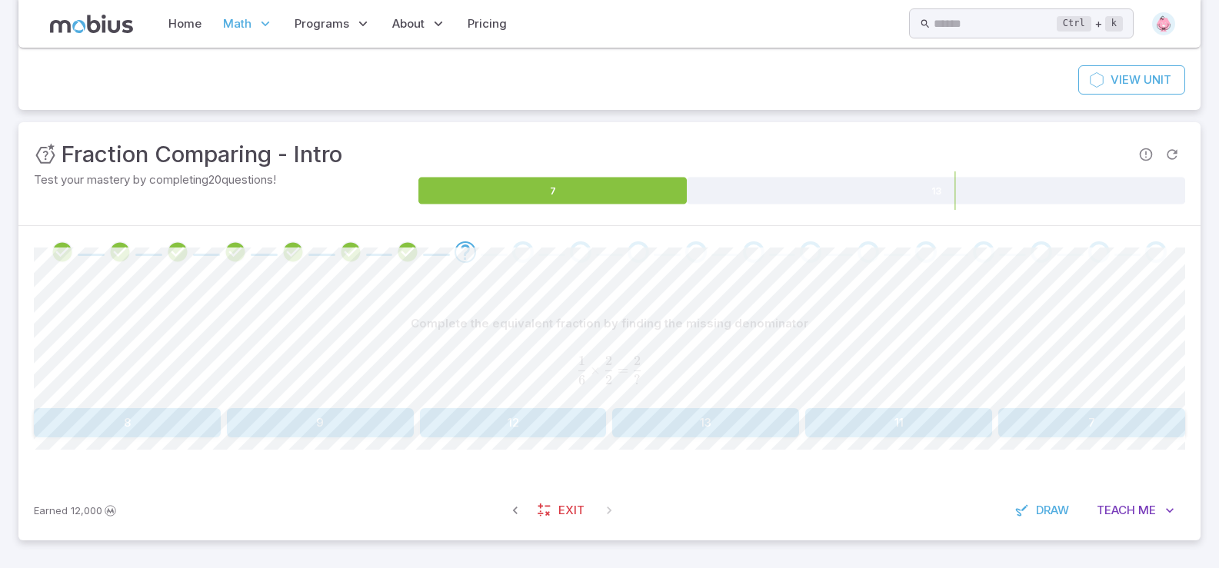
click at [555, 424] on button "12" at bounding box center [513, 422] width 187 height 29
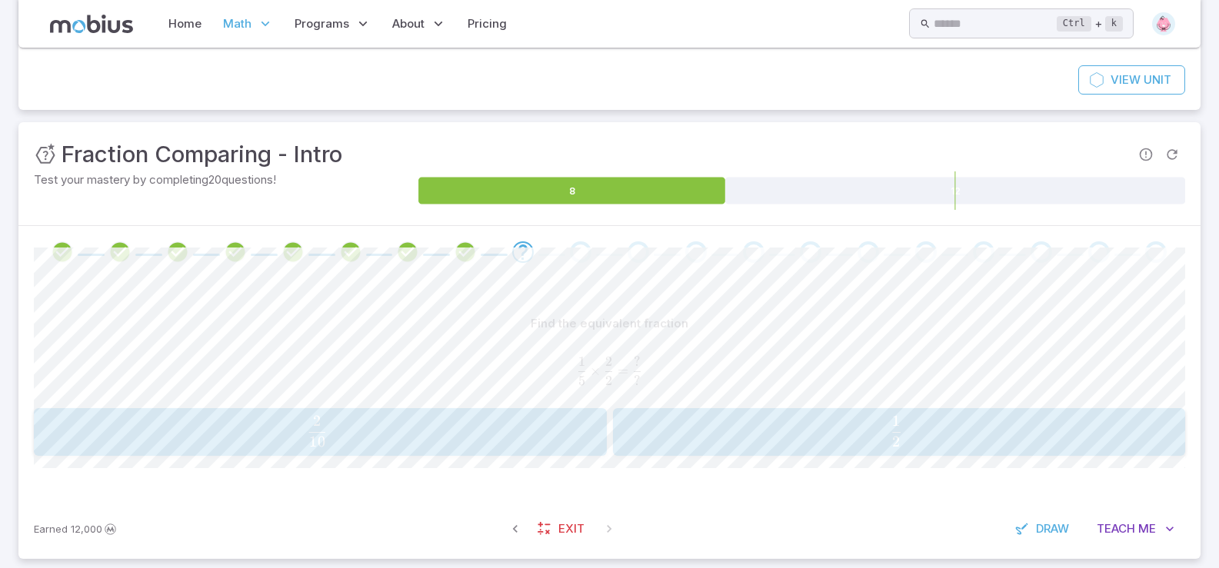
click at [532, 440] on span "10 2 ​" at bounding box center [317, 431] width 522 height 31
click at [780, 438] on span "4 4 ​" at bounding box center [893, 431] width 528 height 31
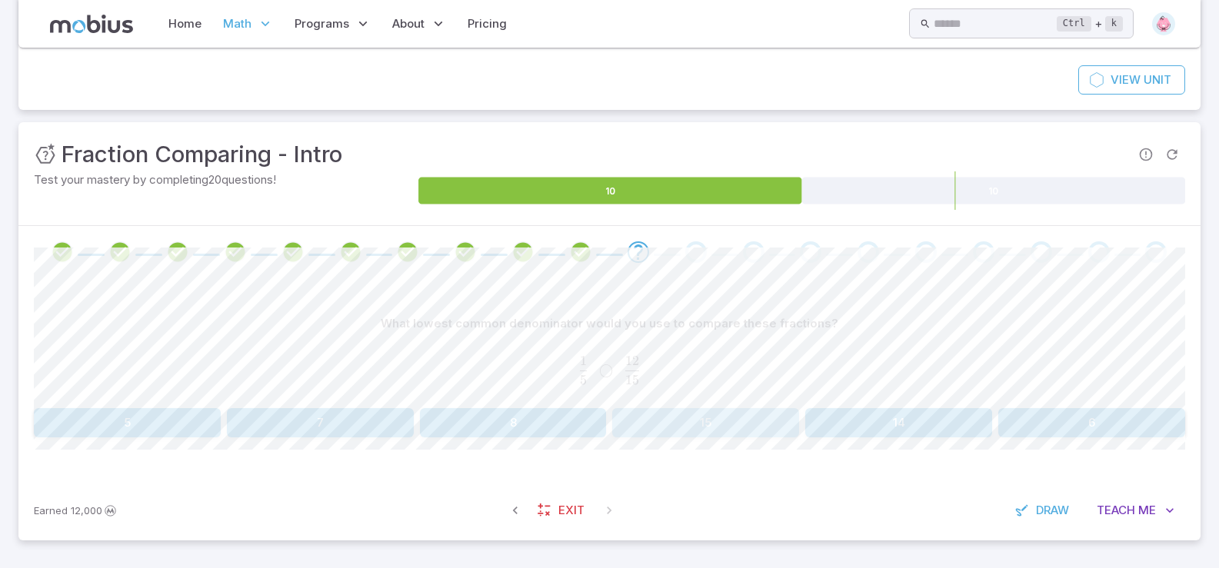
click at [702, 433] on button "15" at bounding box center [705, 422] width 187 height 29
click at [712, 419] on button "12" at bounding box center [705, 422] width 187 height 29
click at [878, 428] on button "4" at bounding box center [898, 422] width 187 height 29
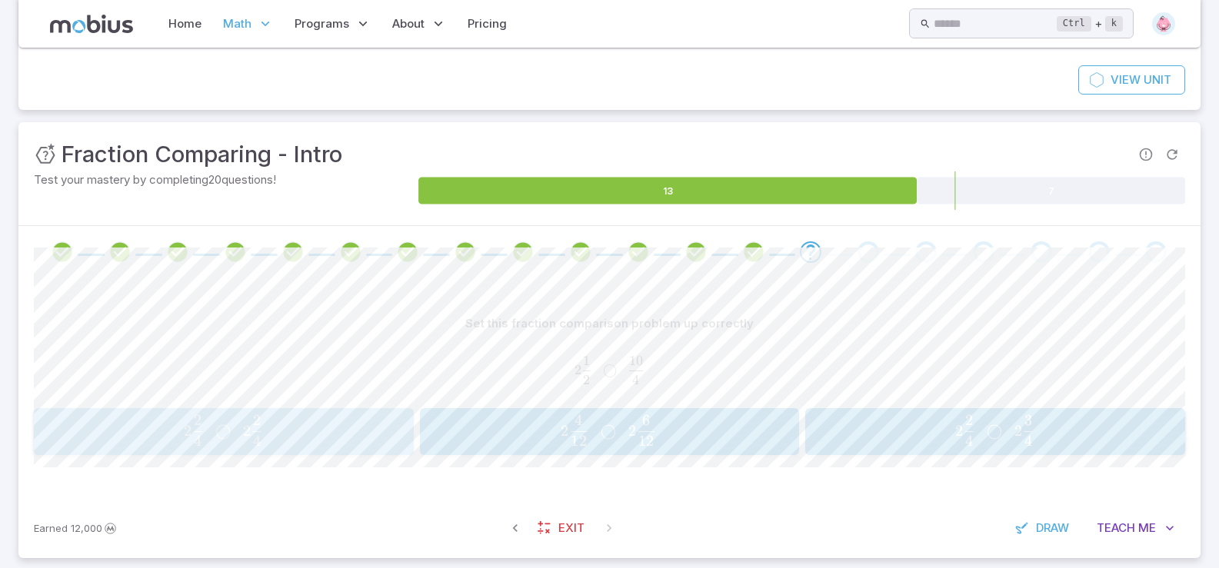
click at [304, 434] on span "2 4 2 ​ ◯ 2 4 2 ​" at bounding box center [222, 430] width 341 height 31
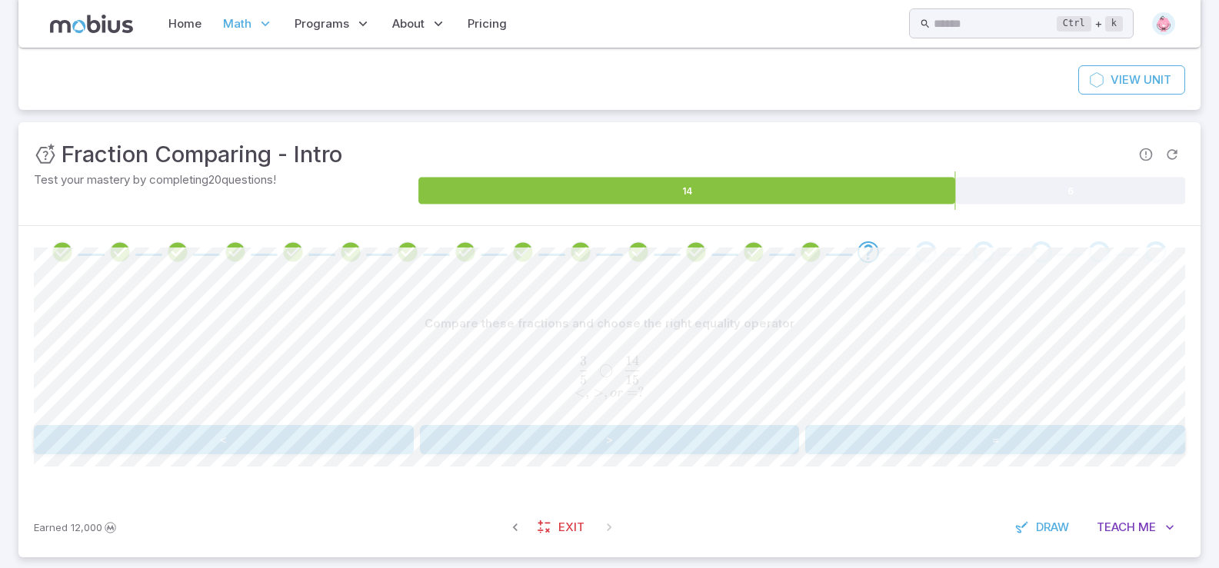
click at [316, 434] on button "<" at bounding box center [224, 439] width 380 height 29
click at [581, 438] on button ">" at bounding box center [610, 439] width 380 height 29
